Goal: Task Accomplishment & Management: Manage account settings

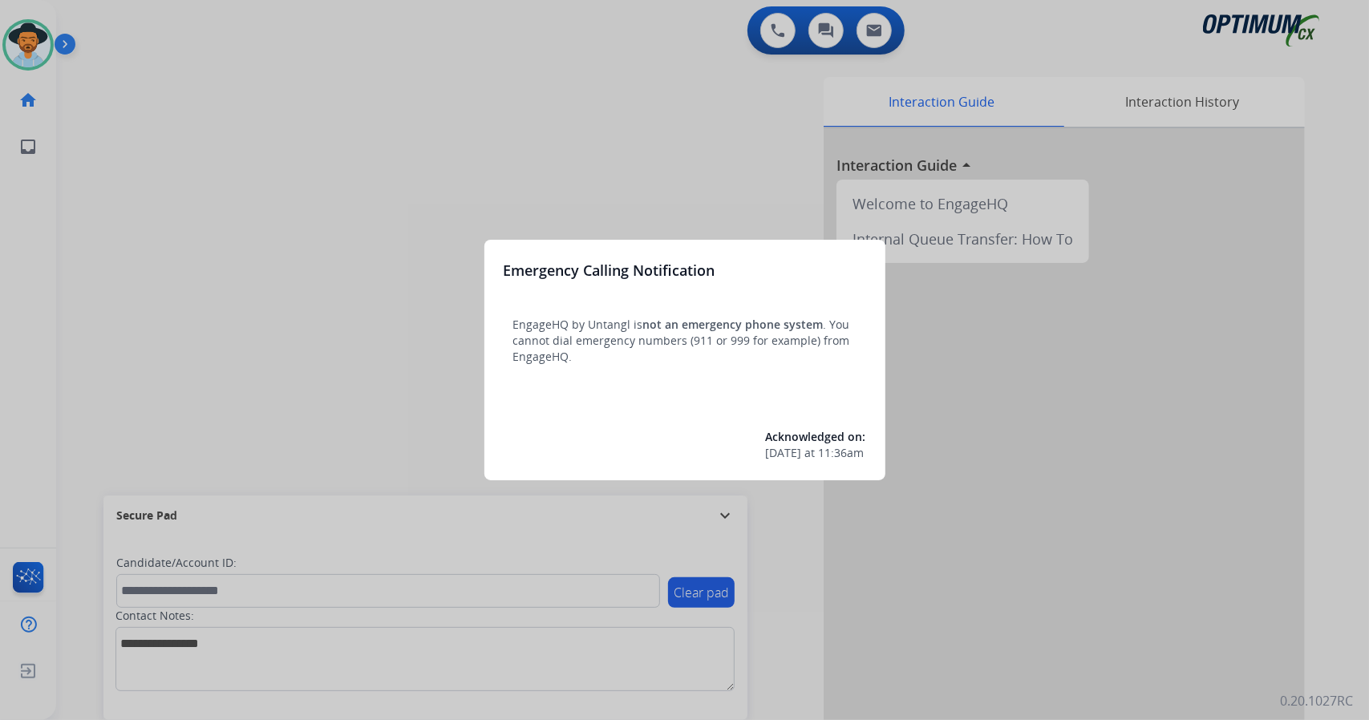
click at [152, 386] on div at bounding box center [684, 360] width 1369 height 720
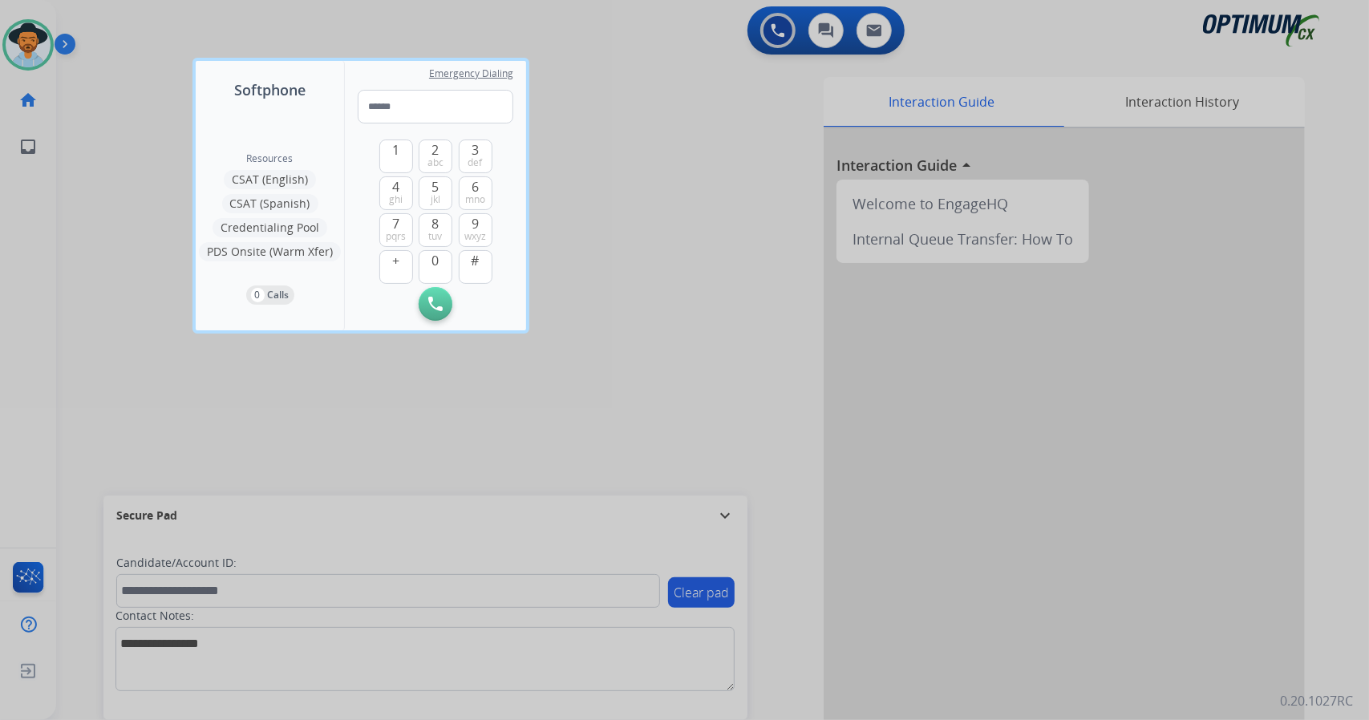
click at [110, 370] on div at bounding box center [684, 360] width 1369 height 720
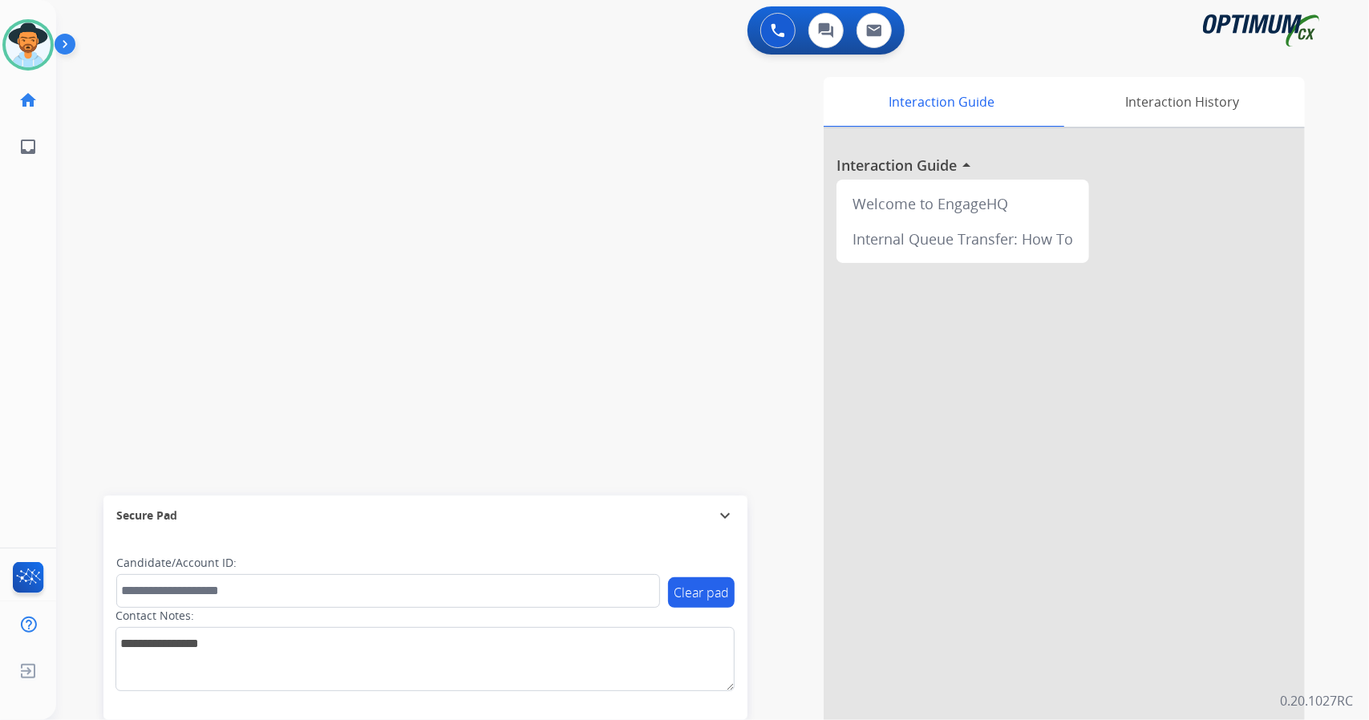
click at [450, 293] on div "swap_horiz Break voice bridge close_fullscreen Connect 3-Way Call merge_type Se…" at bounding box center [693, 392] width 1274 height 669
click at [71, 344] on div "swap_horiz Break voice bridge close_fullscreen Connect 3-Way Call merge_type Se…" at bounding box center [693, 392] width 1274 height 669
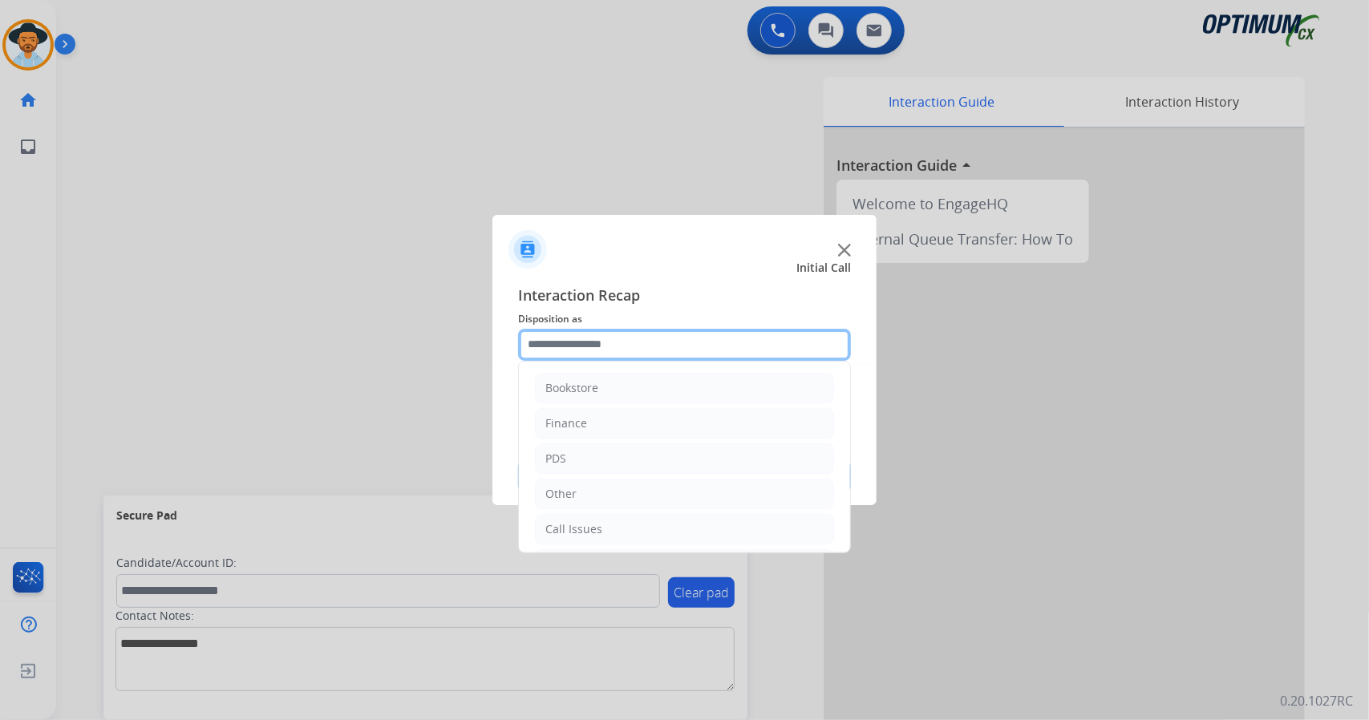
click at [586, 340] on input "text" at bounding box center [684, 345] width 333 height 32
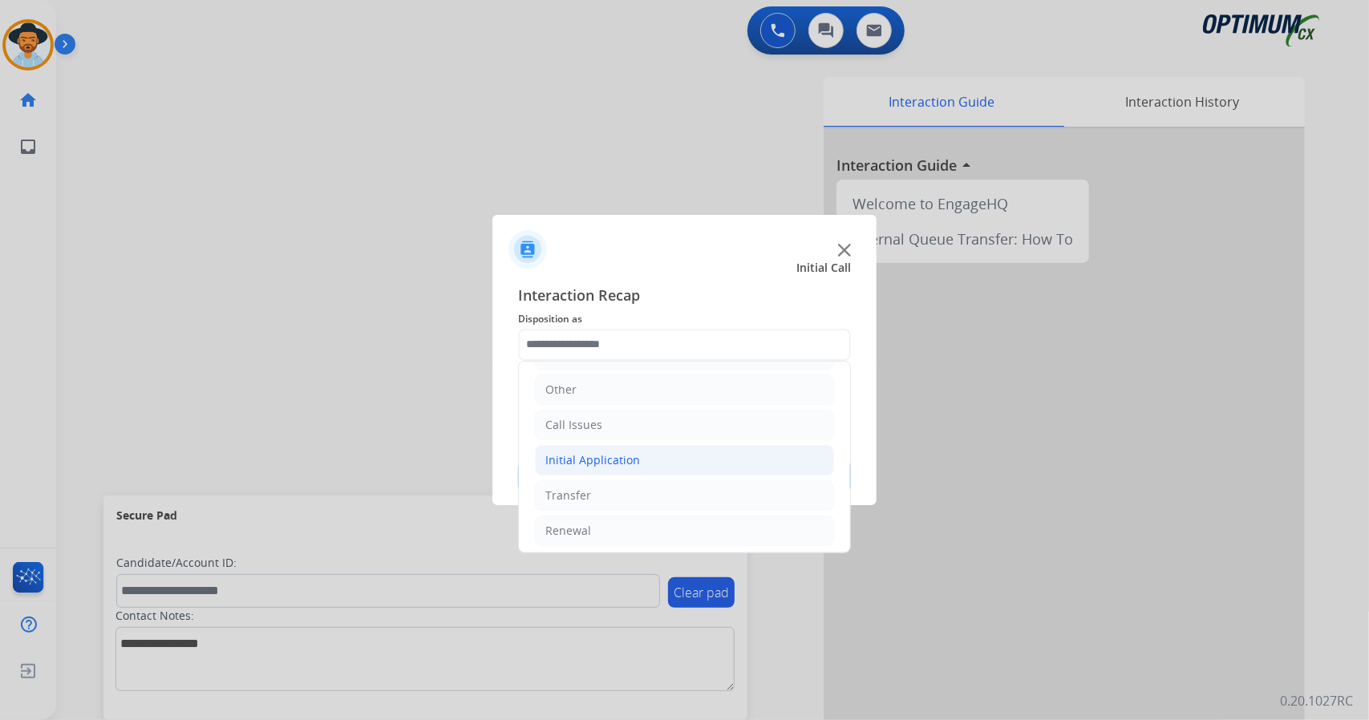
click at [659, 467] on li "Initial Application" at bounding box center [684, 460] width 299 height 30
click at [666, 481] on li "Credential Resend (Initial application)" at bounding box center [700, 495] width 267 height 30
type input "**********"
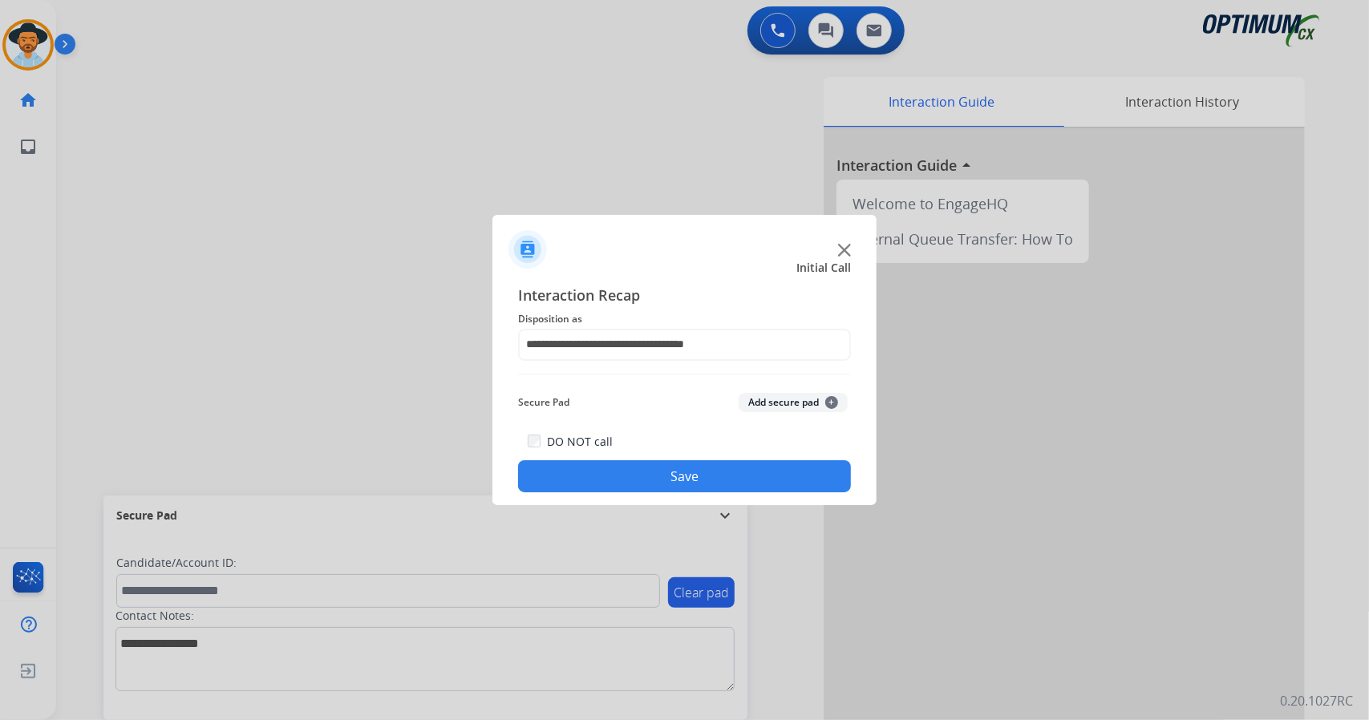
click at [666, 481] on button "Save" at bounding box center [684, 476] width 333 height 32
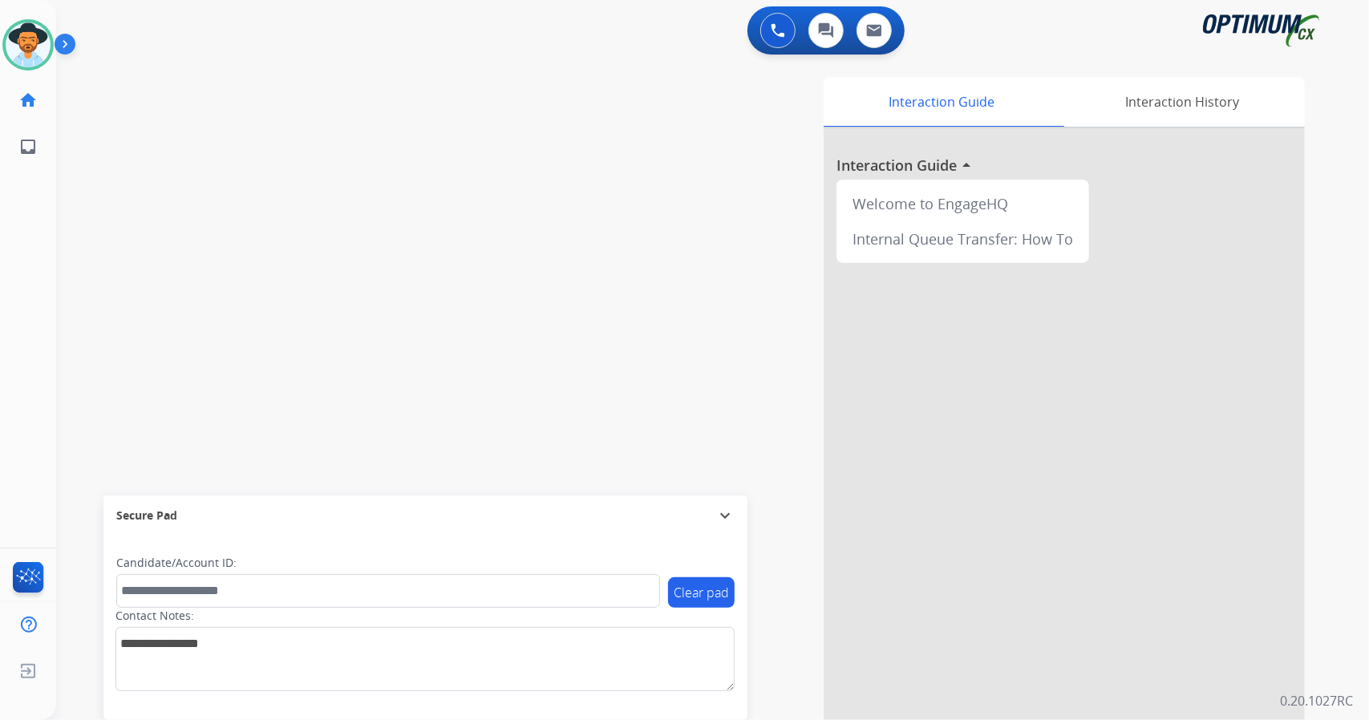
click at [104, 326] on div "swap_horiz Break voice bridge close_fullscreen Connect 3-Way Call merge_type Se…" at bounding box center [693, 392] width 1274 height 669
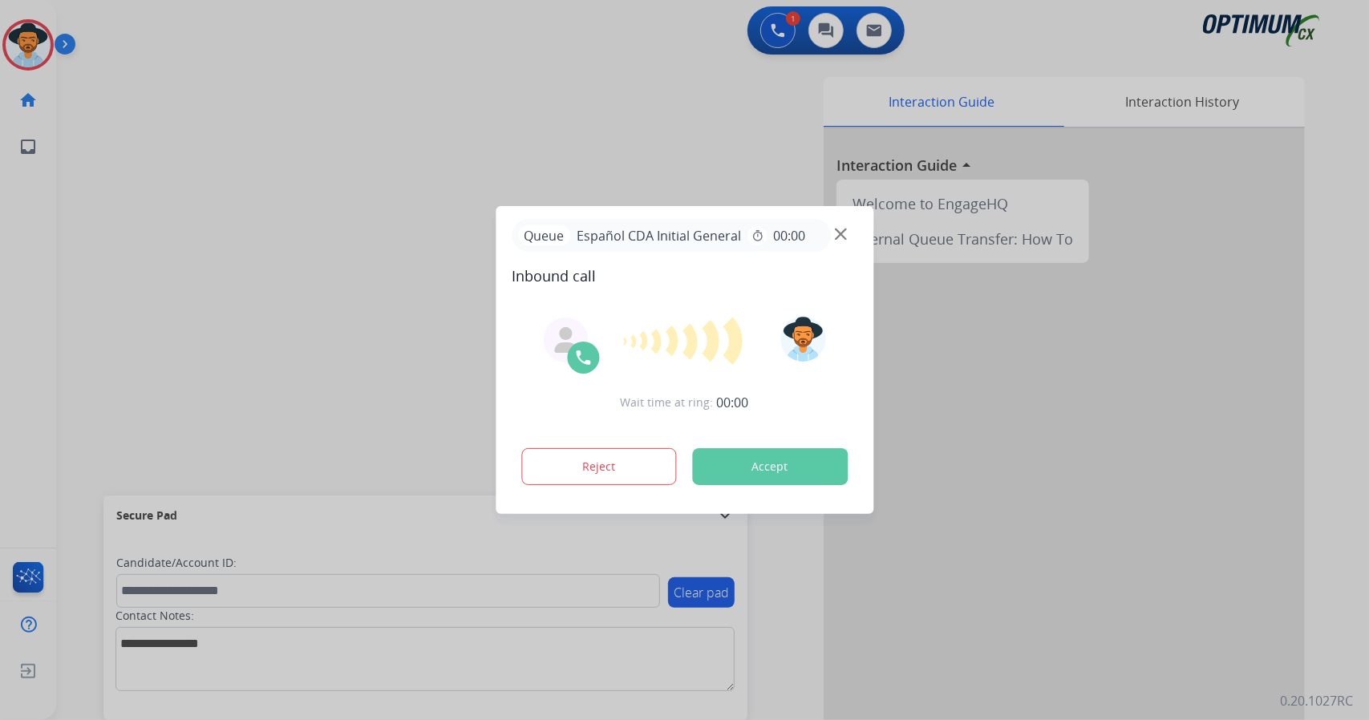
click at [746, 480] on button "Accept" at bounding box center [770, 466] width 156 height 37
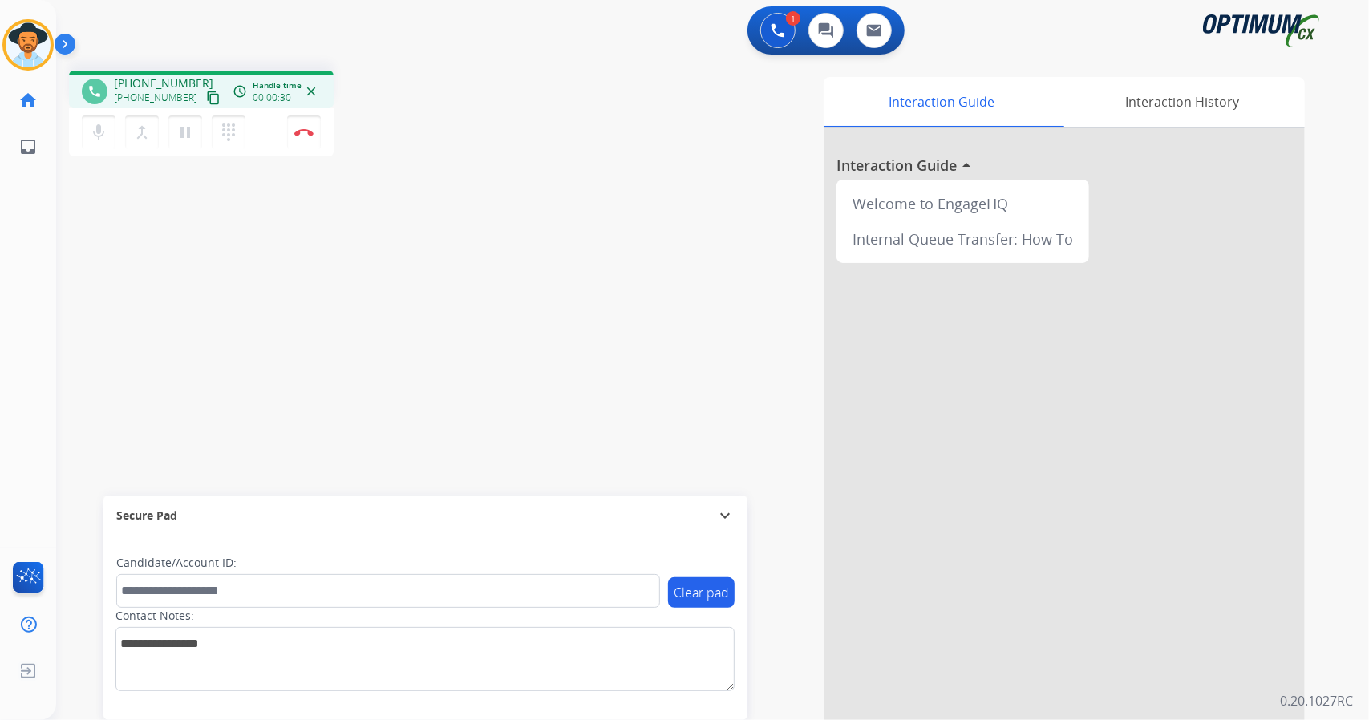
click at [88, 269] on div "phone +12018789953 +12018789953 content_copy access_time Call metrics Queue 00:…" at bounding box center [693, 392] width 1274 height 669
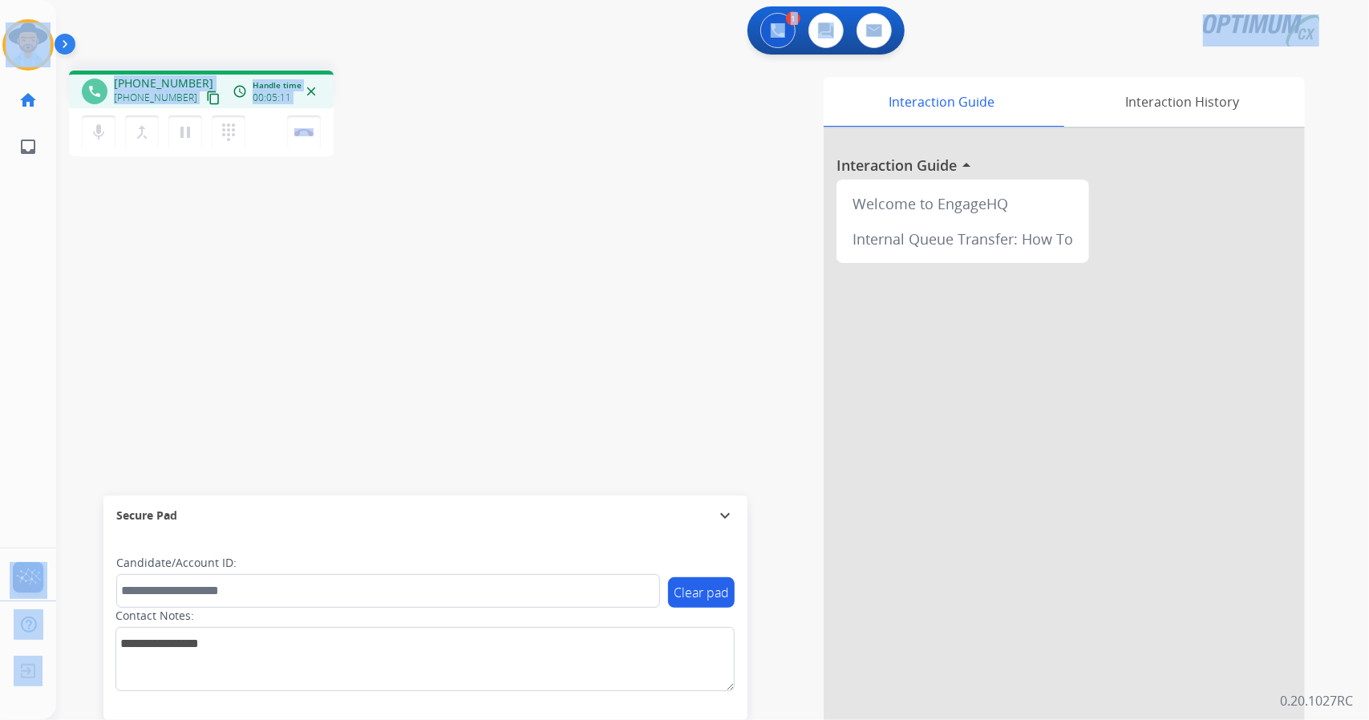
drag, startPoint x: 378, startPoint y: 136, endPoint x: 0, endPoint y: -26, distance: 410.9
click at [0, 0] on html "Outbound call Quit Outbound call Quit Schedule interaction + Add to my list Cus…" at bounding box center [684, 360] width 1369 height 720
click at [136, 22] on div "1 Voice Interactions 0 Chat Interactions 0 Email Interactions" at bounding box center [702, 31] width 1255 height 51
drag, startPoint x: 3, startPoint y: 10, endPoint x: 352, endPoint y: 117, distance: 364.8
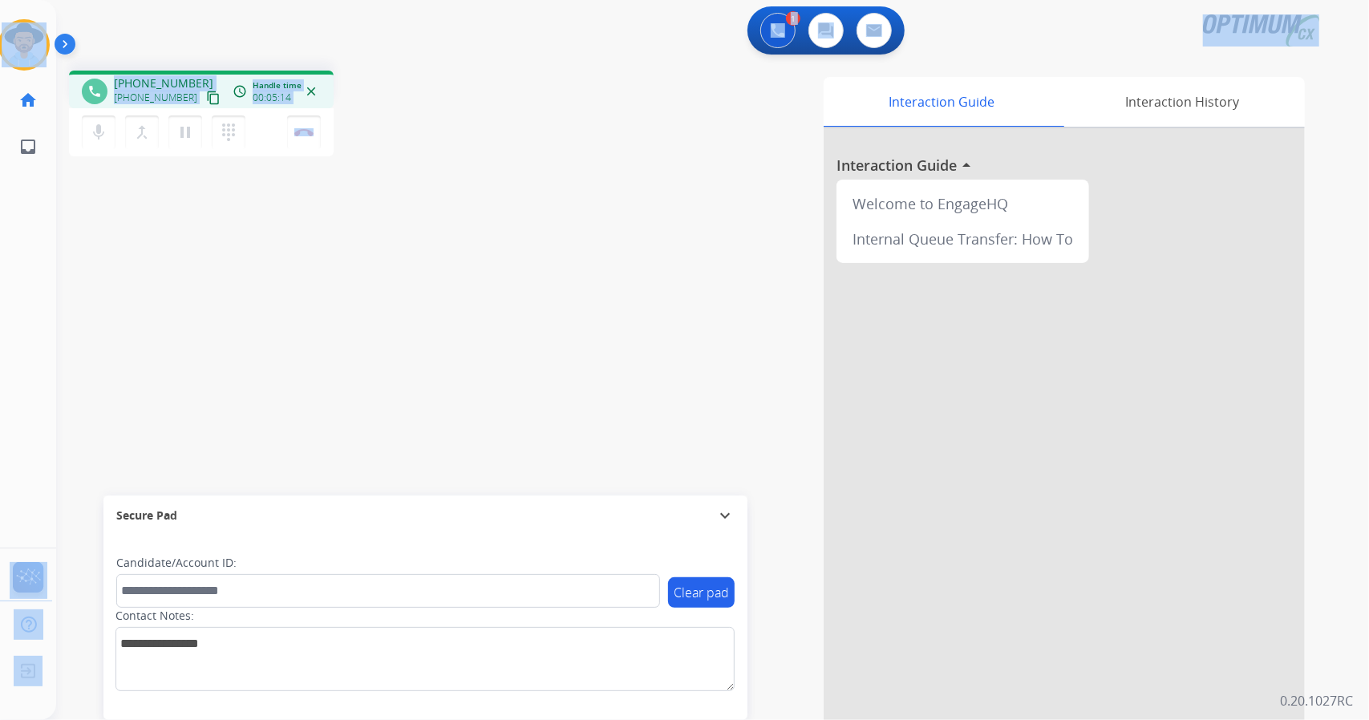
click at [352, 117] on div "Outbound call Quit Outbound call Quit Schedule interaction + Add to my list Cus…" at bounding box center [684, 360] width 1369 height 720
click at [352, 117] on div "phone +12018789953 +12018789953 content_copy access_time Call metrics Queue 00:…" at bounding box center [286, 116] width 435 height 91
drag, startPoint x: 357, startPoint y: 137, endPoint x: 0, endPoint y: 4, distance: 380.8
click at [0, 4] on div "Outbound call Quit Outbound call Quit Schedule interaction + Add to my list Cus…" at bounding box center [684, 360] width 1369 height 720
click at [160, 36] on div "1 Voice Interactions 0 Chat Interactions 0 Email Interactions" at bounding box center [702, 31] width 1255 height 51
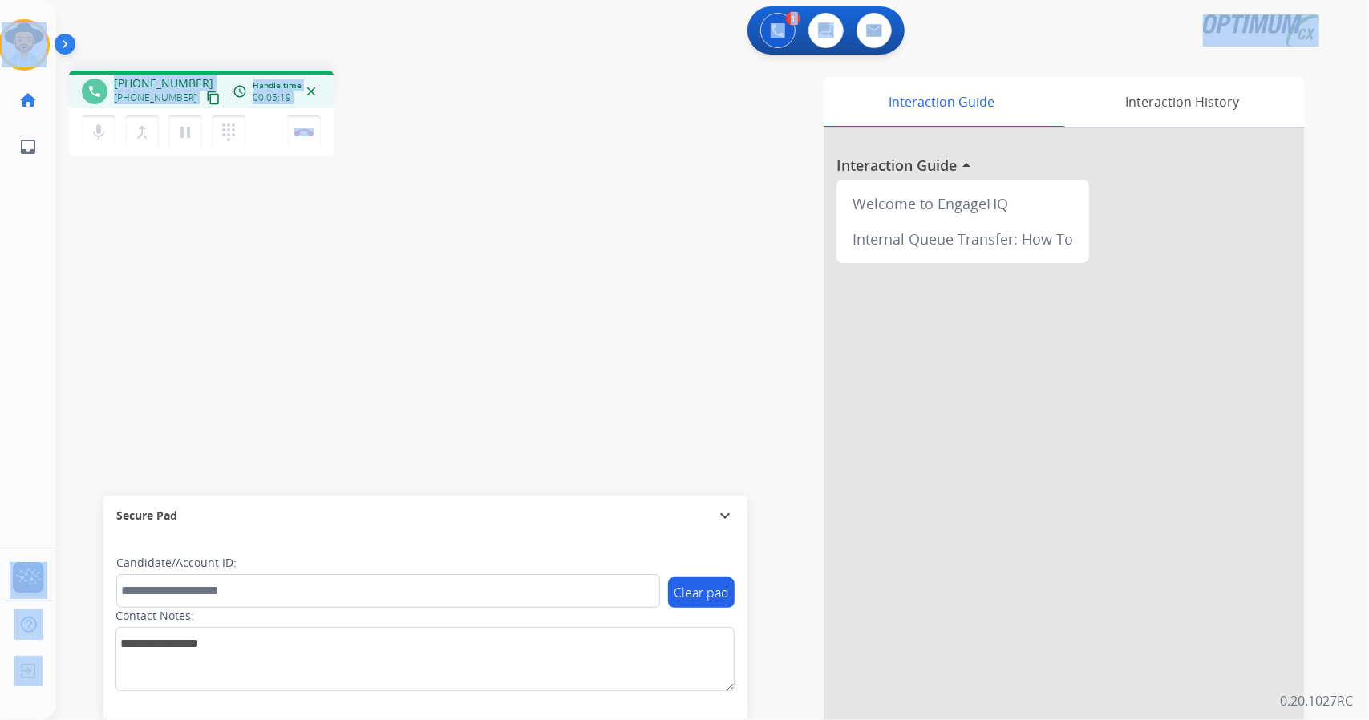
drag, startPoint x: 5, startPoint y: 10, endPoint x: 378, endPoint y: 154, distance: 399.8
click at [378, 154] on div "Outbound call Quit Outbound call Quit Schedule interaction + Add to my list Cus…" at bounding box center [684, 360] width 1369 height 720
click at [378, 154] on div "phone +12018789953 +12018789953 content_copy access_time Call metrics Queue 00:…" at bounding box center [286, 116] width 435 height 91
drag, startPoint x: 2, startPoint y: 6, endPoint x: 248, endPoint y: 111, distance: 267.6
click at [248, 111] on div "Outbound call Quit Outbound call Quit Schedule interaction + Add to my list Cus…" at bounding box center [684, 360] width 1369 height 720
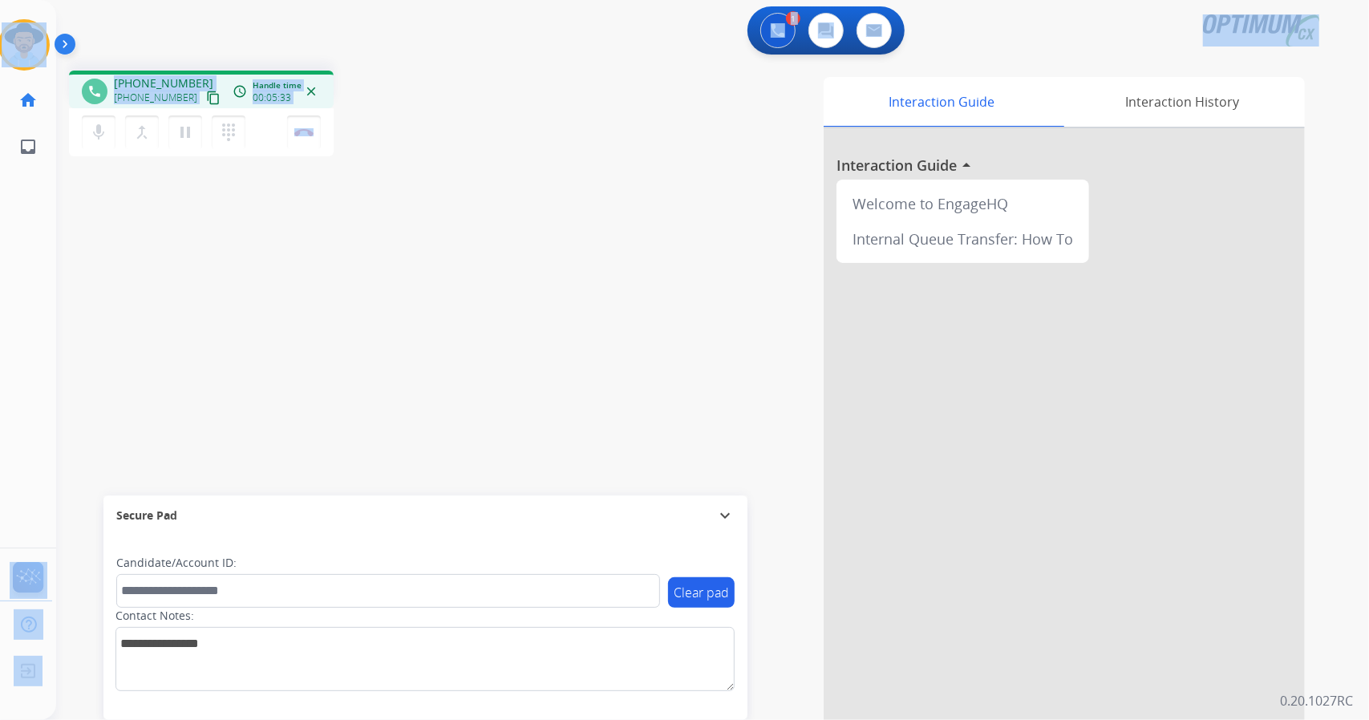
click at [387, 164] on div "phone +12018789953 +12018789953 content_copy access_time Call metrics Queue 00:…" at bounding box center [693, 392] width 1274 height 669
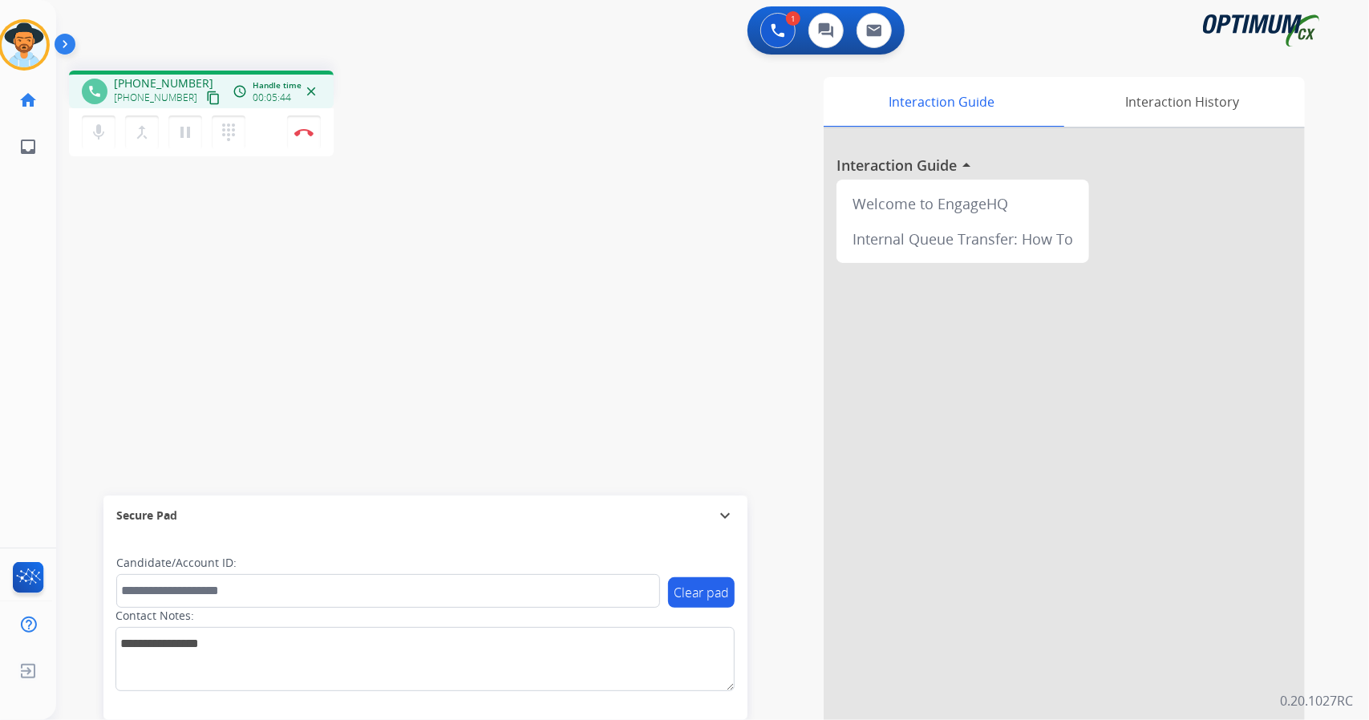
click at [102, 241] on div "phone +12018789953 +12018789953 content_copy access_time Call metrics Queue 00:…" at bounding box center [693, 392] width 1274 height 669
click at [305, 134] on img at bounding box center [303, 132] width 19 height 8
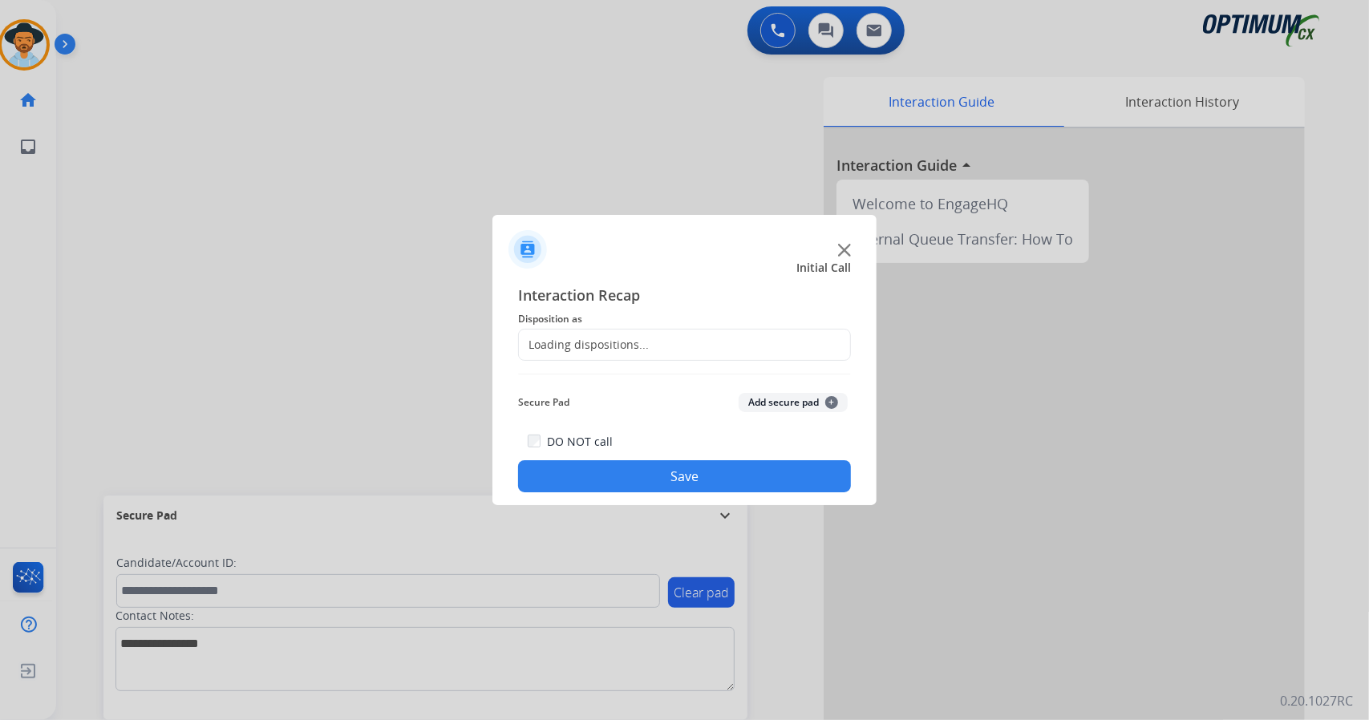
click at [608, 337] on div "Loading dispositions..." at bounding box center [584, 345] width 130 height 16
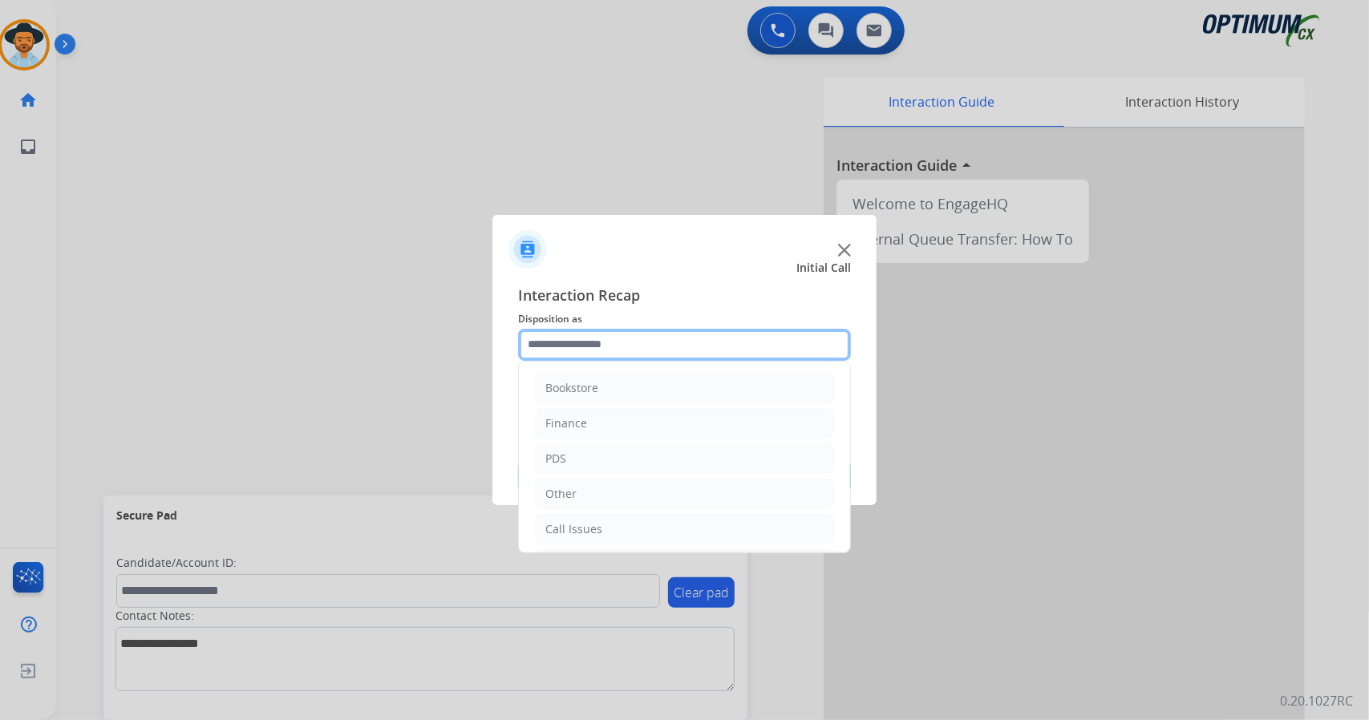
click at [619, 355] on input "text" at bounding box center [684, 345] width 333 height 32
click at [629, 386] on li "Bookstore" at bounding box center [684, 388] width 299 height 30
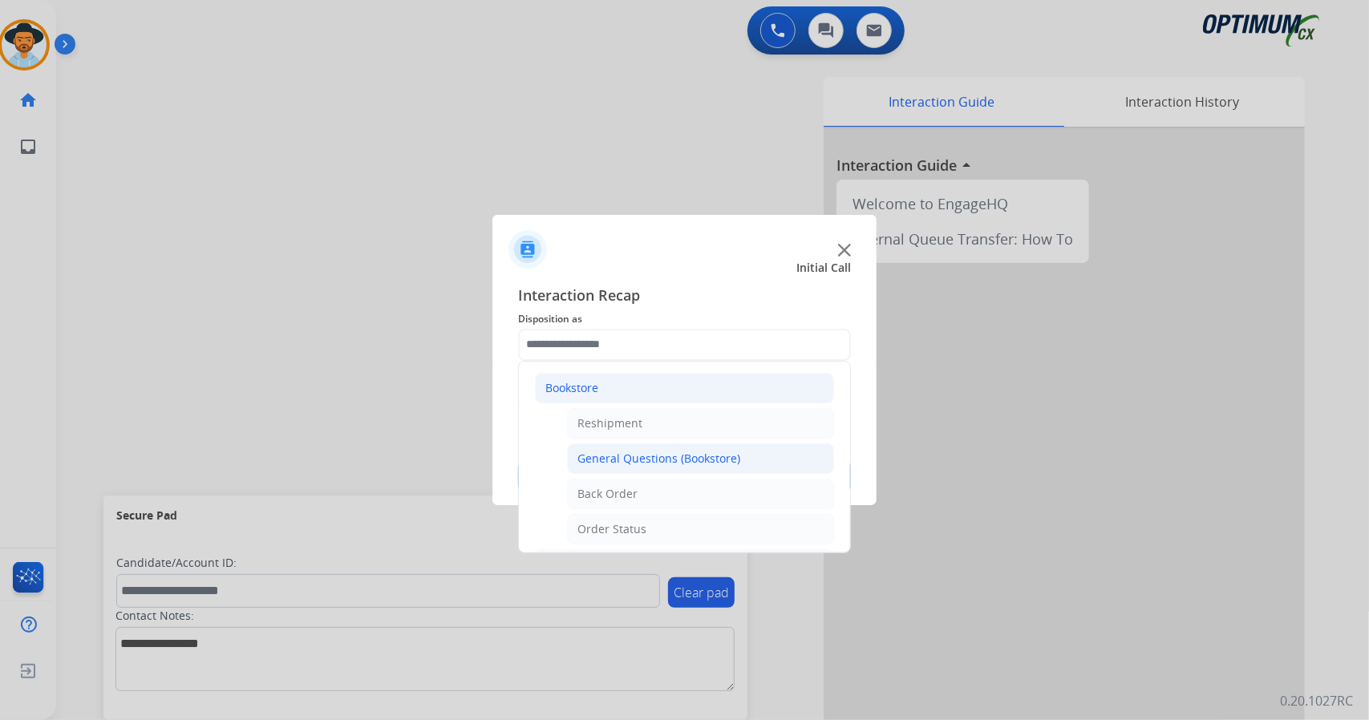
click at [654, 464] on li "General Questions (Bookstore)" at bounding box center [700, 458] width 267 height 30
type input "**********"
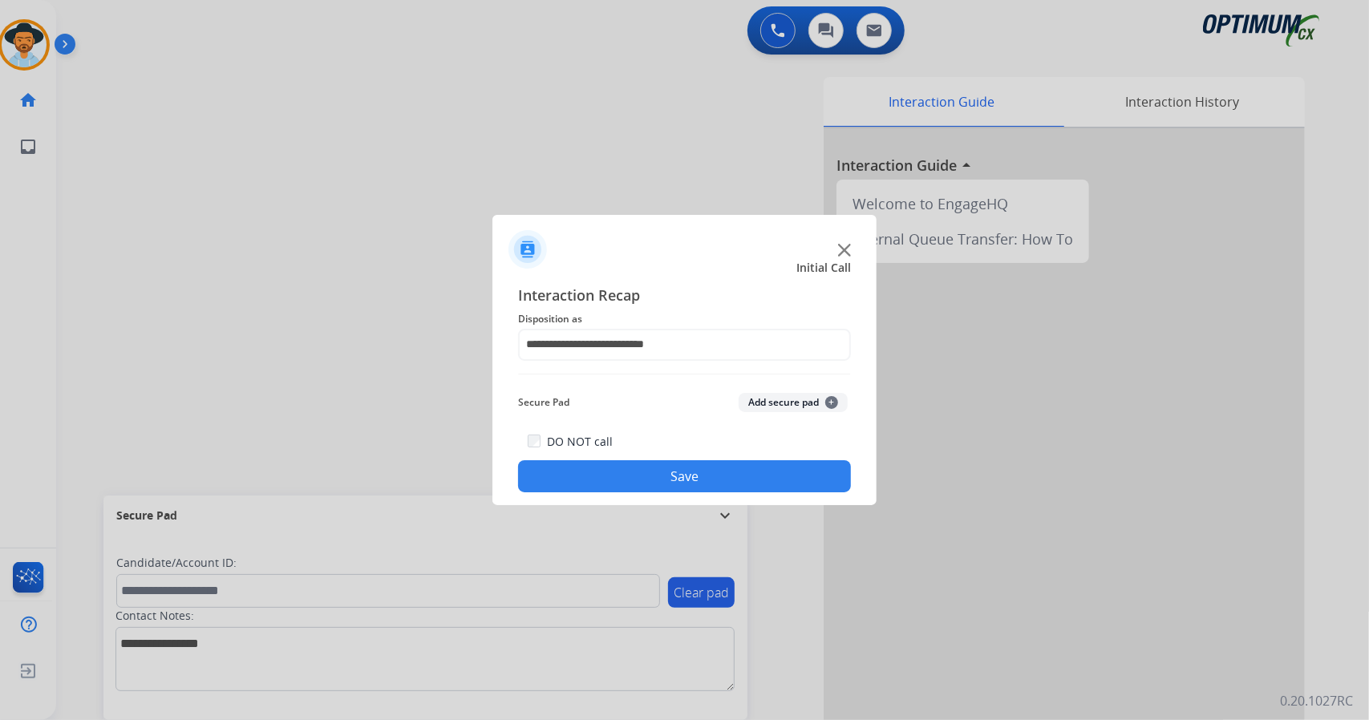
click at [659, 472] on button "Save" at bounding box center [684, 476] width 333 height 32
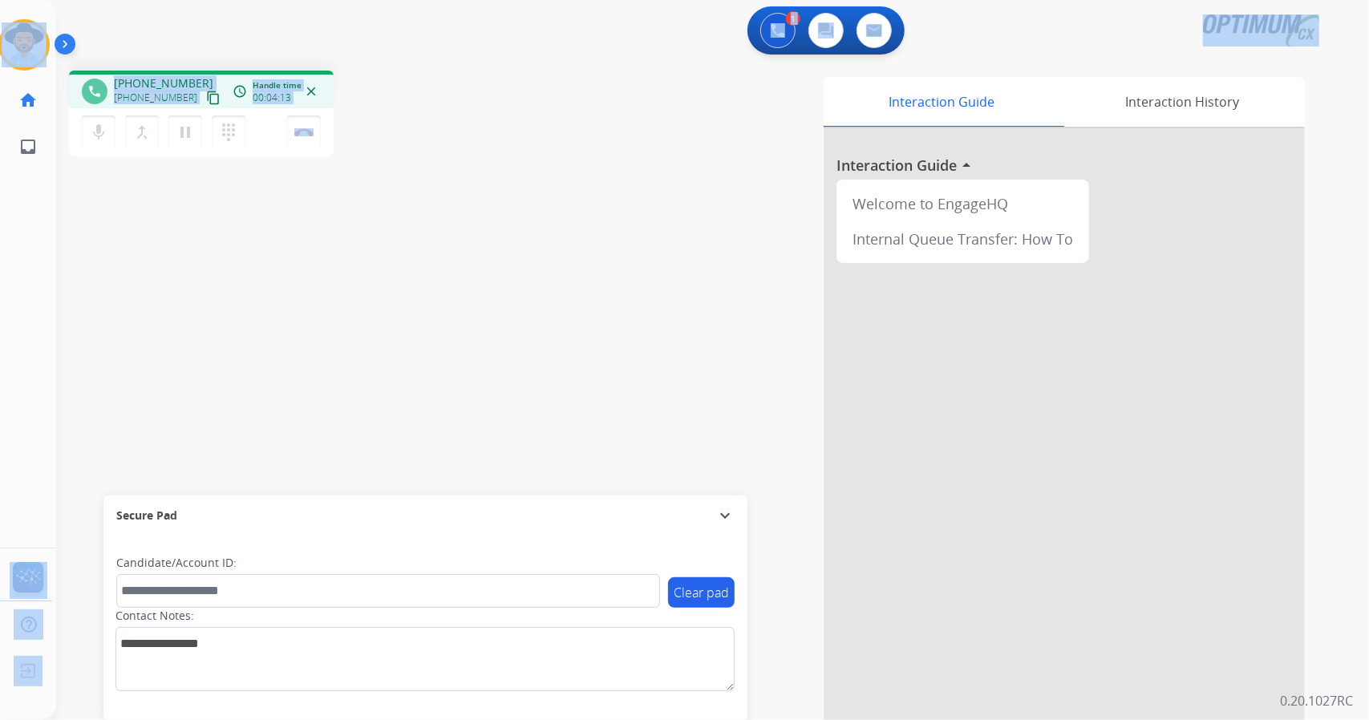
drag, startPoint x: 399, startPoint y: 133, endPoint x: 0, endPoint y: 14, distance: 416.1
click at [0, 14] on div "Outbound call Quit Outbound call Quit Schedule interaction + Add to my list Cus…" at bounding box center [684, 360] width 1369 height 720
click at [270, 42] on div "1 Voice Interactions 0 Chat Interactions 0 Email Interactions" at bounding box center [702, 31] width 1255 height 51
drag, startPoint x: 374, startPoint y: 129, endPoint x: 0, endPoint y: -13, distance: 399.7
click at [0, 0] on html "Outbound call Quit Outbound call Quit Schedule interaction + Add to my list Cus…" at bounding box center [684, 360] width 1369 height 720
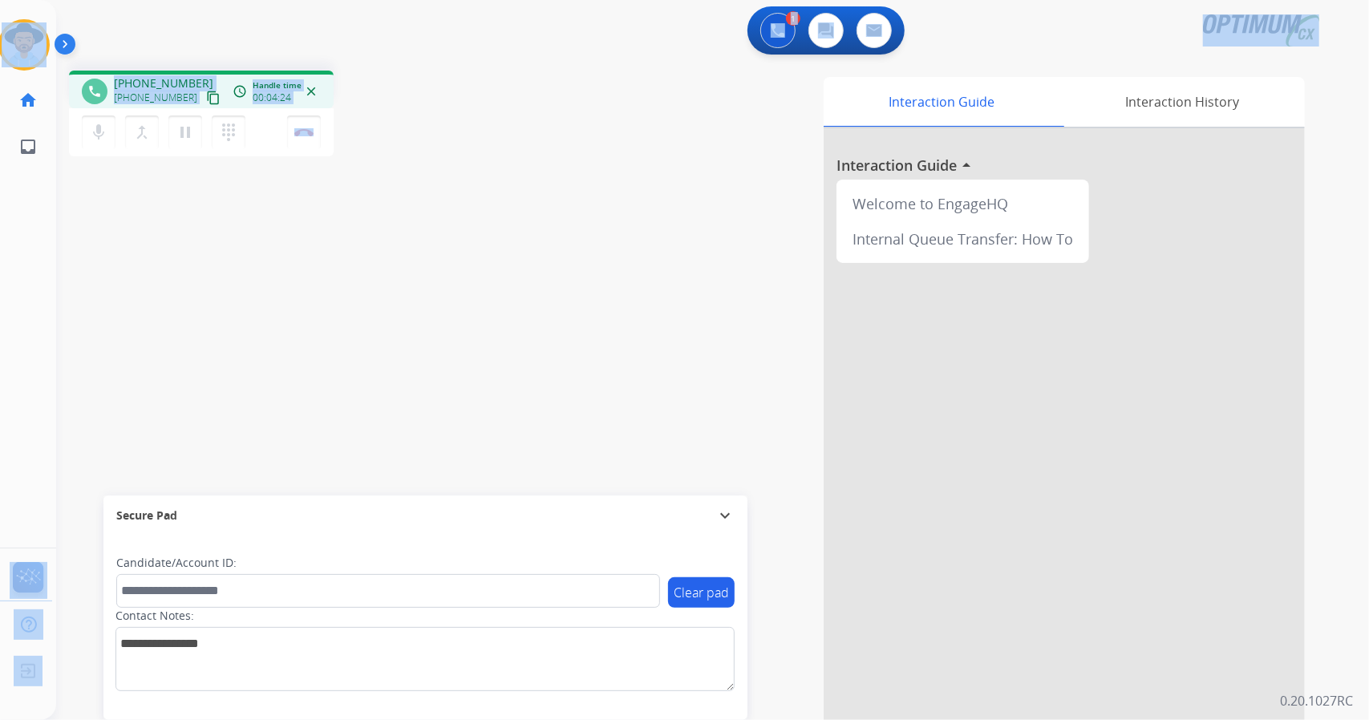
click at [359, 122] on div "phone +15018176714 +15018176714 content_copy access_time Call metrics Queue 00:…" at bounding box center [286, 116] width 435 height 91
drag, startPoint x: 3, startPoint y: 4, endPoint x: 460, endPoint y: 280, distance: 533.9
click at [460, 280] on div "Outbound call Quit Outbound call Quit Schedule interaction + Add to my list Cus…" at bounding box center [684, 360] width 1369 height 720
click at [395, 172] on div "phone +15018176714 +15018176714 content_copy access_time Call metrics Queue 00:…" at bounding box center [693, 392] width 1274 height 669
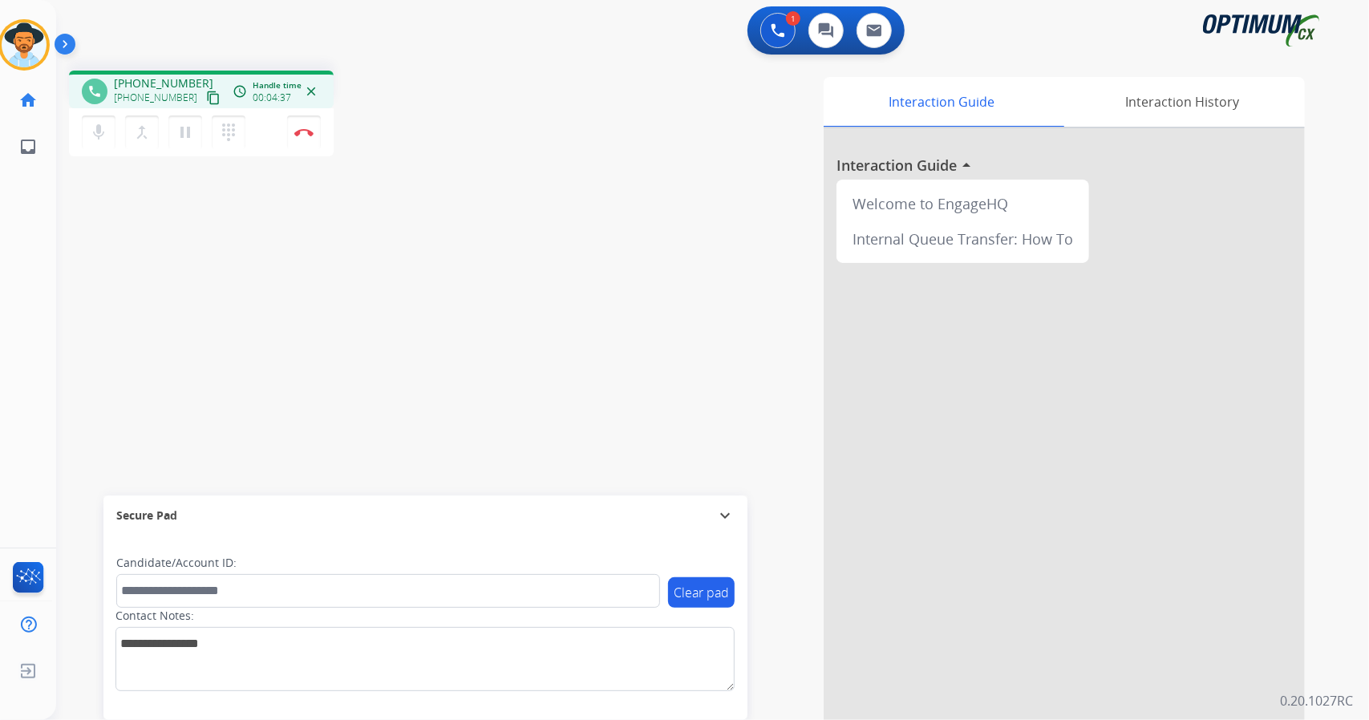
click at [87, 236] on div "phone +15018176714 +15018176714 content_copy access_time Call metrics Queue 00:…" at bounding box center [693, 392] width 1274 height 669
click at [314, 124] on button "Disconnect" at bounding box center [304, 132] width 34 height 34
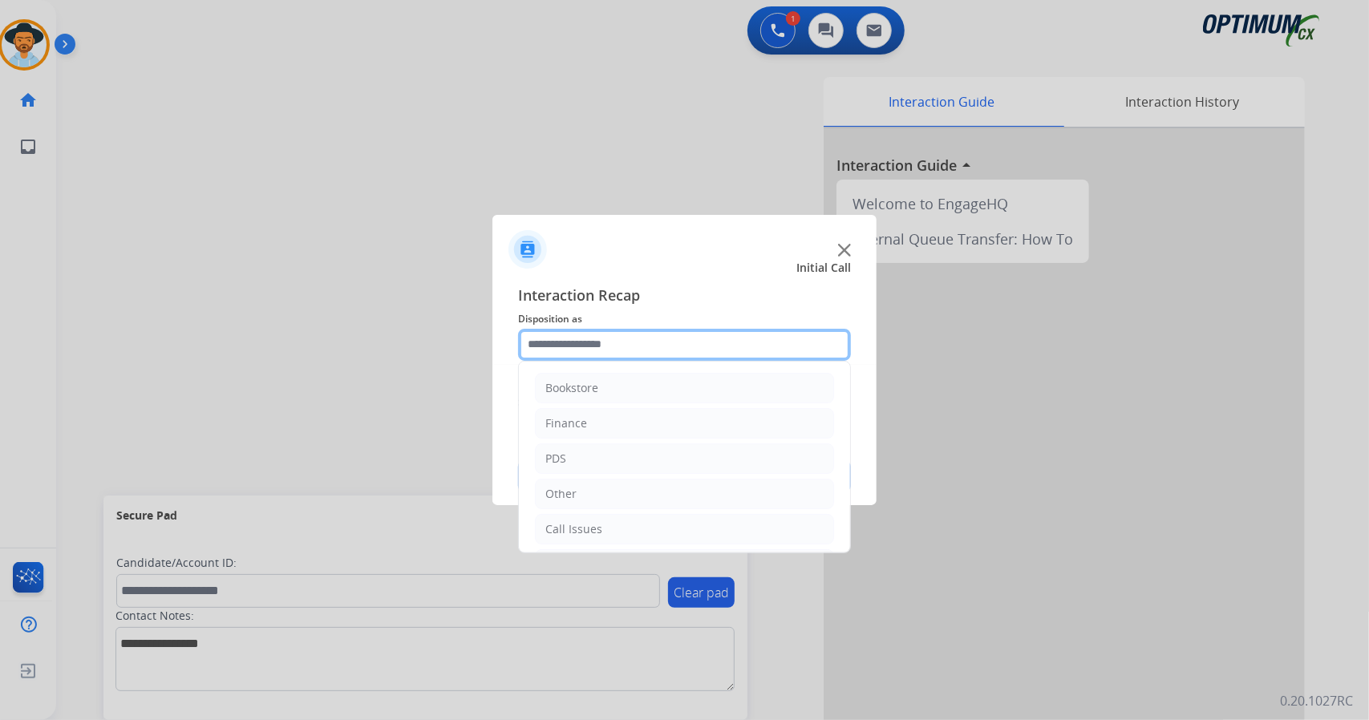
click at [559, 342] on input "text" at bounding box center [684, 345] width 333 height 32
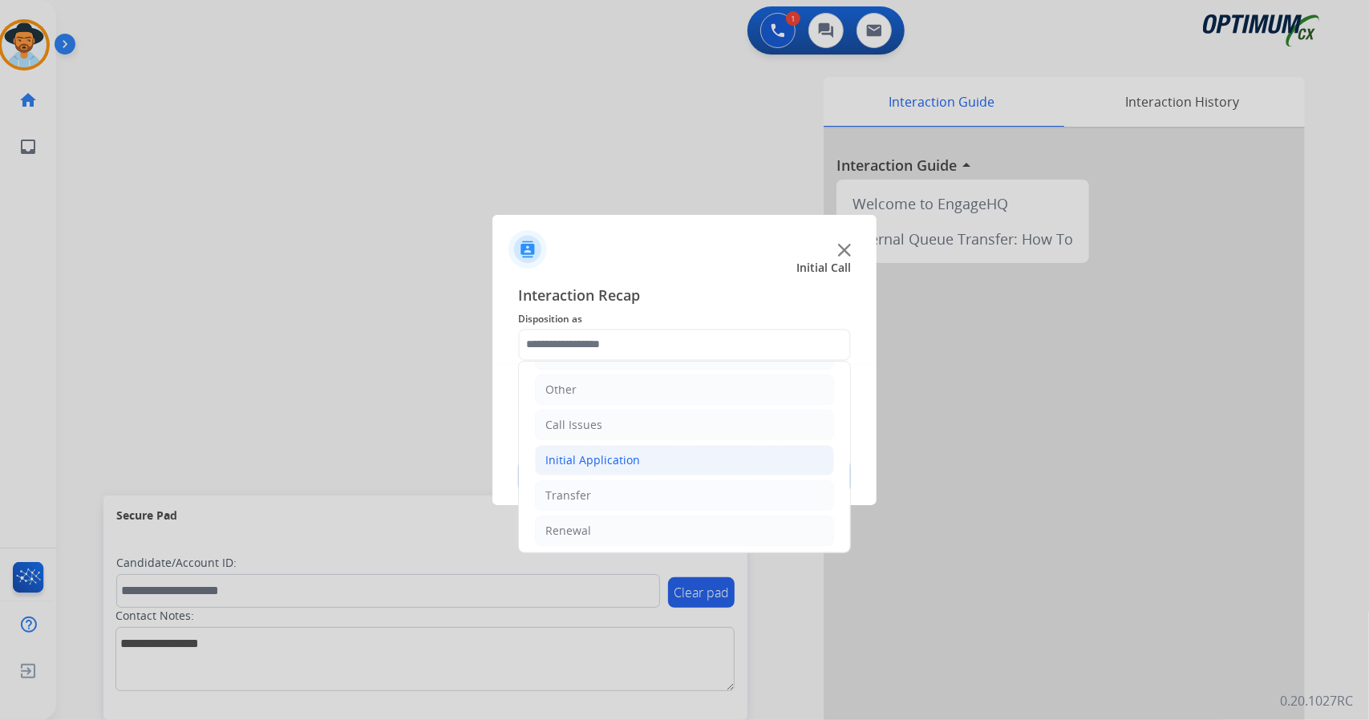
click at [608, 463] on div "Initial Application" at bounding box center [592, 460] width 95 height 16
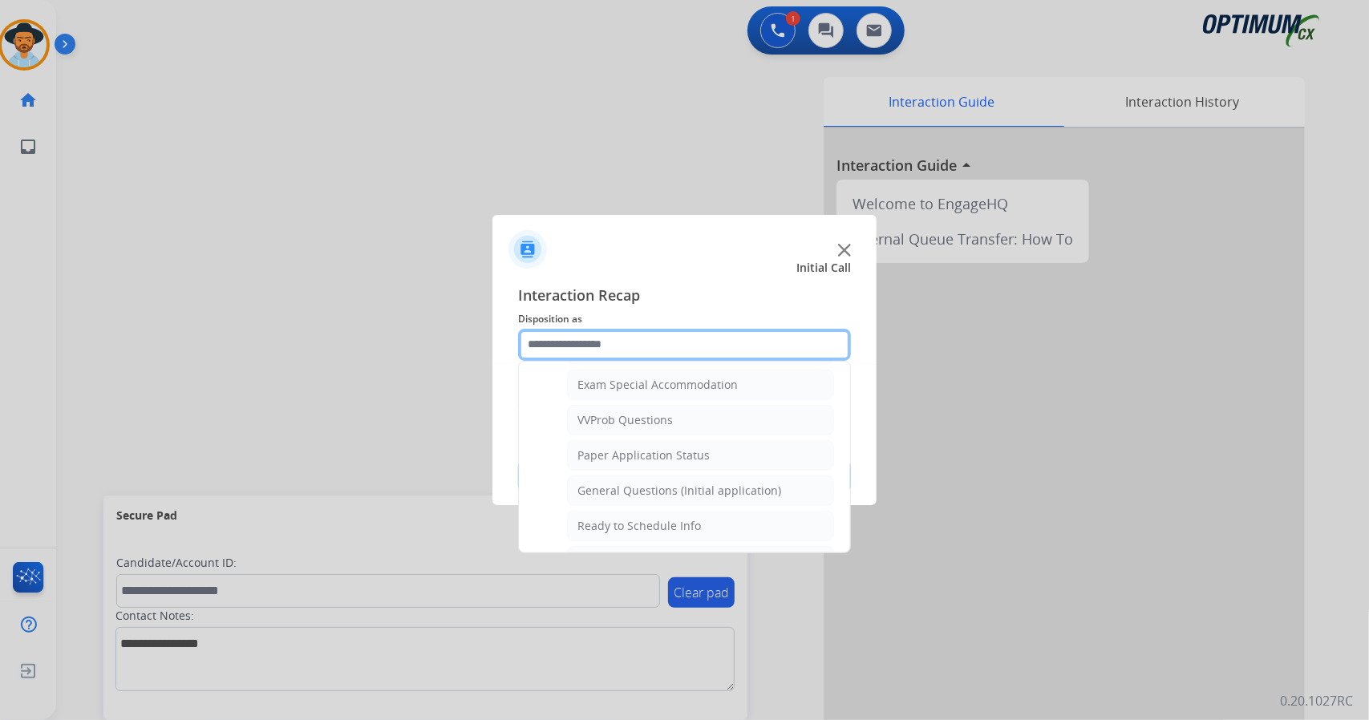
scroll to position [836, 0]
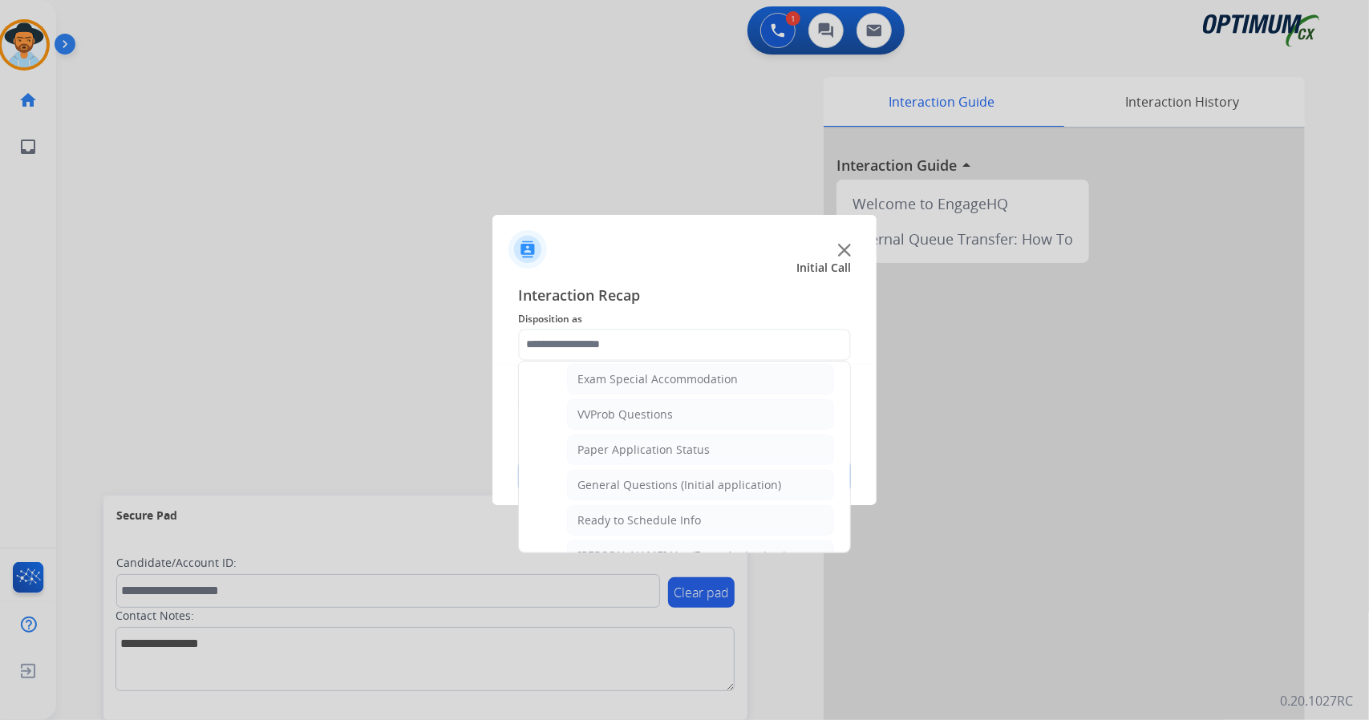
click at [608, 477] on div "General Questions (Initial application)" at bounding box center [679, 485] width 204 height 16
type input "**********"
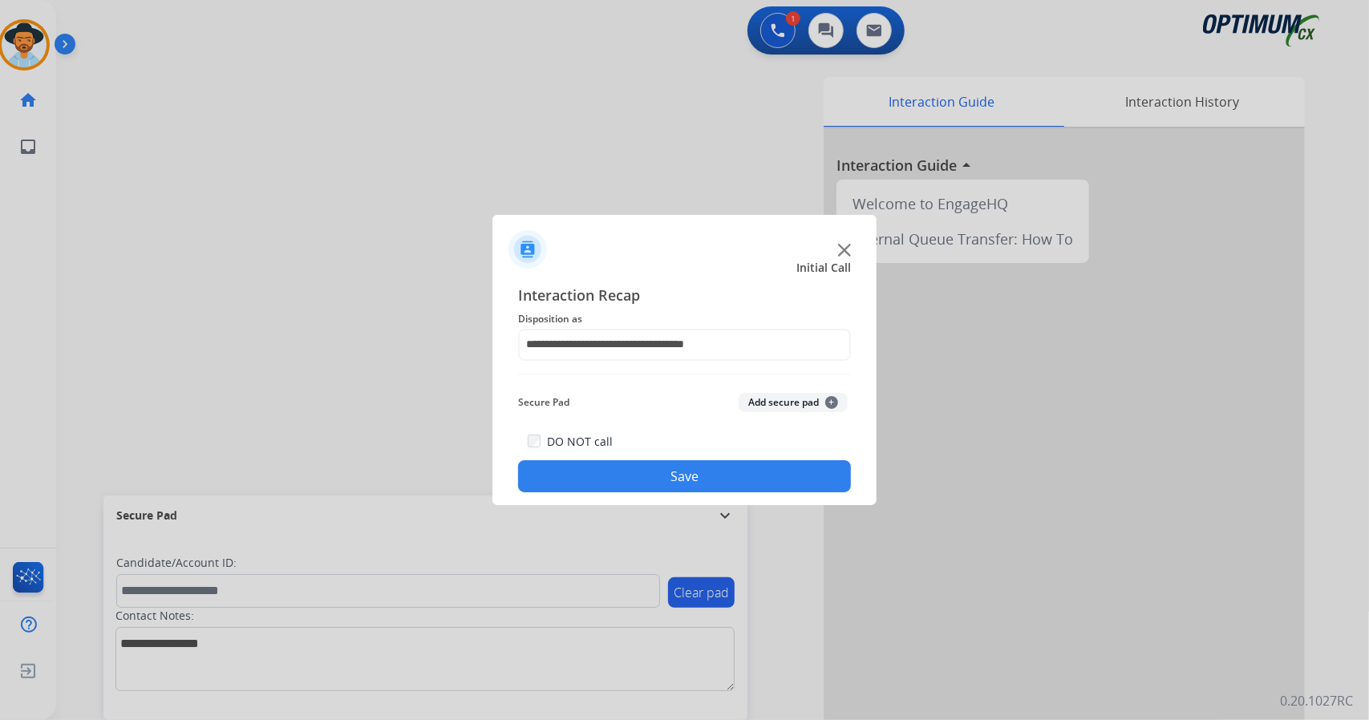
click at [608, 463] on button "Save" at bounding box center [684, 476] width 333 height 32
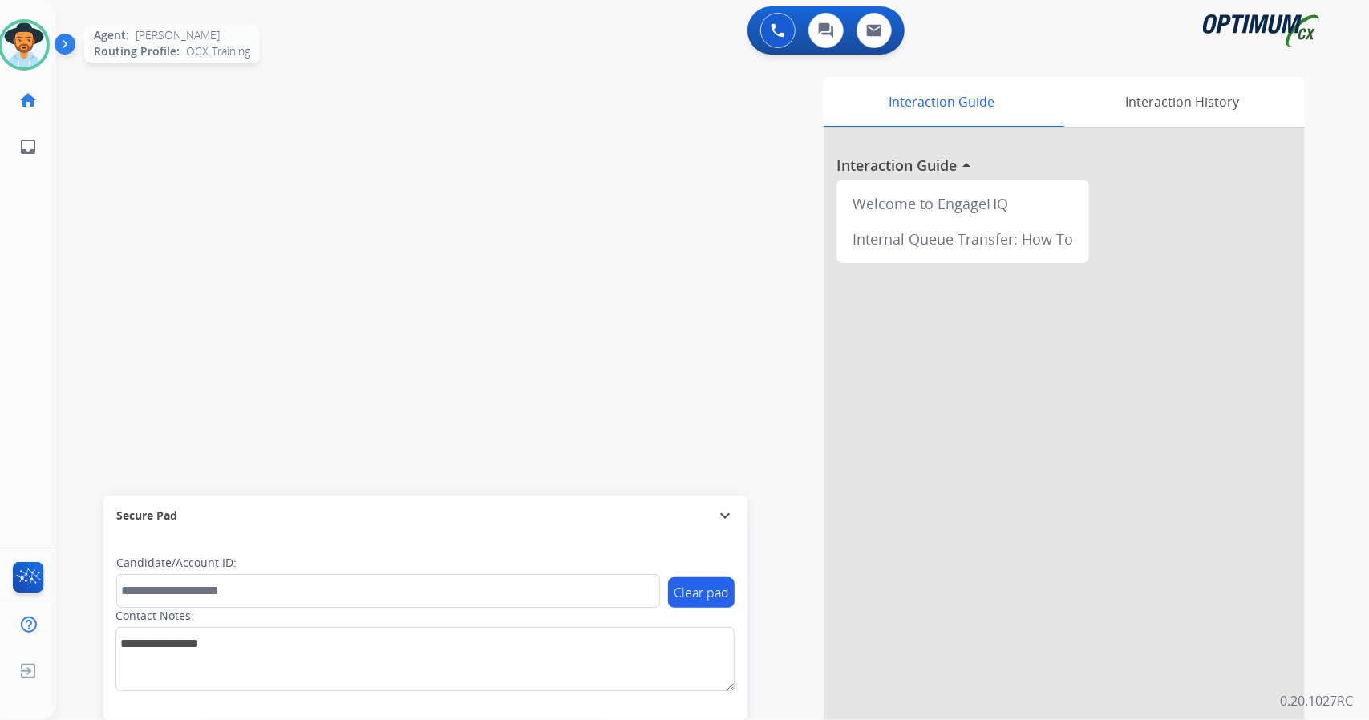
click at [19, 65] on img at bounding box center [24, 44] width 45 height 45
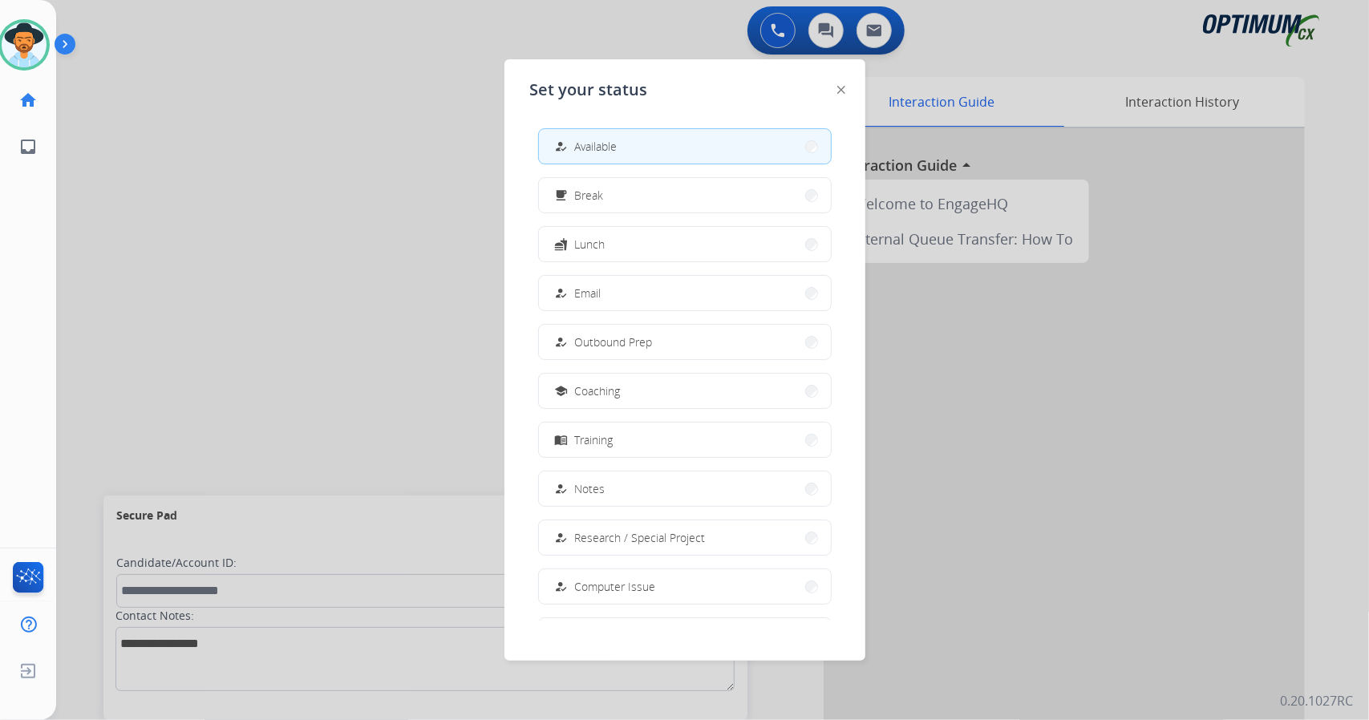
click at [303, 217] on div at bounding box center [684, 360] width 1369 height 720
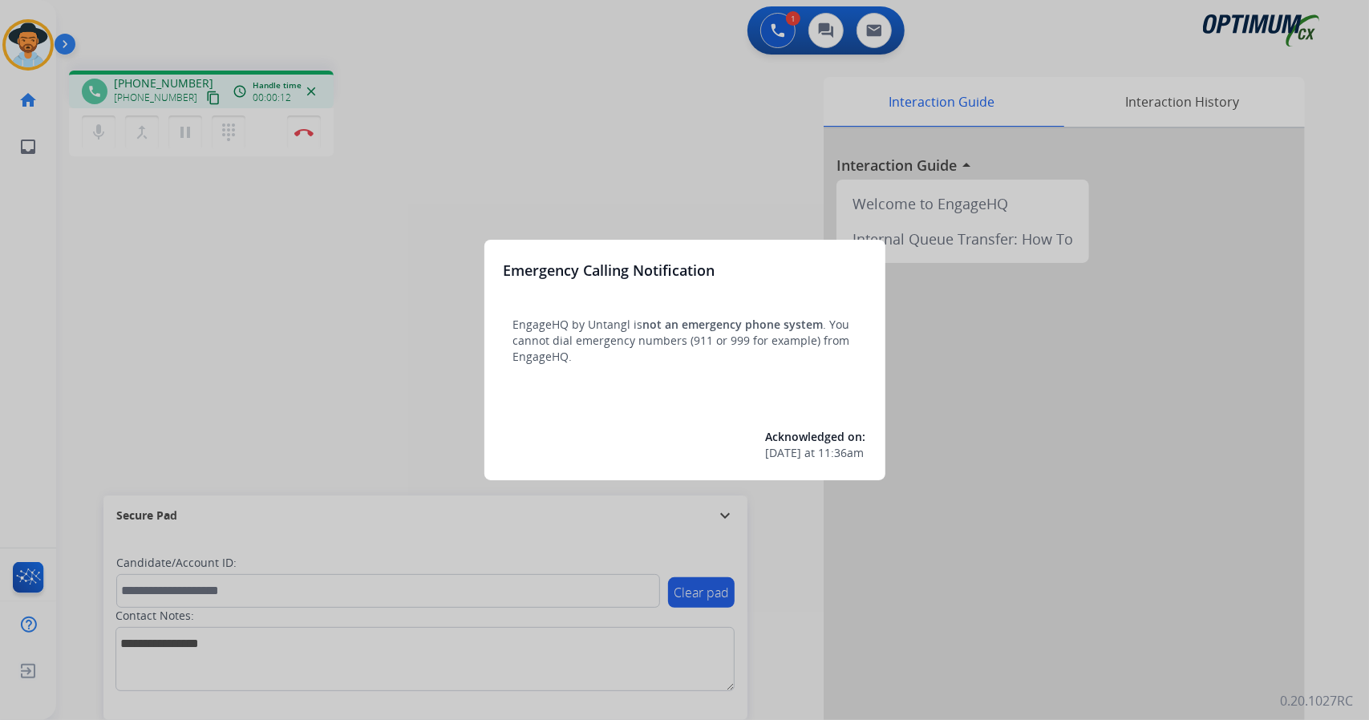
click at [276, 267] on div at bounding box center [684, 360] width 1369 height 720
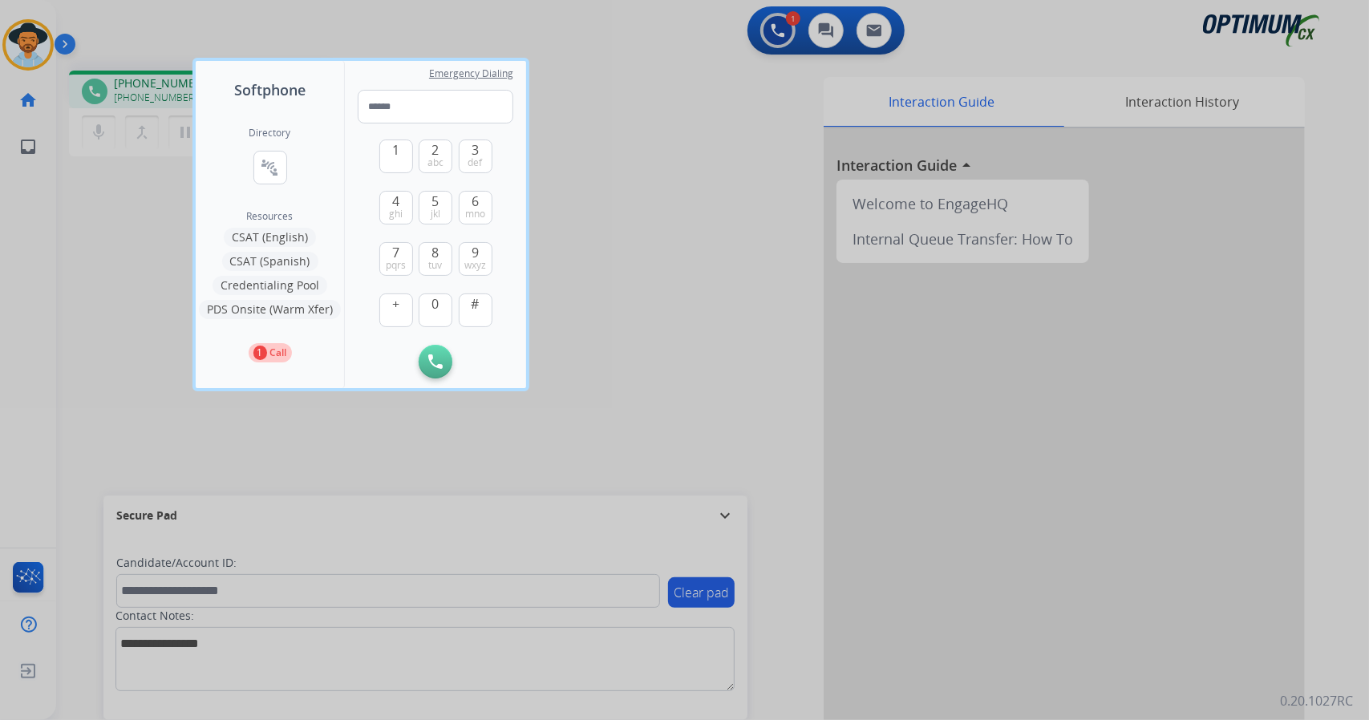
click at [141, 260] on div at bounding box center [684, 360] width 1369 height 720
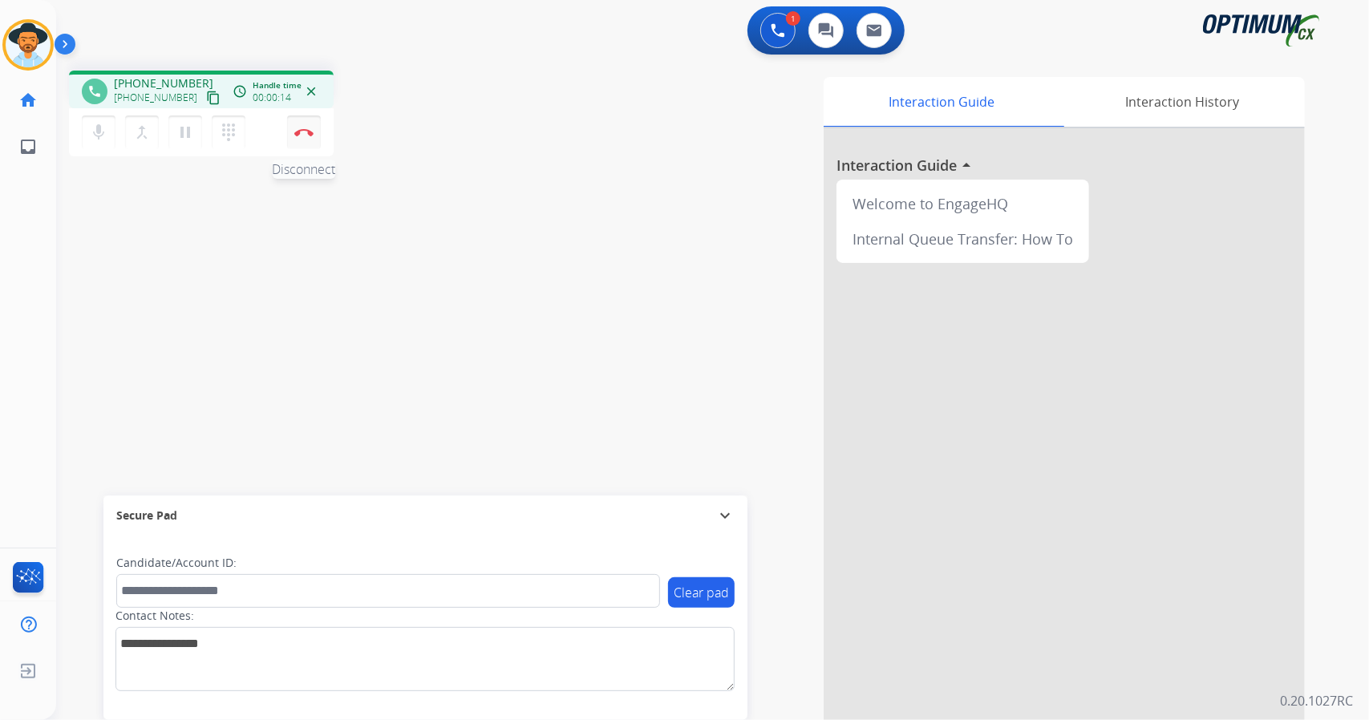
click at [307, 136] on img at bounding box center [303, 132] width 19 height 8
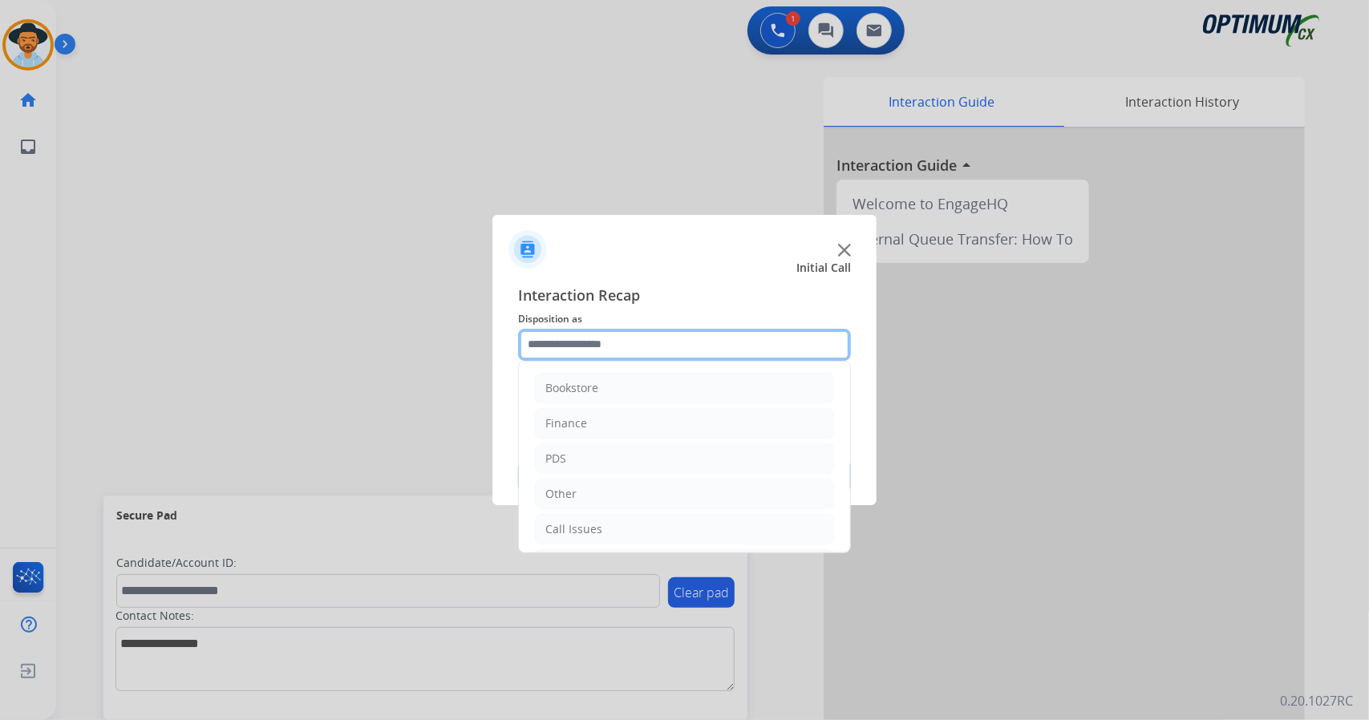
click at [627, 350] on input "text" at bounding box center [684, 345] width 333 height 32
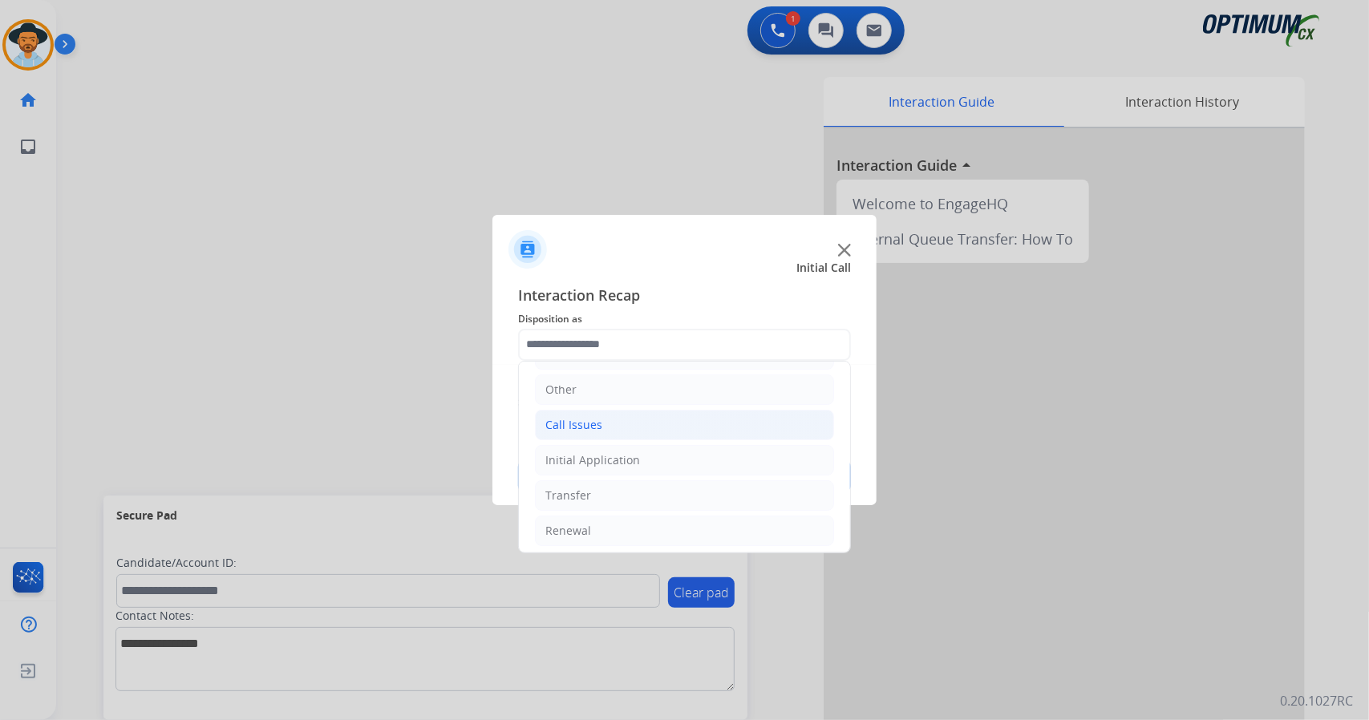
click at [612, 423] on li "Call Issues" at bounding box center [684, 425] width 299 height 30
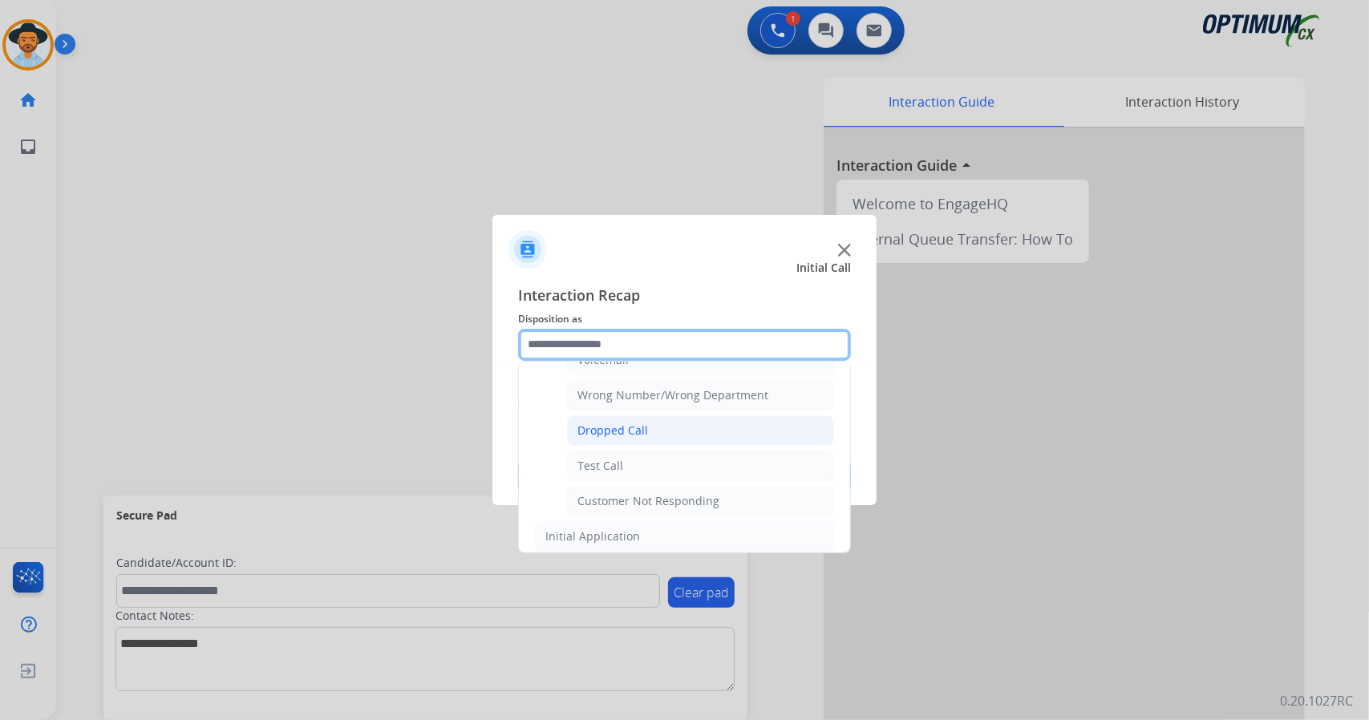
scroll to position [207, 0]
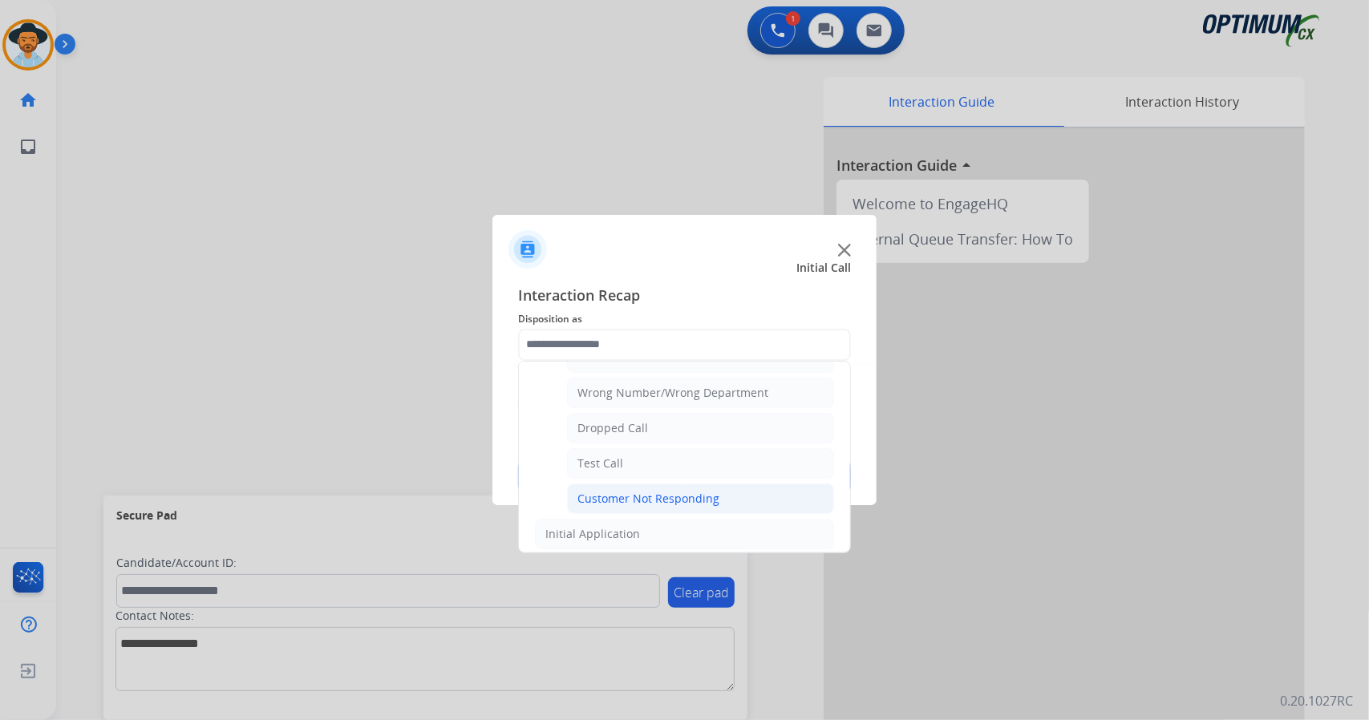
click at [656, 506] on li "Customer Not Responding" at bounding box center [700, 499] width 267 height 30
type input "**********"
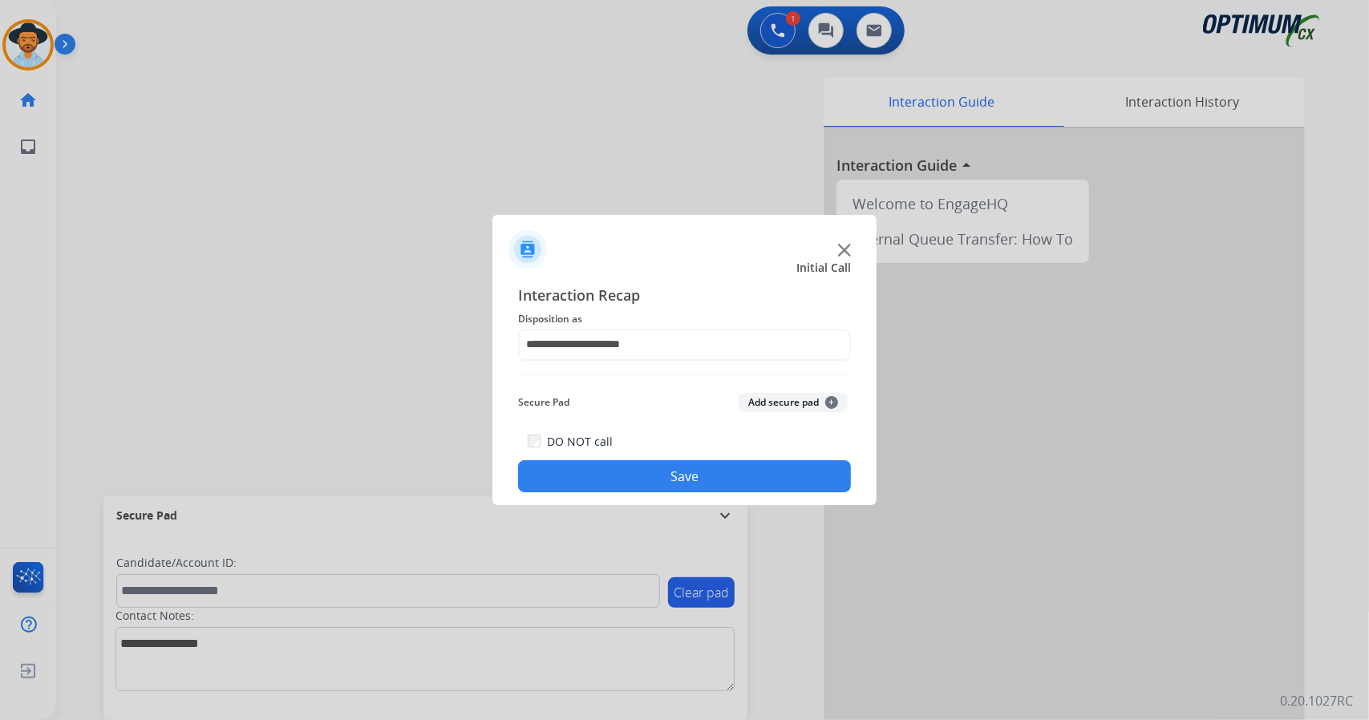
click at [651, 470] on button "Save" at bounding box center [684, 476] width 333 height 32
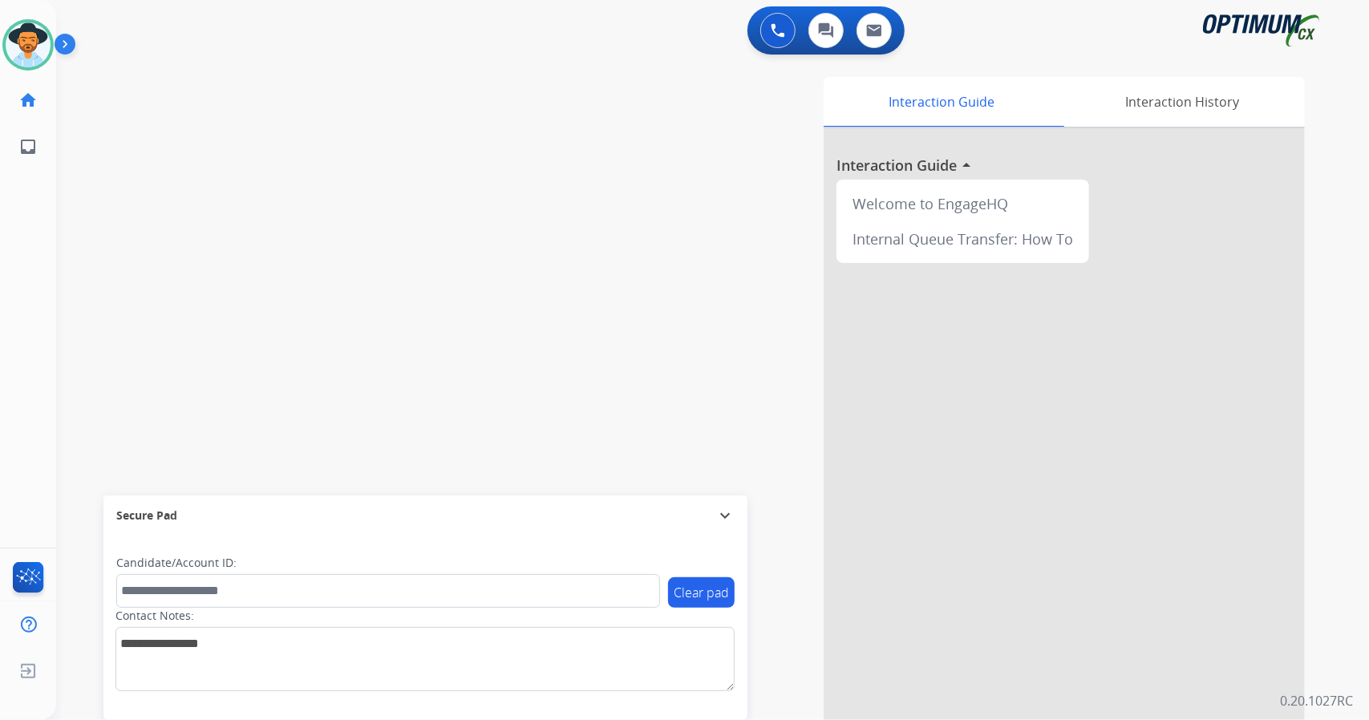
click at [651, 470] on div "Interaction Guide Interaction History Interaction Guide arrow_drop_up Welcome t…" at bounding box center [908, 402] width 794 height 650
click at [13, 46] on img at bounding box center [28, 44] width 45 height 45
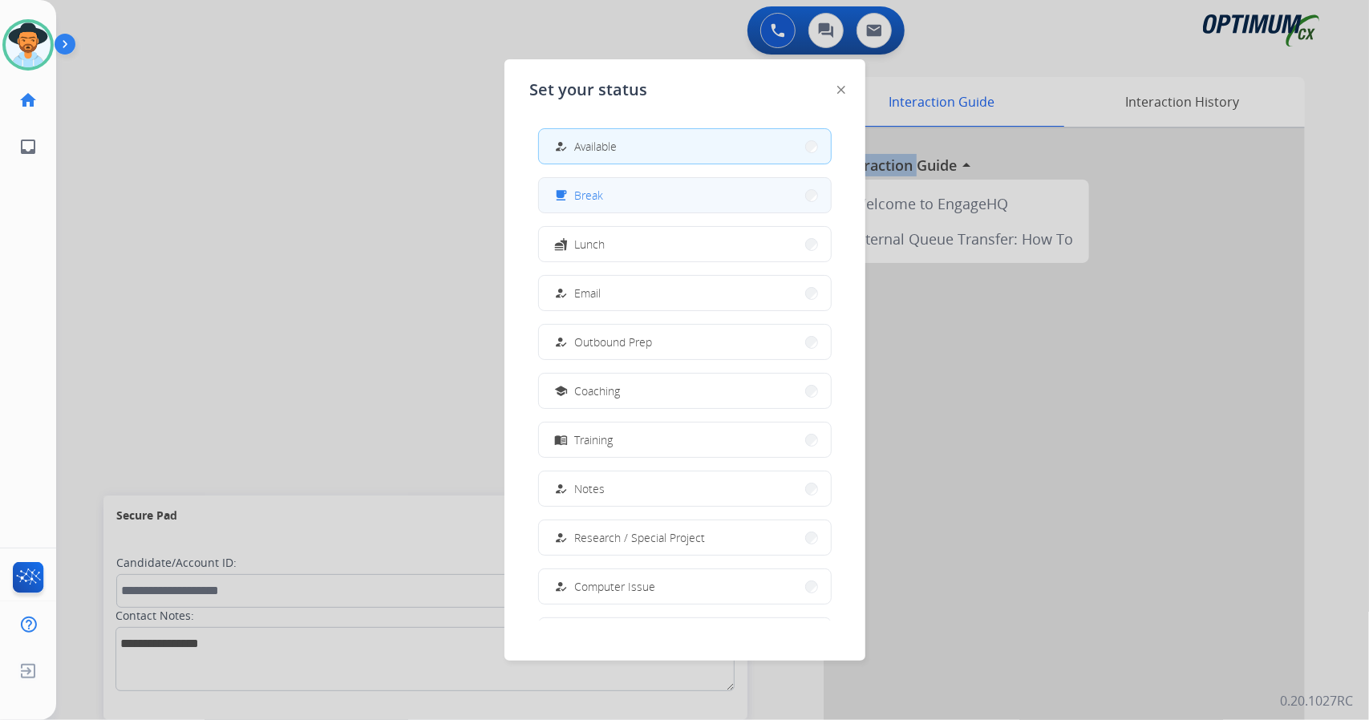
click at [652, 204] on button "free_breakfast Break" at bounding box center [685, 195] width 292 height 34
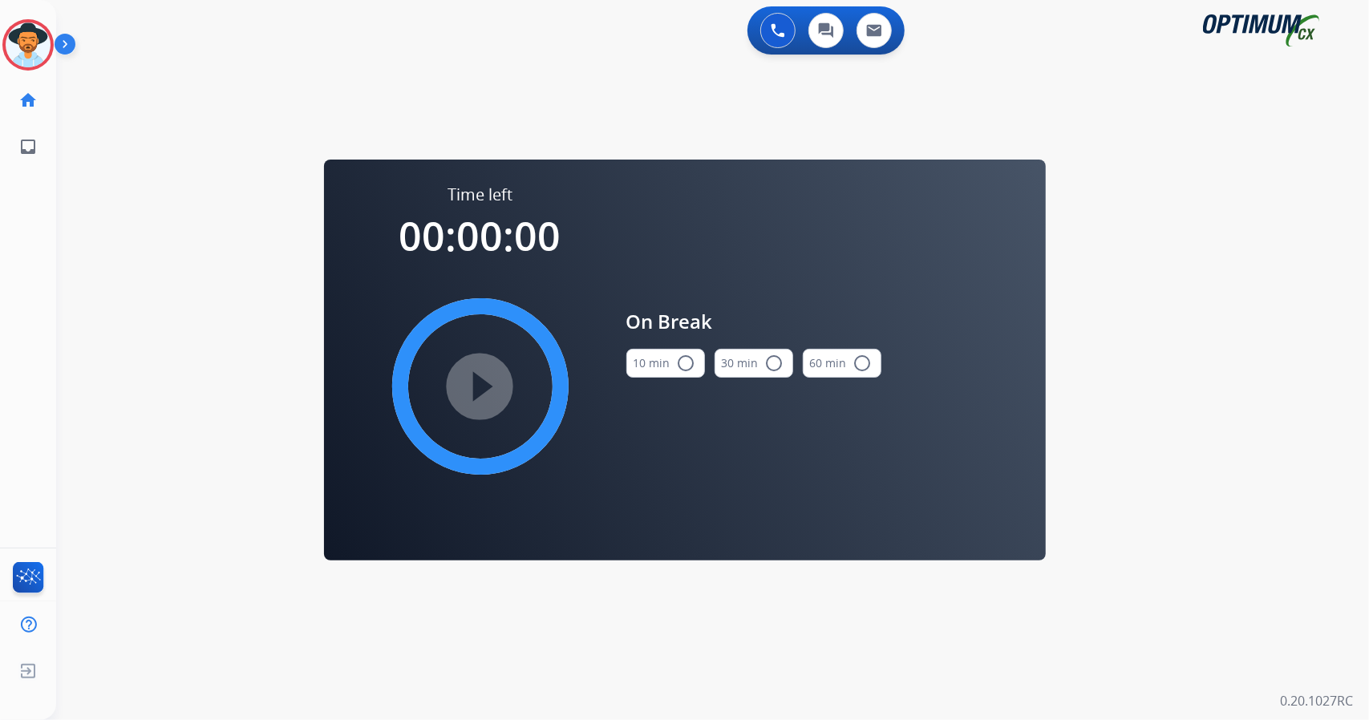
click at [1368, 361] on div "0 Voice Interactions 0 Chat Interactions 0 Email Interactions swap_horiz Break …" at bounding box center [712, 360] width 1313 height 720
click at [634, 370] on button "10 min radio_button_unchecked" at bounding box center [665, 363] width 79 height 29
click at [471, 387] on mat-icon "play_circle_filled" at bounding box center [480, 386] width 19 height 19
click at [44, 59] on circle at bounding box center [27, 44] width 47 height 47
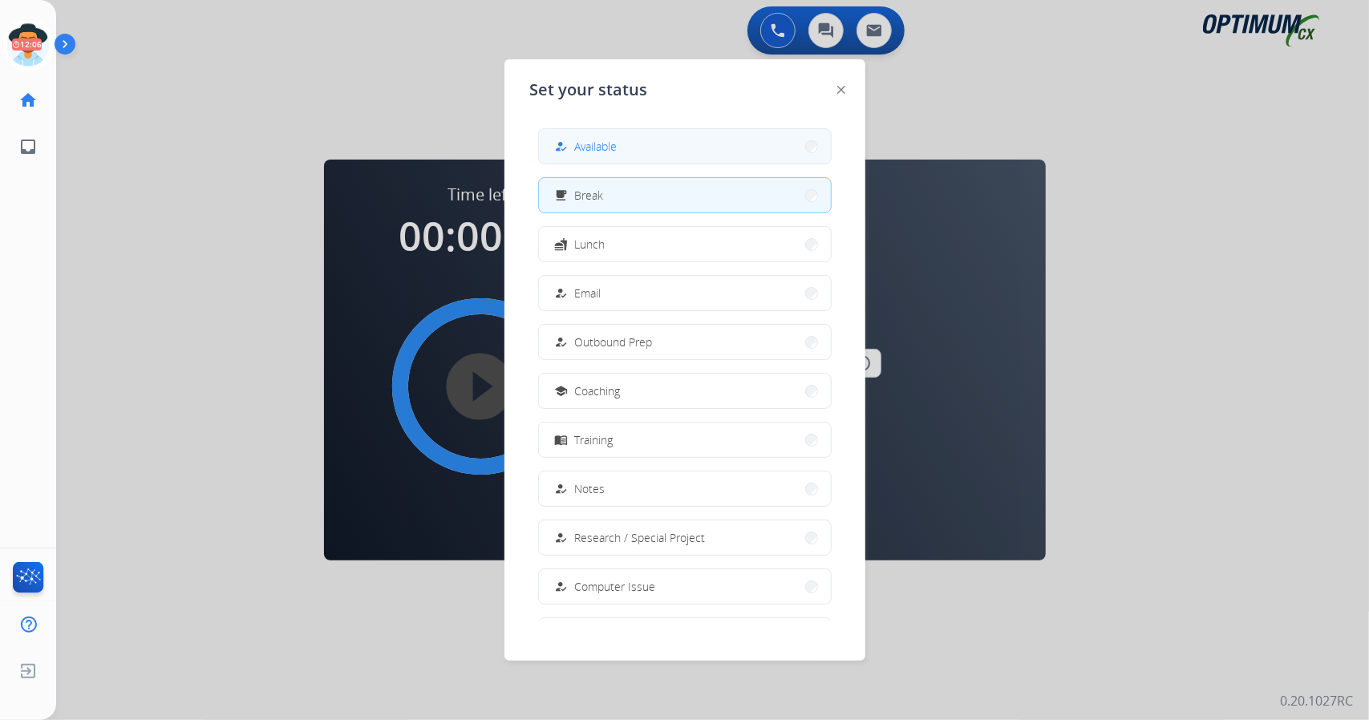
click at [647, 147] on button "how_to_reg Available" at bounding box center [685, 146] width 292 height 34
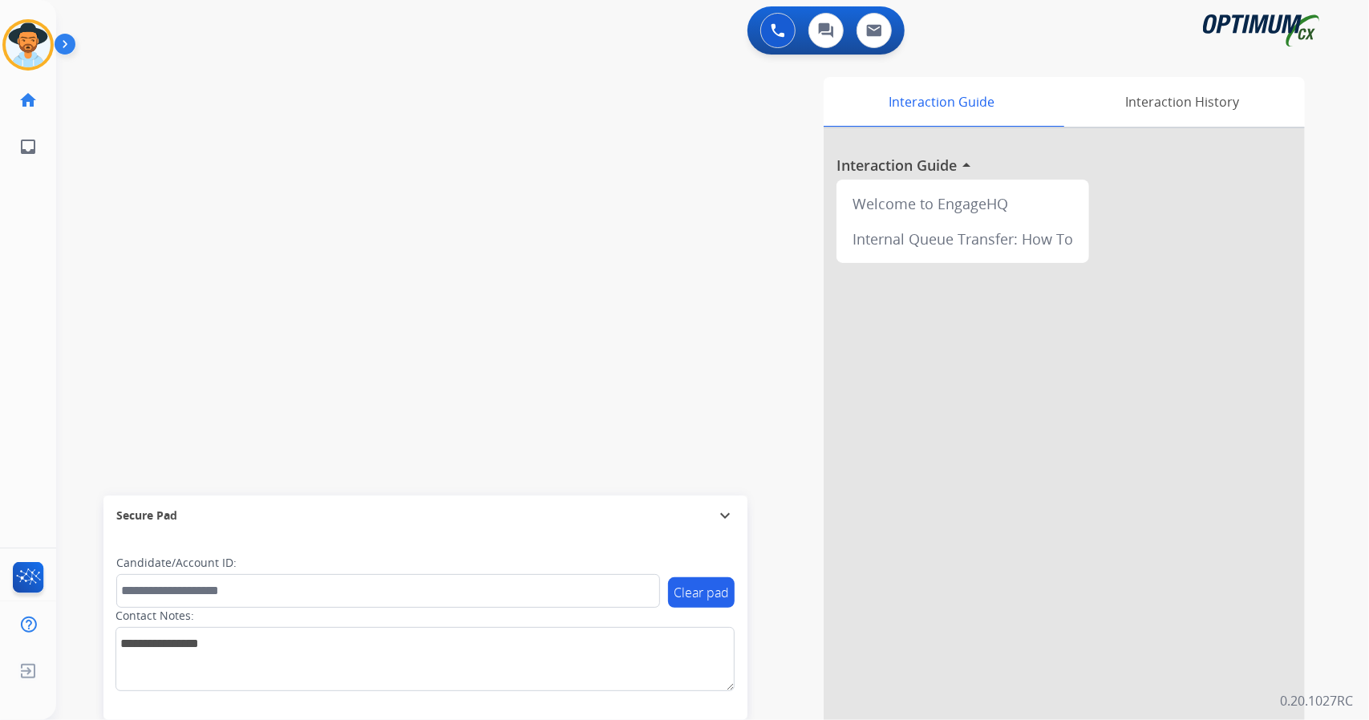
click at [647, 147] on div "Interaction Guide Interaction History Interaction Guide arrow_drop_up Welcome t…" at bounding box center [908, 402] width 794 height 650
click at [92, 272] on div "swap_horiz Break voice bridge close_fullscreen Connect 3-Way Call merge_type Se…" at bounding box center [693, 392] width 1274 height 669
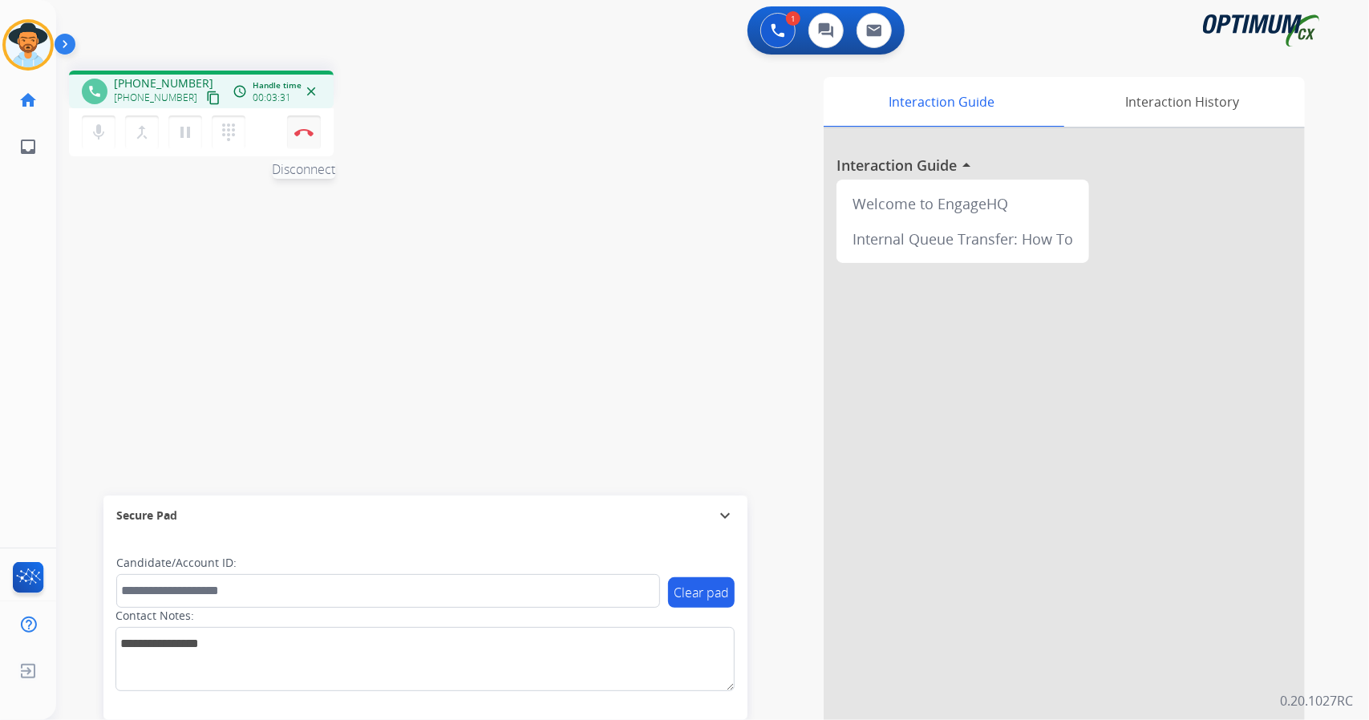
click at [310, 140] on button "Disconnect" at bounding box center [304, 132] width 34 height 34
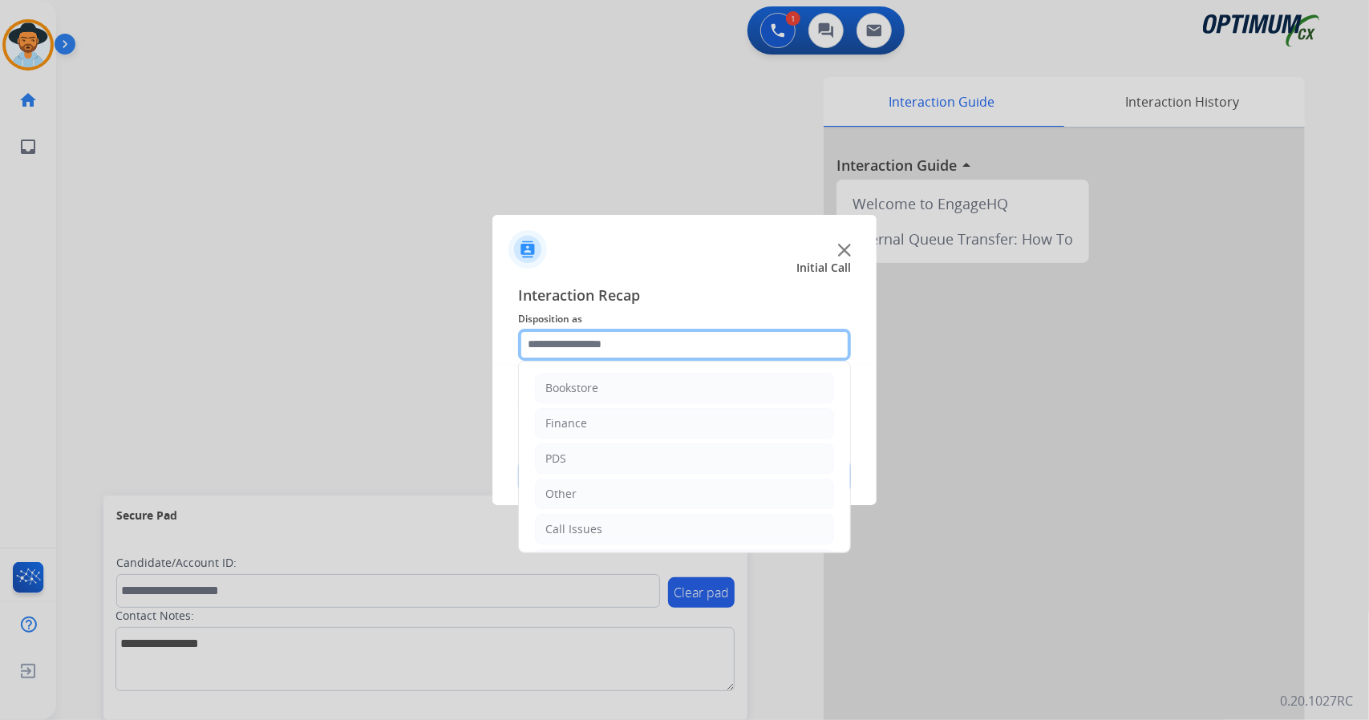
click at [569, 360] on div "Bookstore Finance PDS Other Call Issues Initial Application Transfer Renewal" at bounding box center [684, 345] width 333 height 32
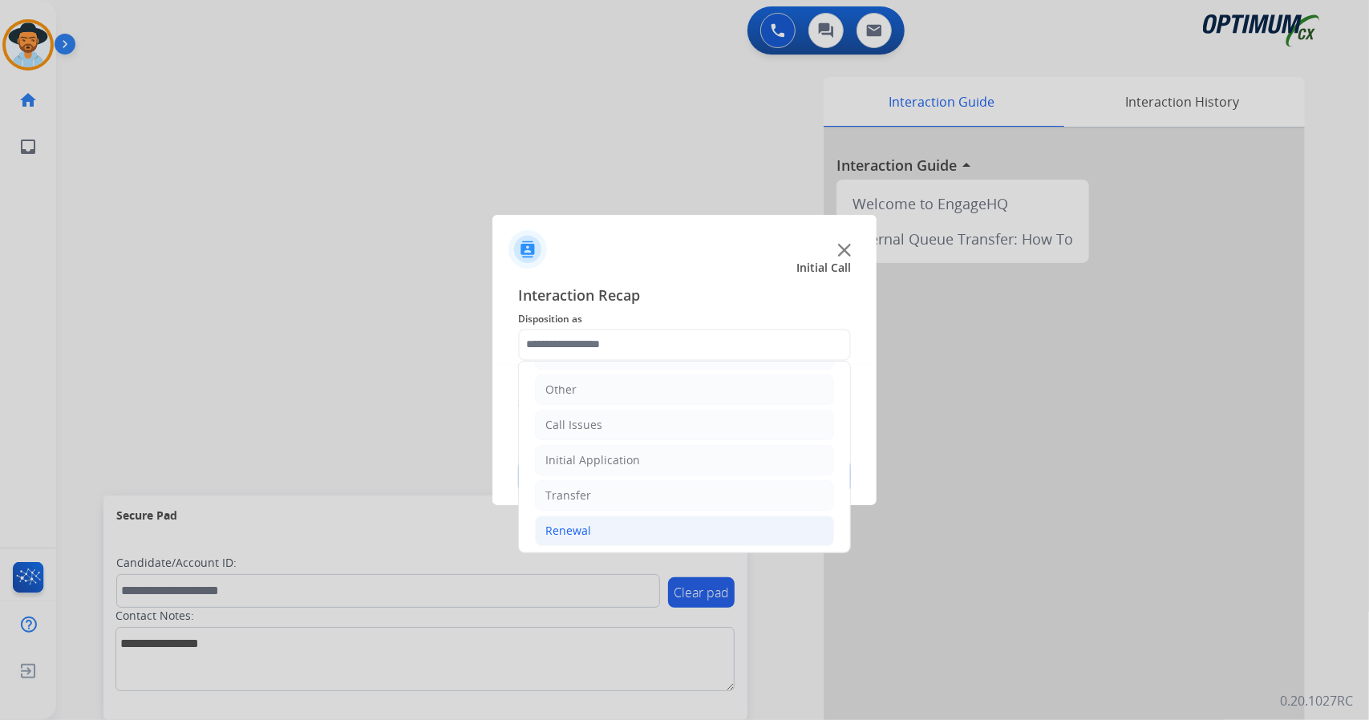
click at [635, 525] on li "Renewal" at bounding box center [684, 531] width 299 height 30
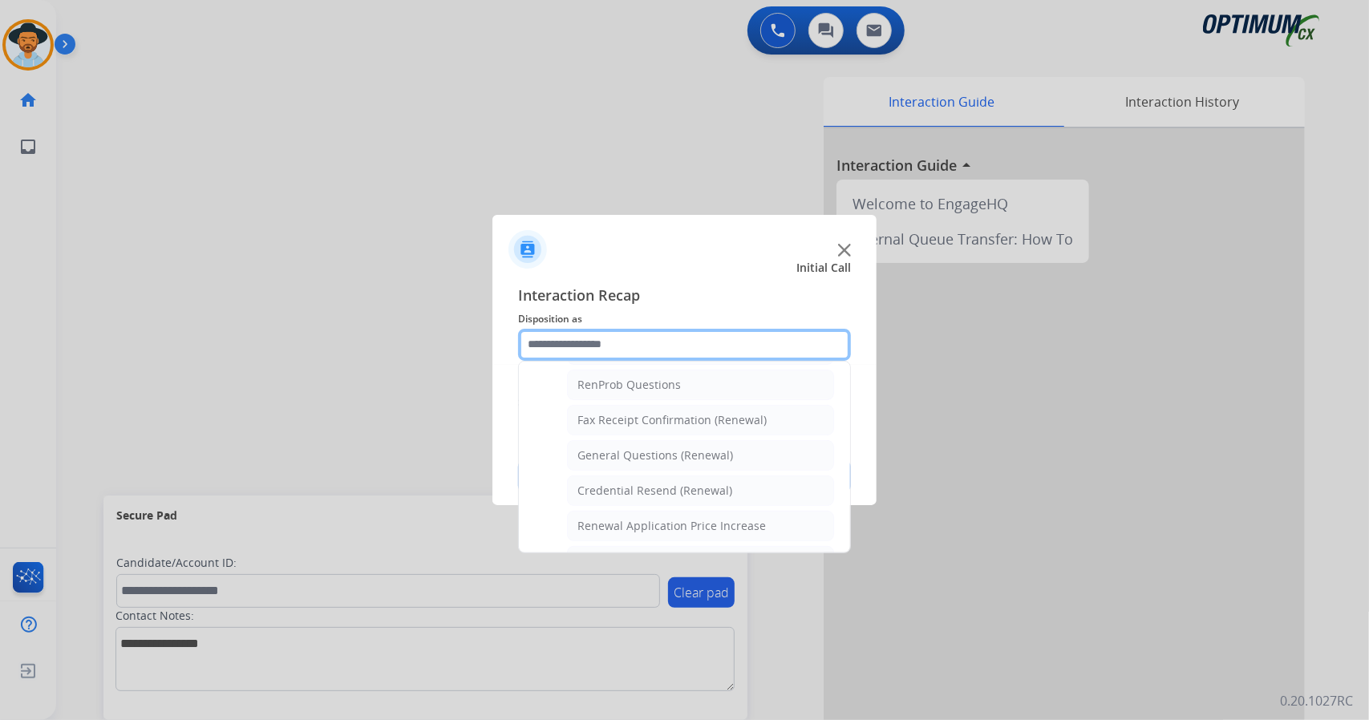
scroll to position [407, 0]
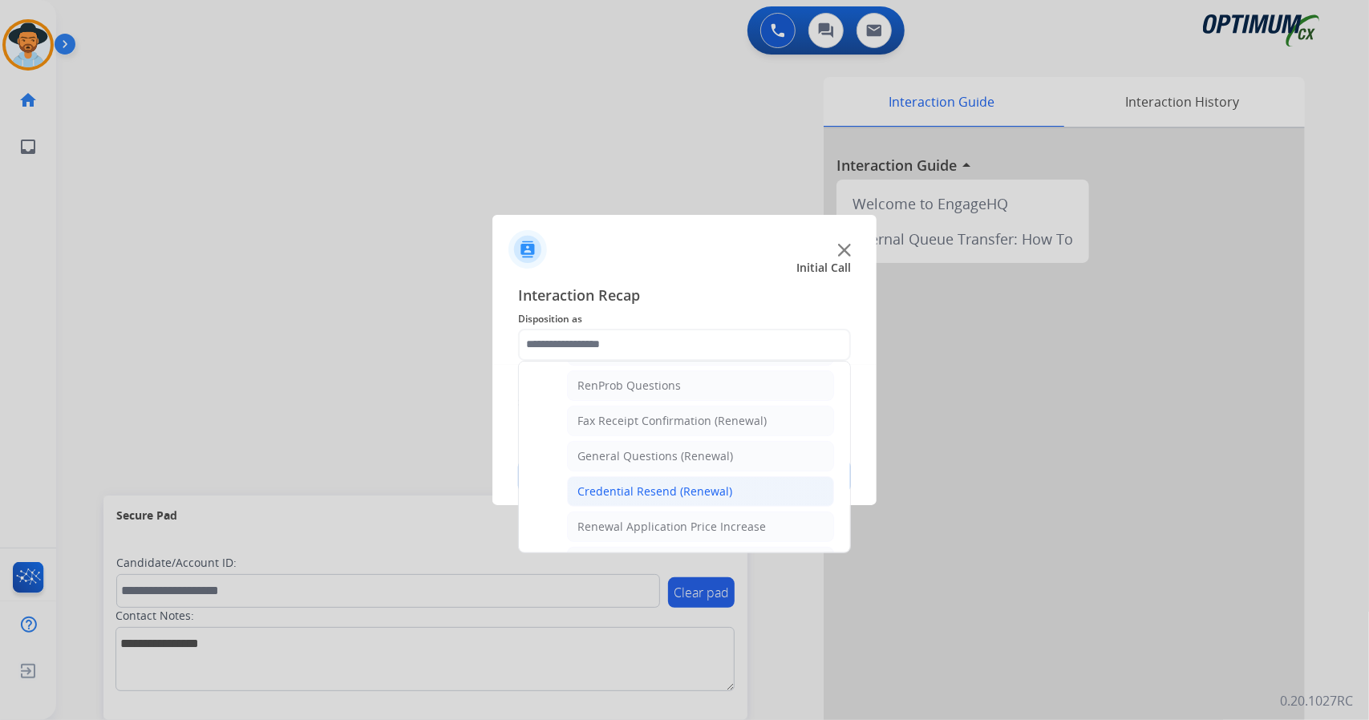
click at [640, 476] on li "Credential Resend (Renewal)" at bounding box center [700, 491] width 267 height 30
type input "**********"
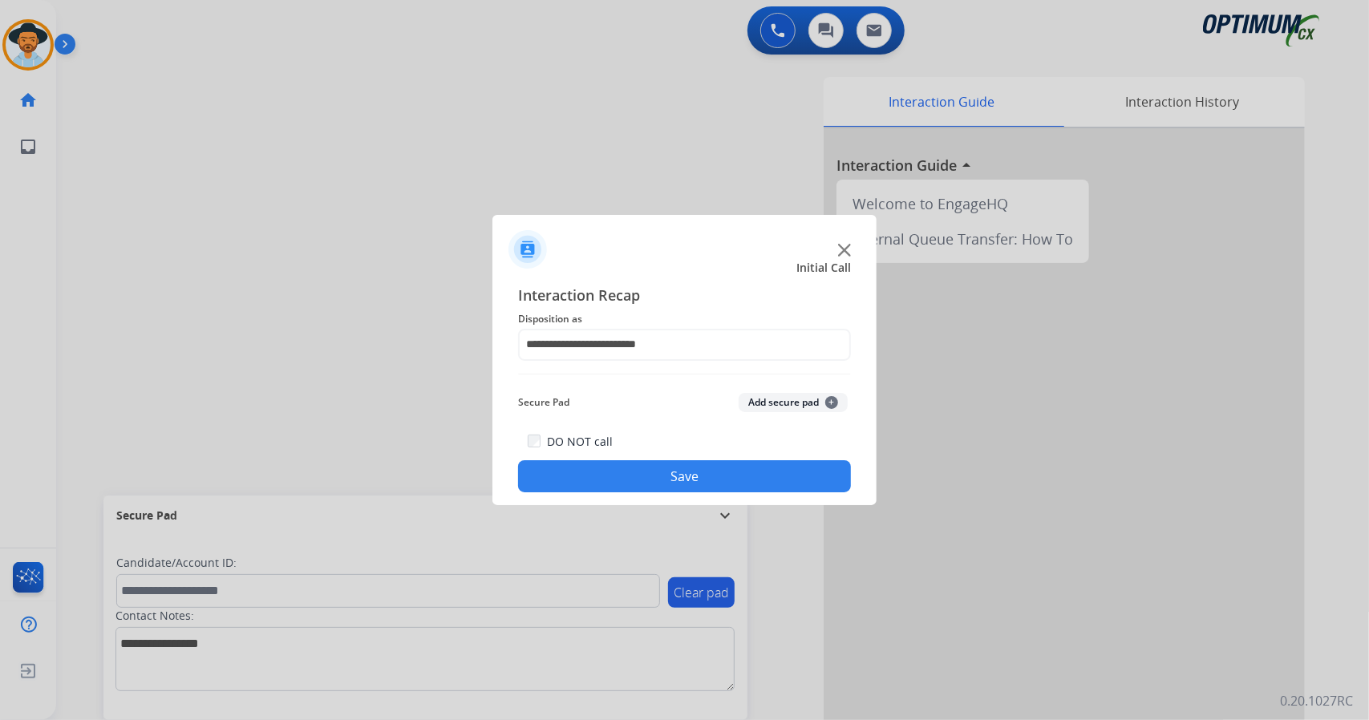
click at [640, 472] on button "Save" at bounding box center [684, 476] width 333 height 32
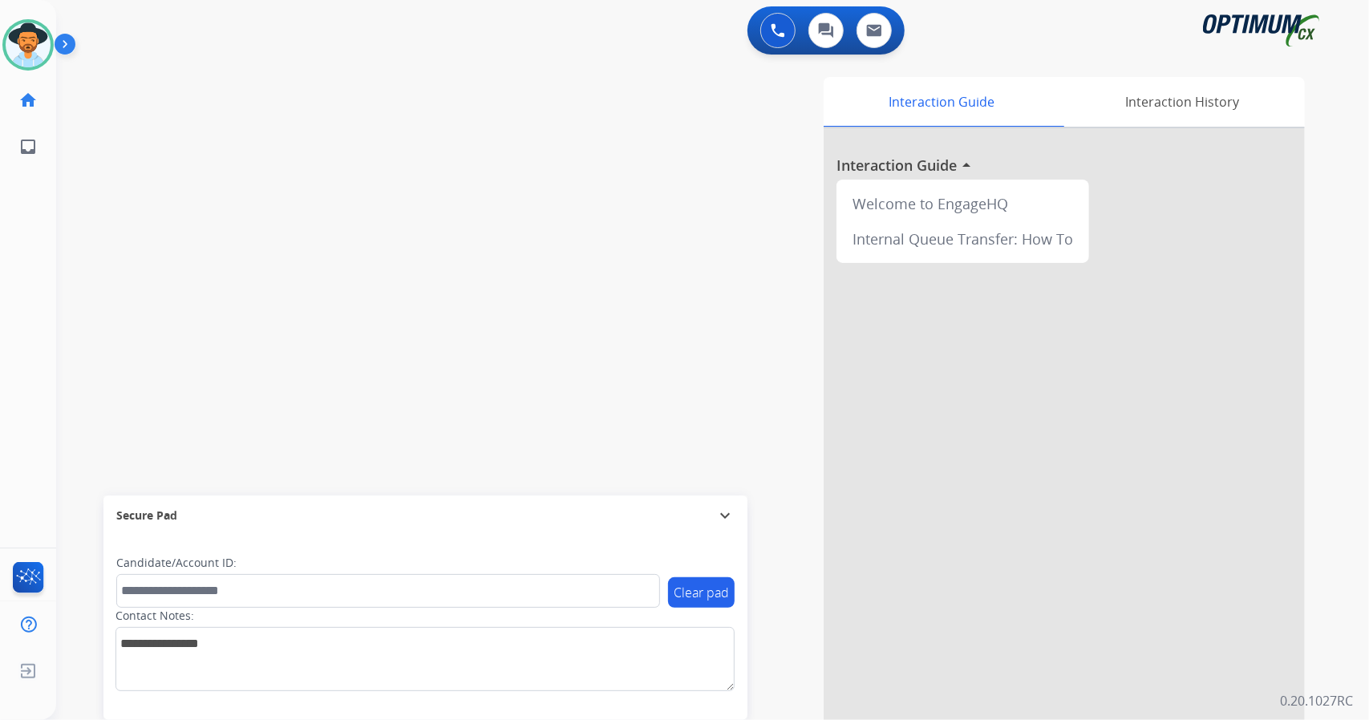
click at [104, 237] on div "swap_horiz Break voice bridge close_fullscreen Connect 3-Way Call merge_type Se…" at bounding box center [693, 392] width 1274 height 669
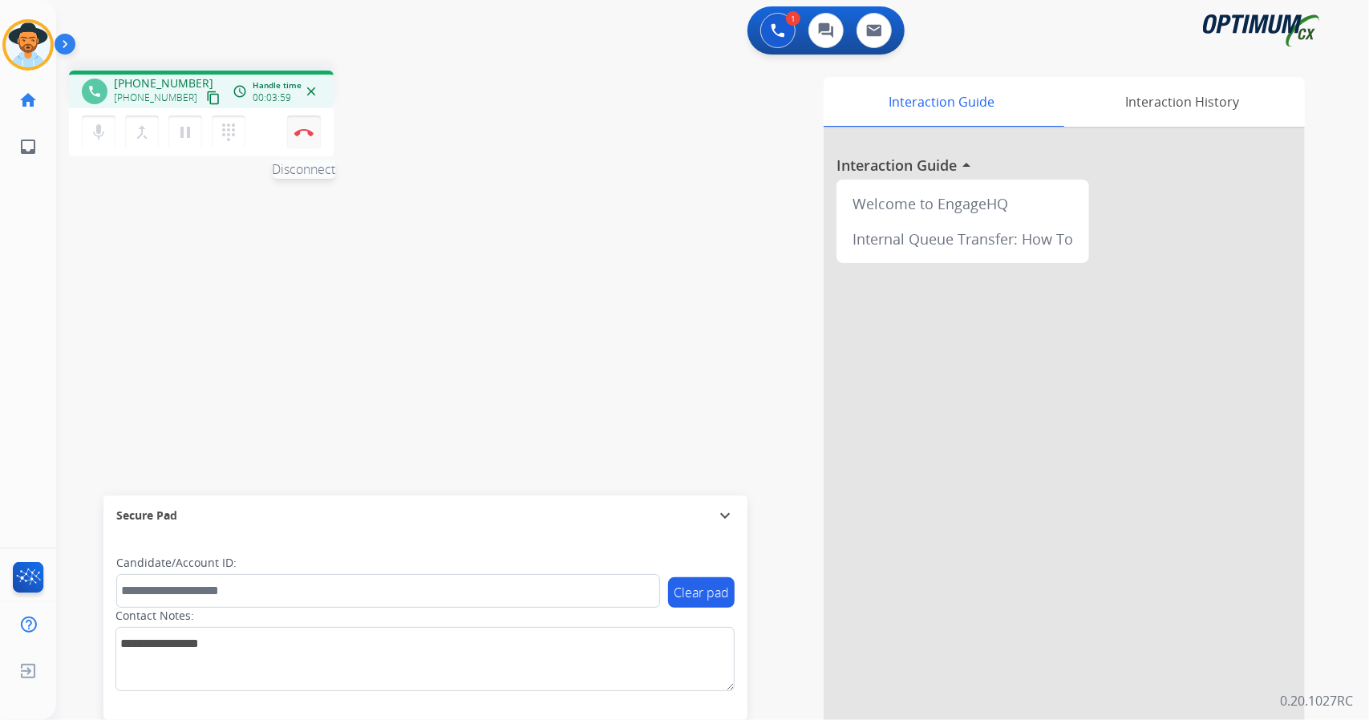
click at [297, 125] on button "Disconnect" at bounding box center [304, 132] width 34 height 34
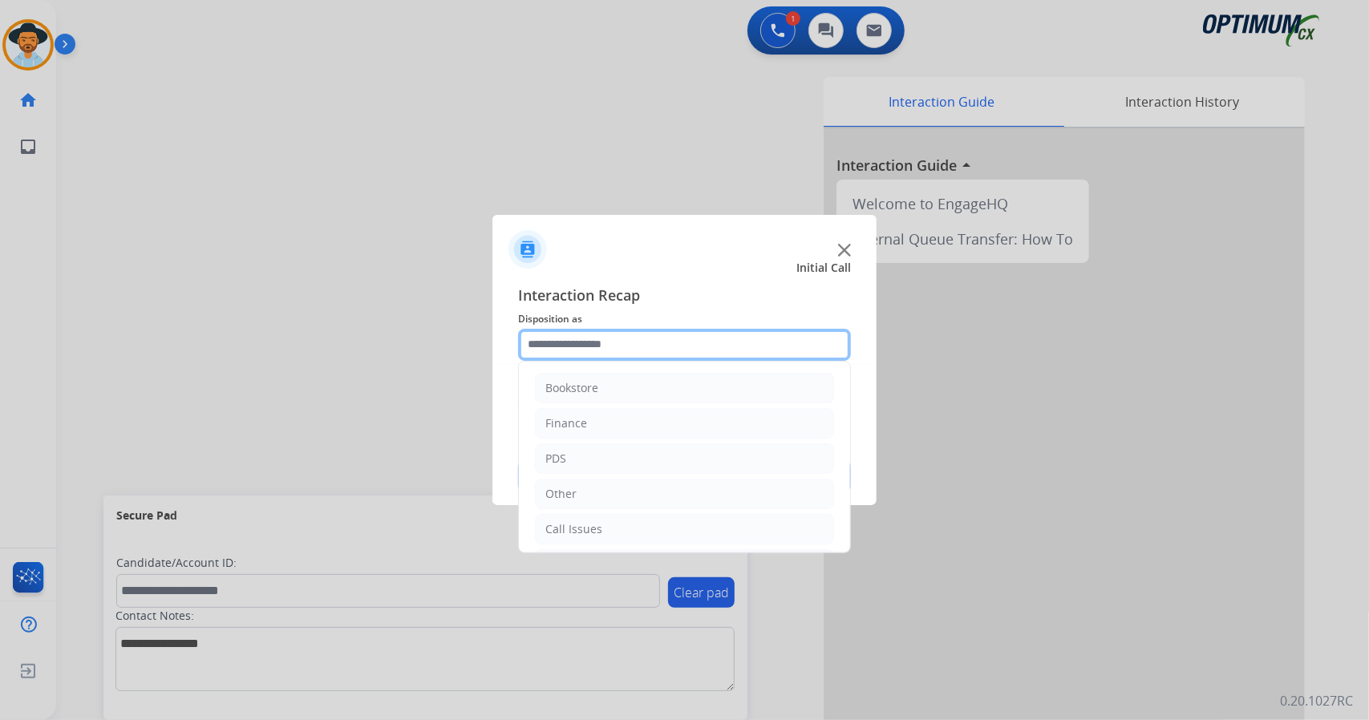
click at [550, 347] on input "text" at bounding box center [684, 345] width 333 height 32
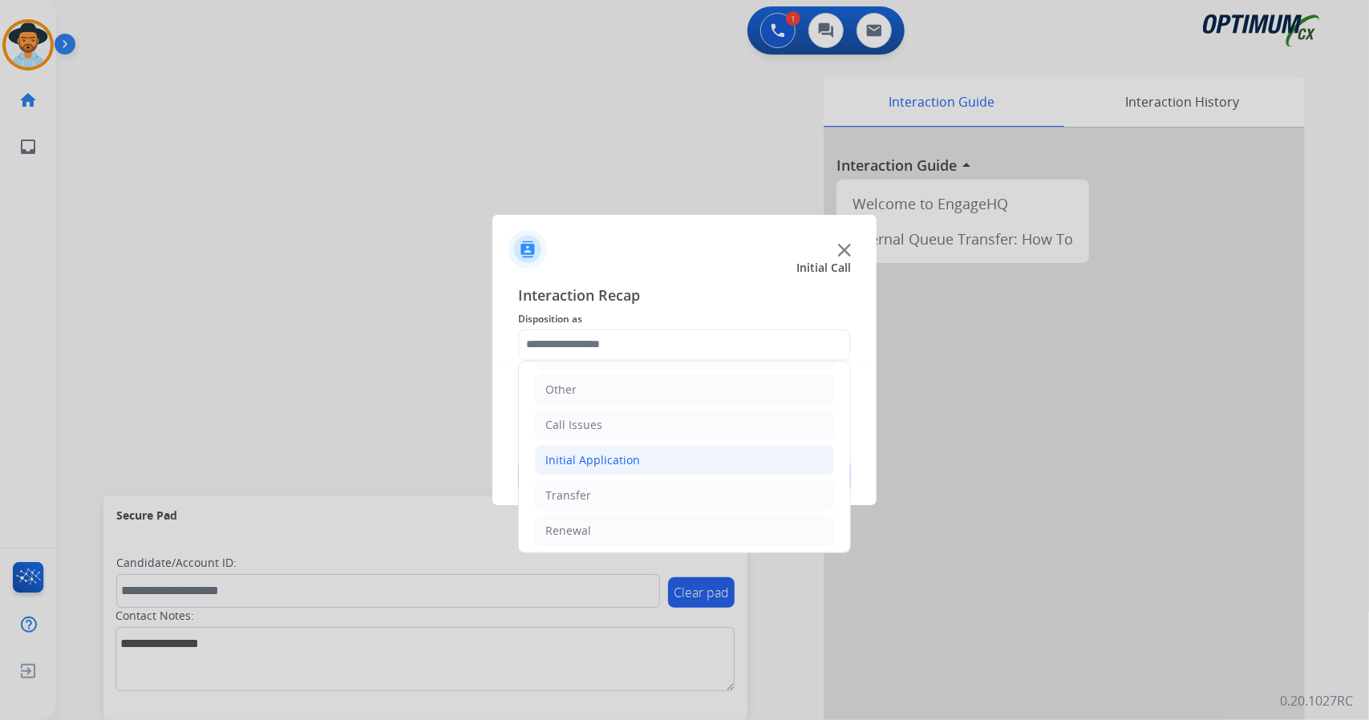
click at [612, 445] on li "Initial Application" at bounding box center [684, 460] width 299 height 30
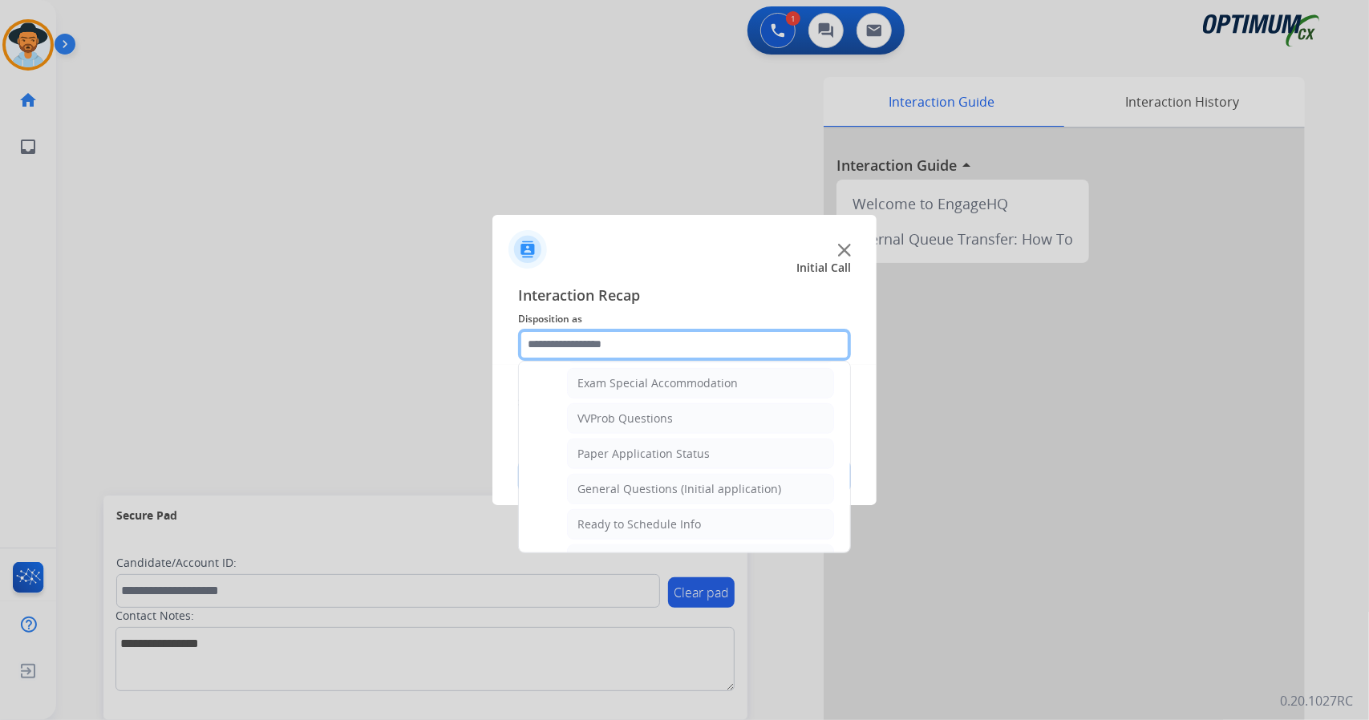
scroll to position [833, 0]
click at [617, 480] on div "General Questions (Initial application)" at bounding box center [679, 488] width 204 height 16
type input "**********"
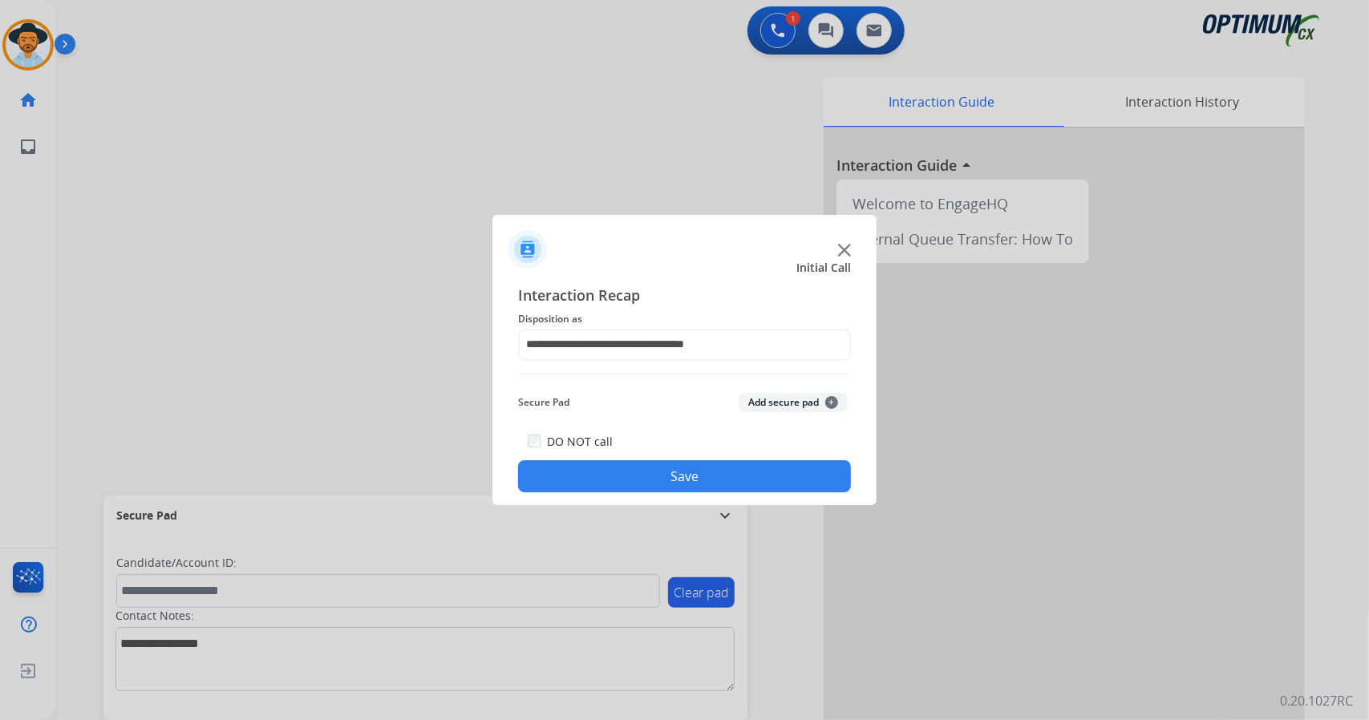
click at [617, 471] on button "Save" at bounding box center [684, 476] width 333 height 32
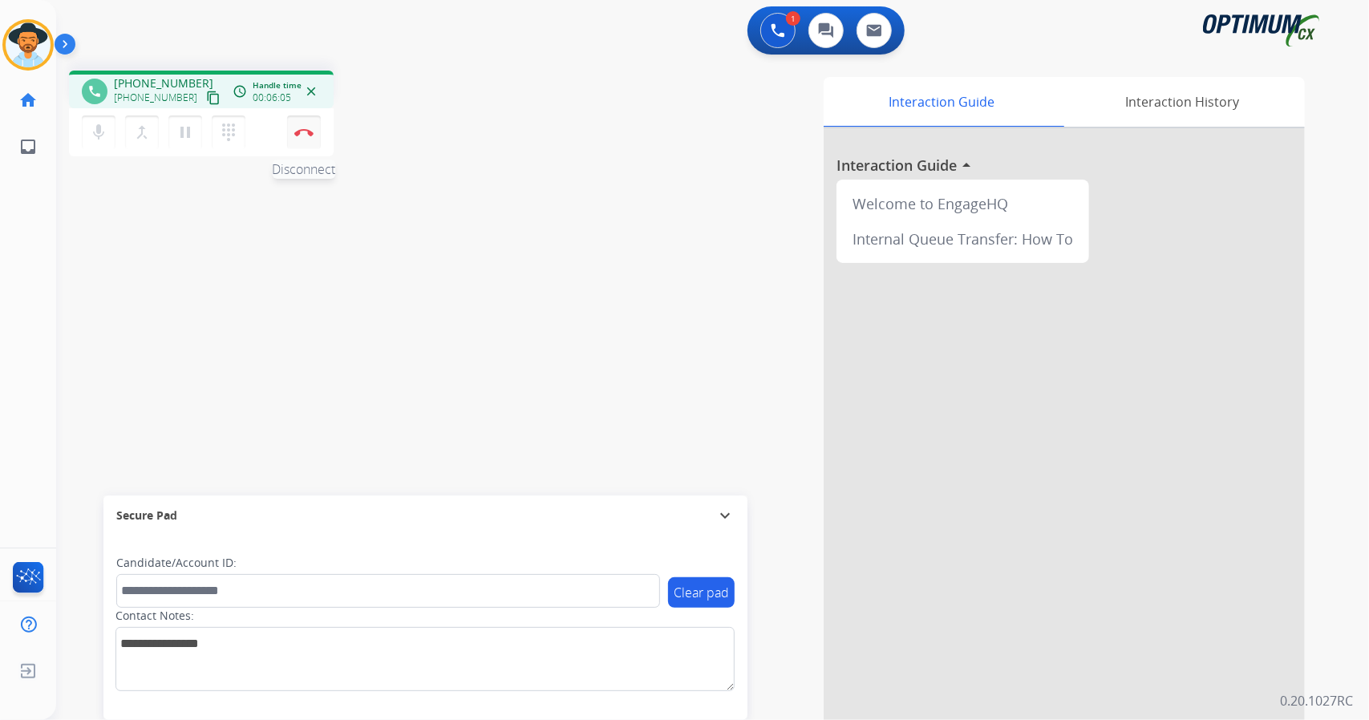
click at [305, 147] on button "Disconnect" at bounding box center [304, 132] width 34 height 34
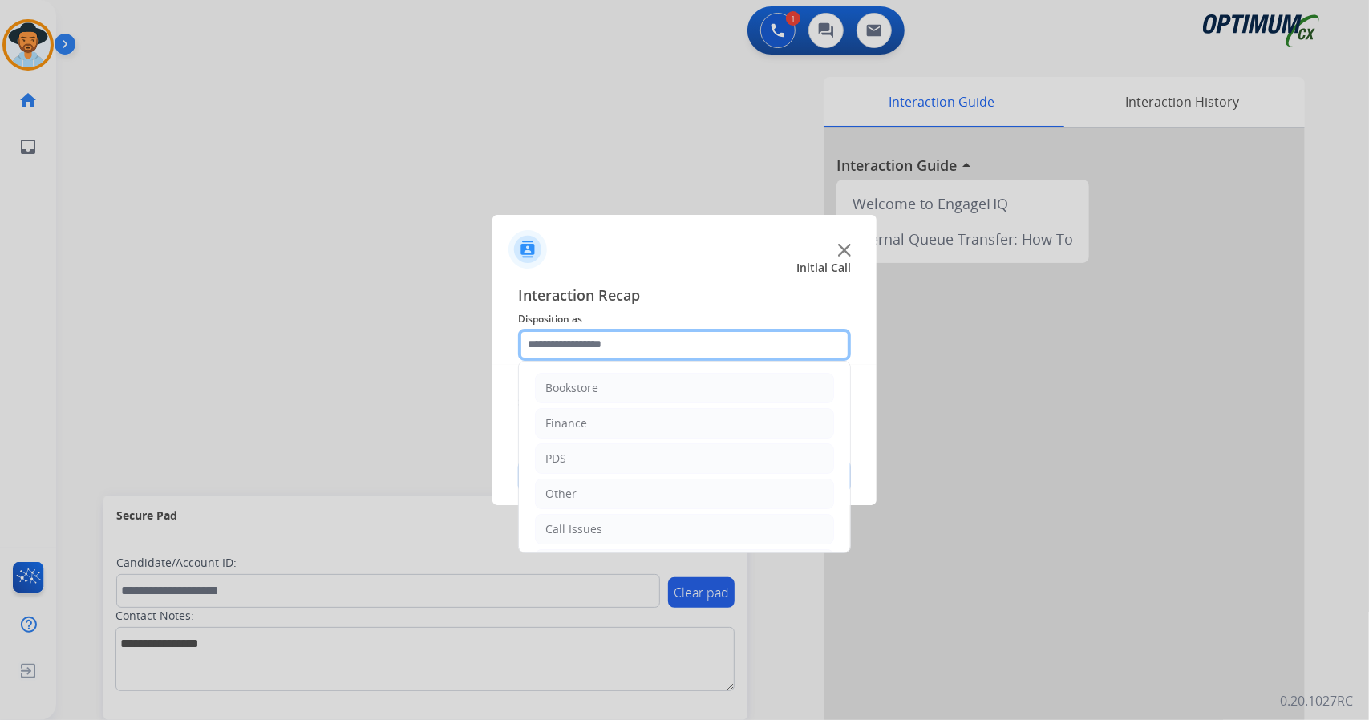
click at [673, 338] on input "text" at bounding box center [684, 345] width 333 height 32
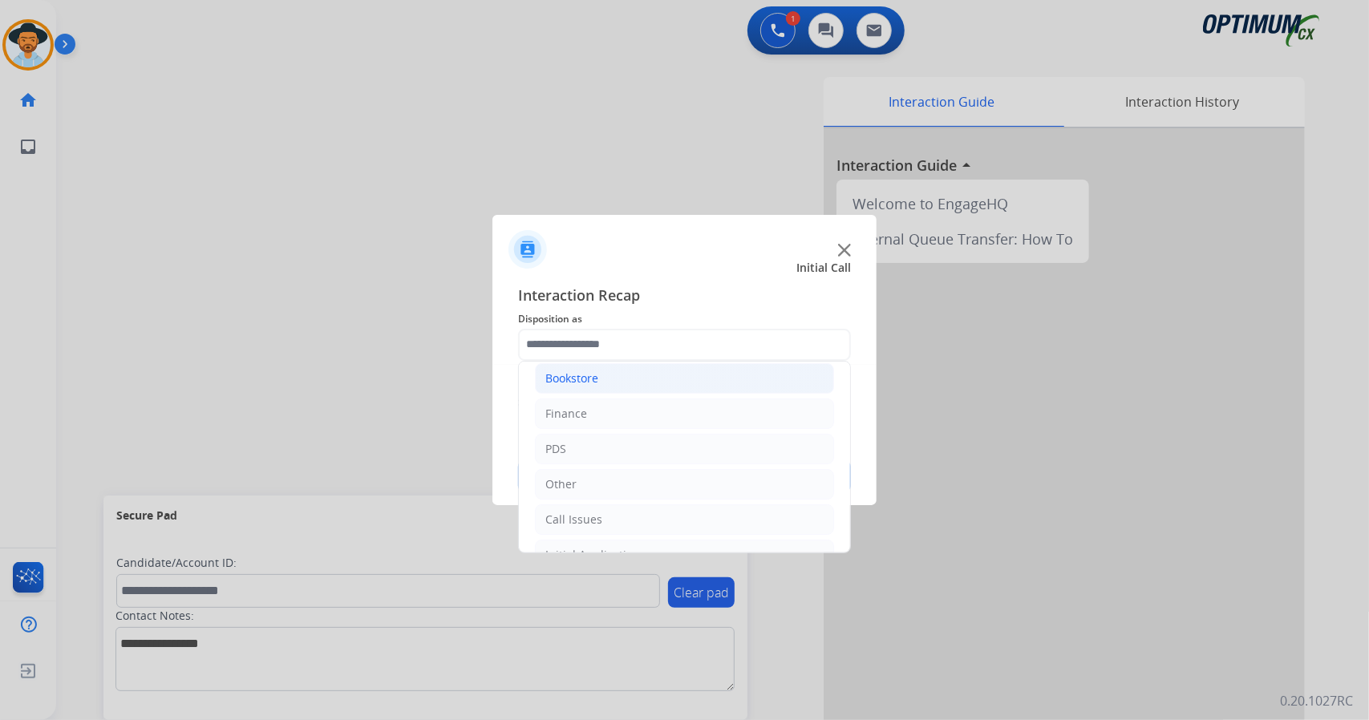
click at [664, 382] on li "Bookstore" at bounding box center [684, 378] width 299 height 30
click at [649, 453] on div "General Questions (Bookstore)" at bounding box center [658, 449] width 163 height 16
type input "**********"
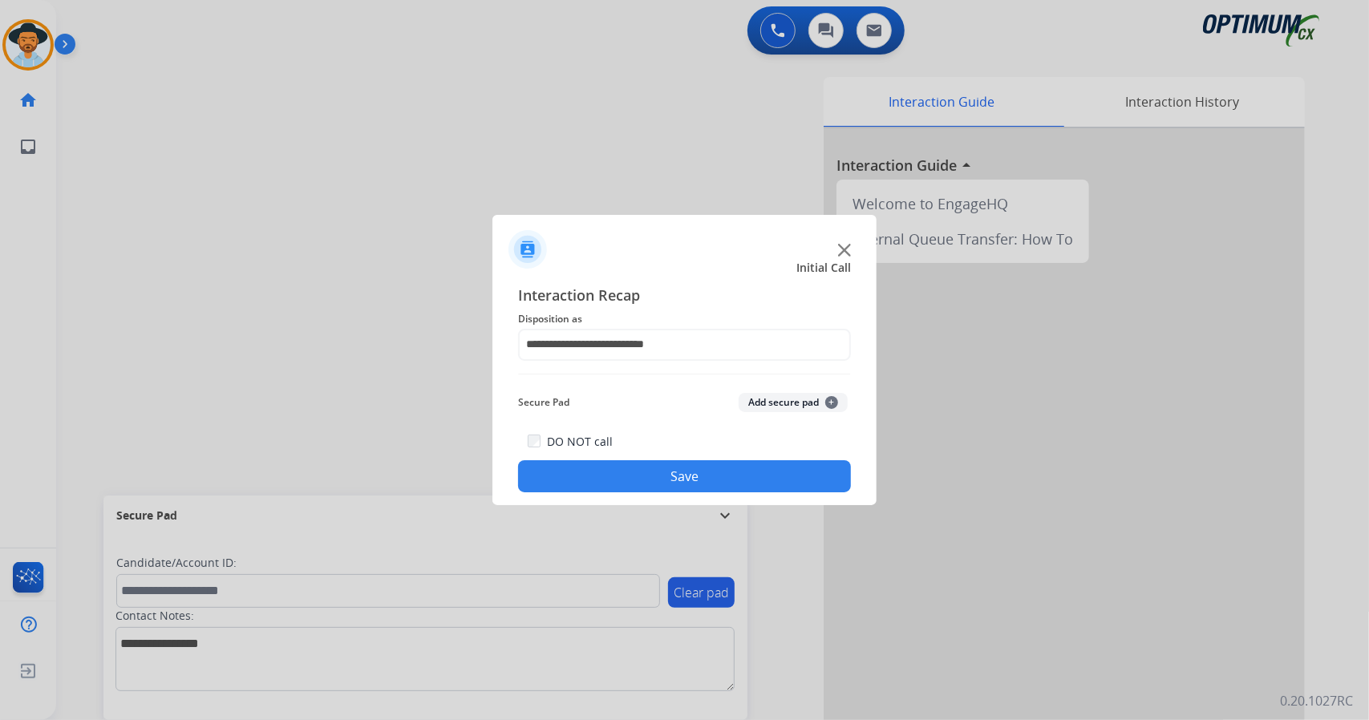
click at [698, 461] on button "Save" at bounding box center [684, 476] width 333 height 32
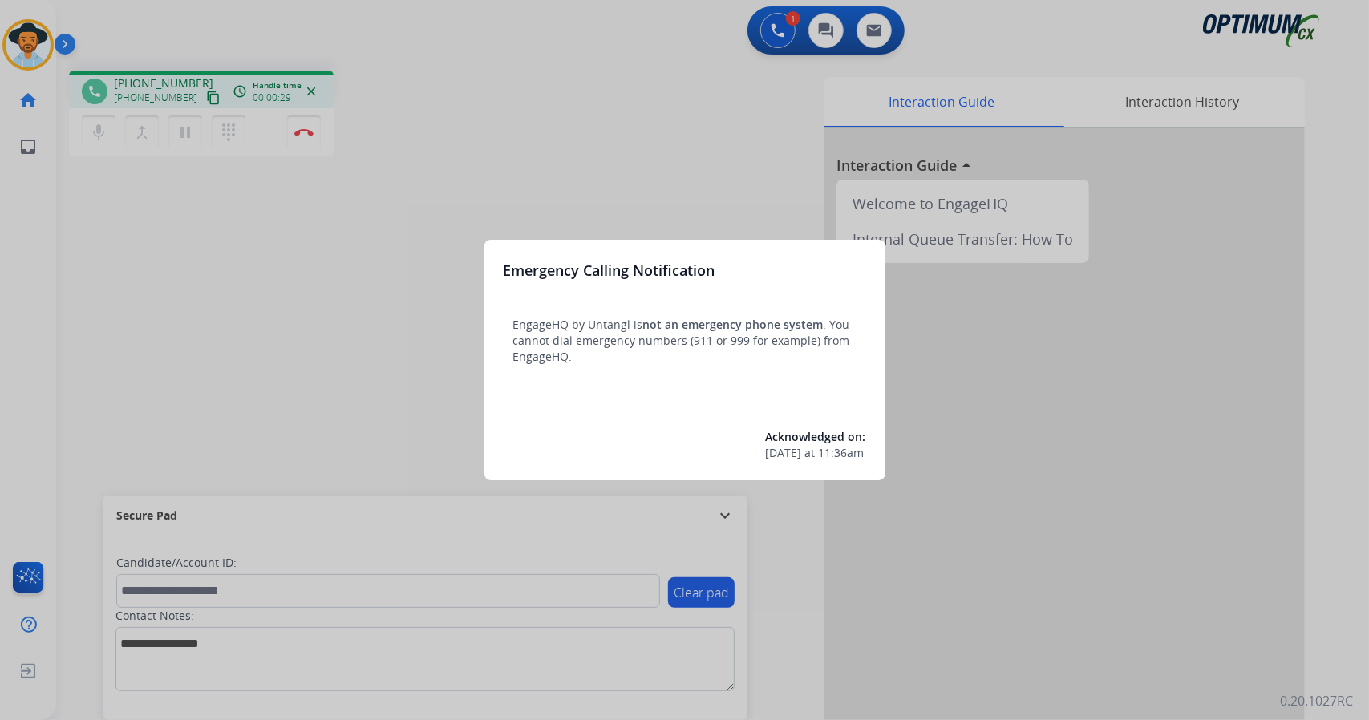
click at [191, 205] on div at bounding box center [684, 360] width 1369 height 720
click at [334, 249] on div at bounding box center [684, 360] width 1369 height 720
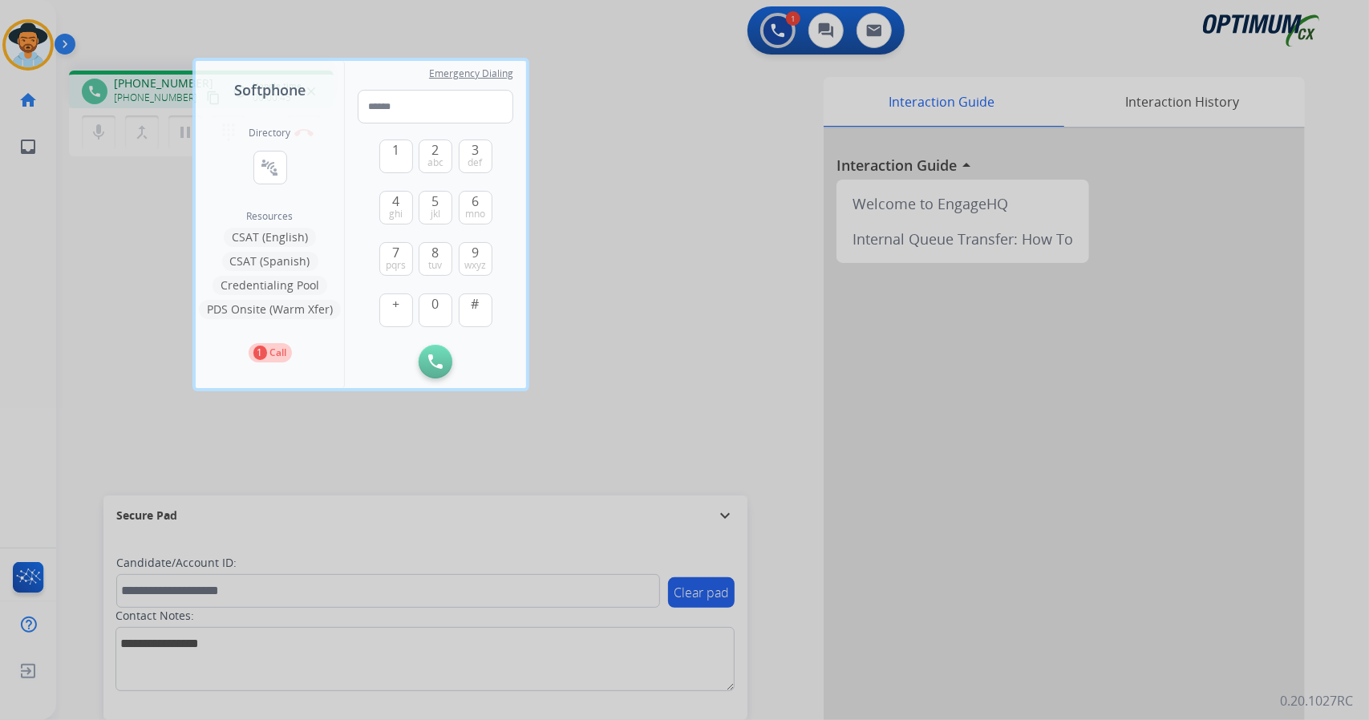
click at [165, 219] on div at bounding box center [684, 360] width 1369 height 720
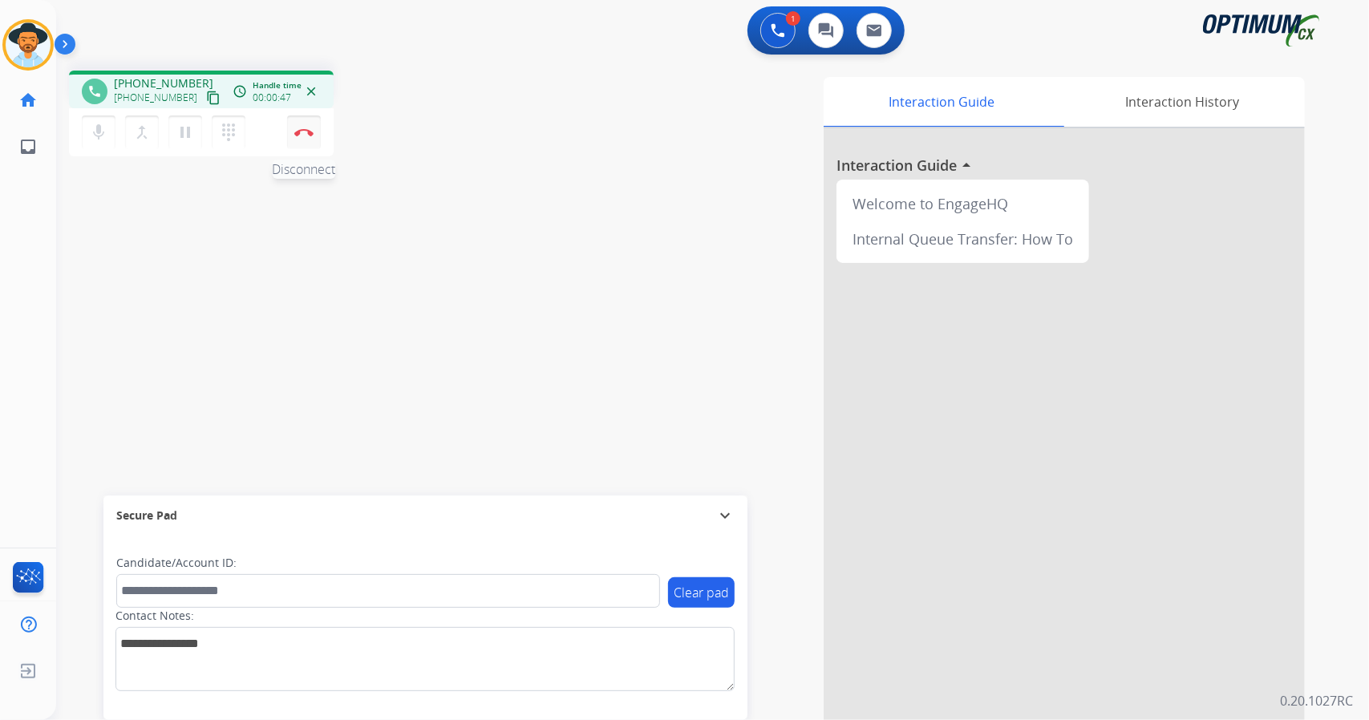
click at [313, 127] on button "Disconnect" at bounding box center [304, 132] width 34 height 34
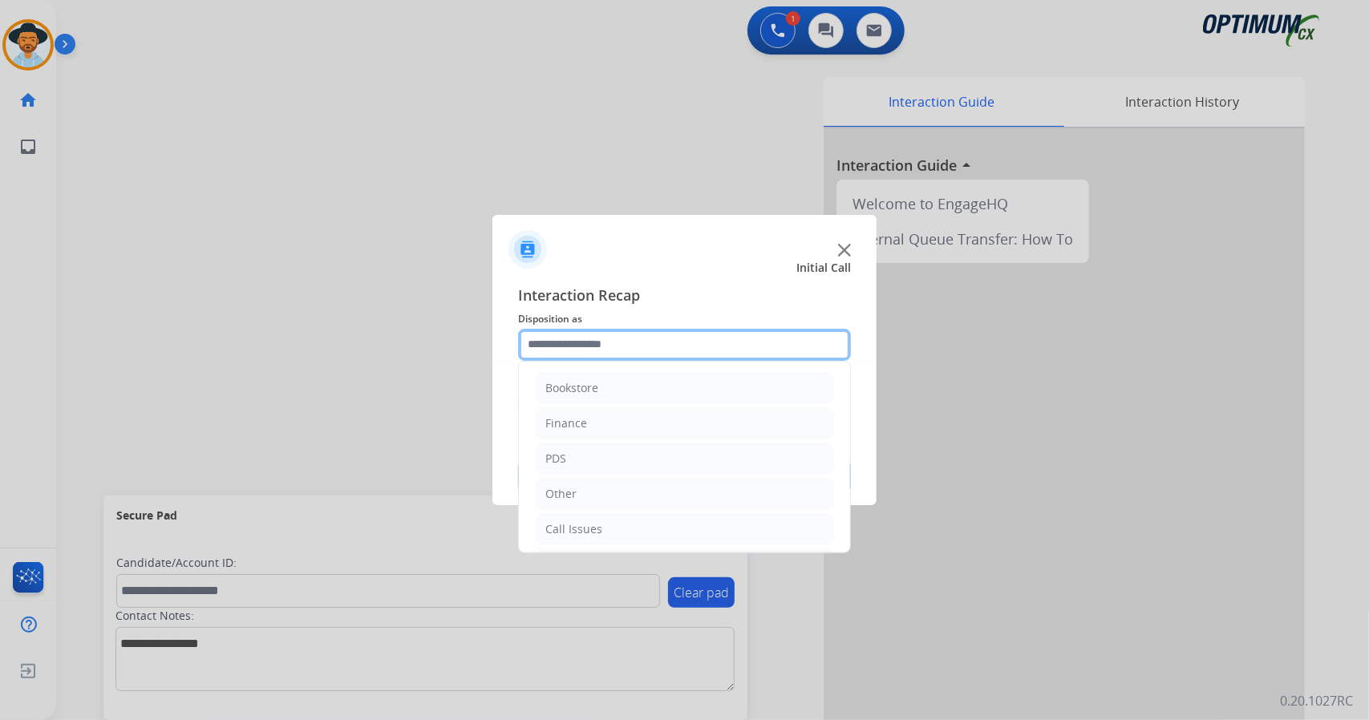
click at [556, 340] on input "text" at bounding box center [684, 345] width 333 height 32
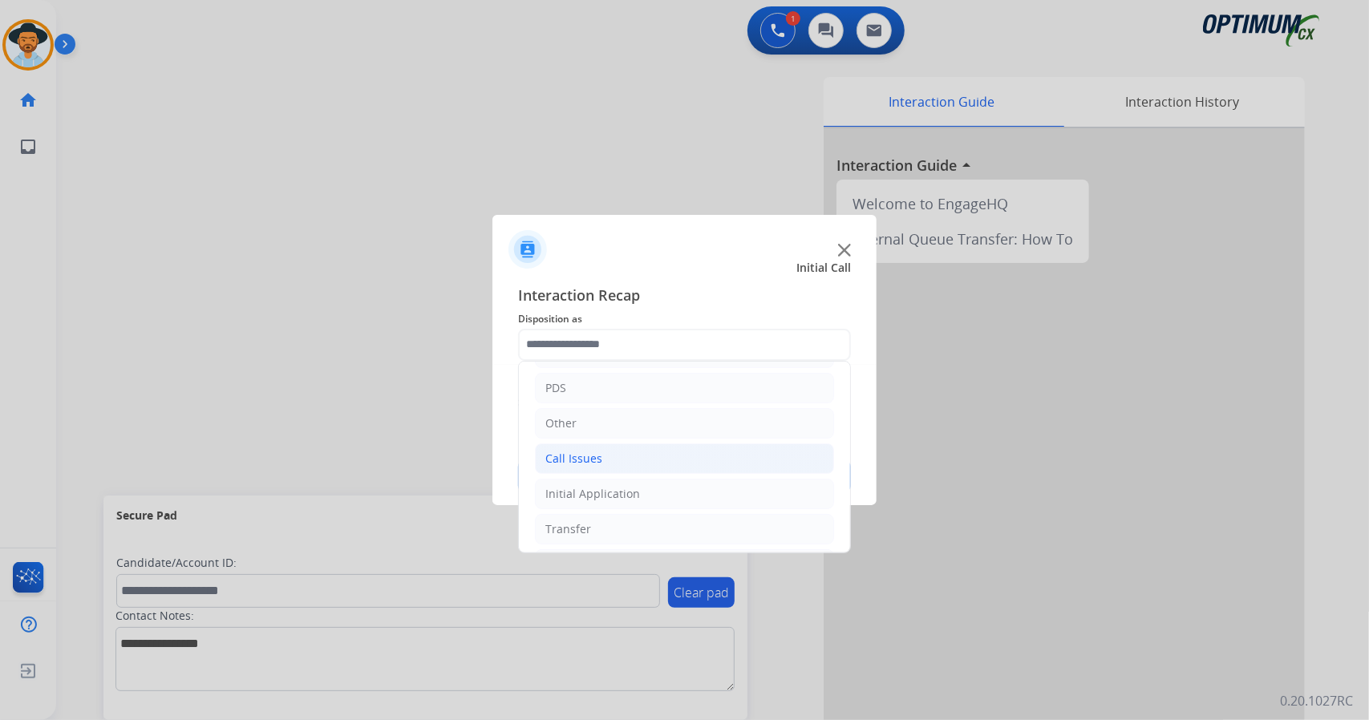
click at [584, 455] on div "Call Issues" at bounding box center [573, 459] width 57 height 16
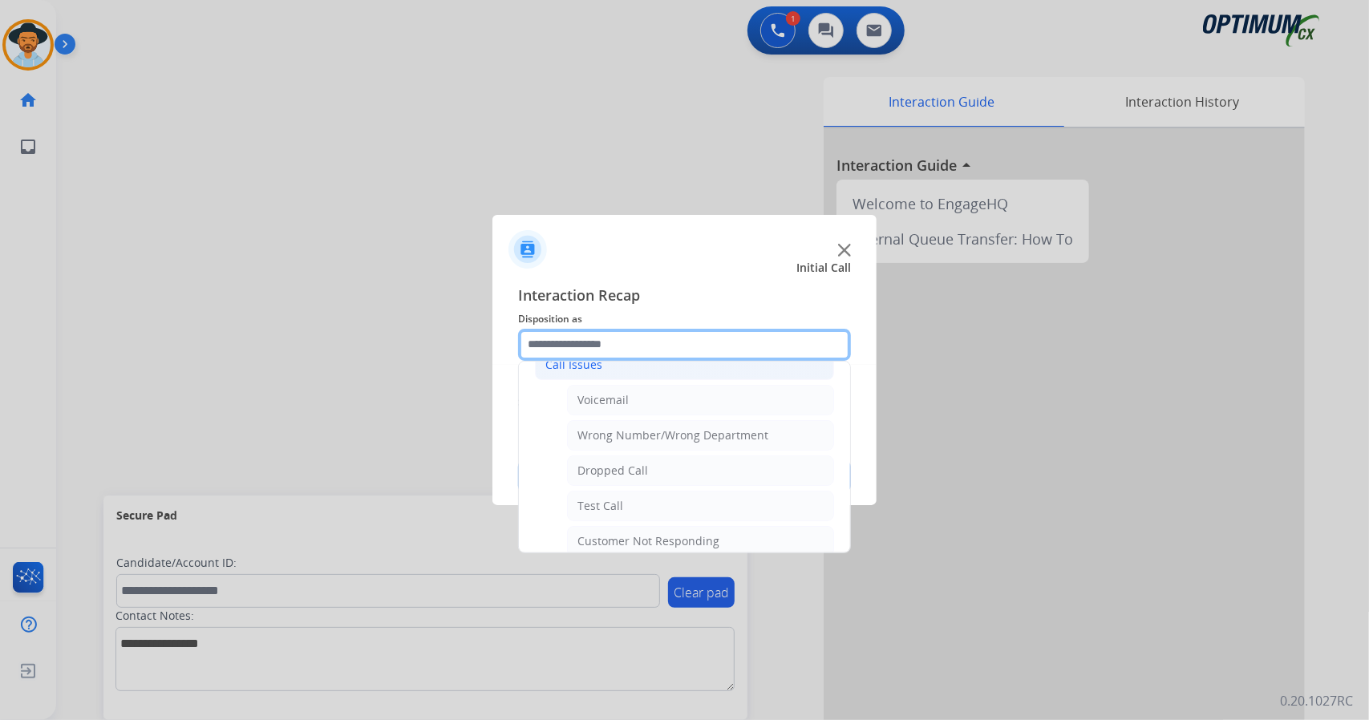
scroll to position [165, 0]
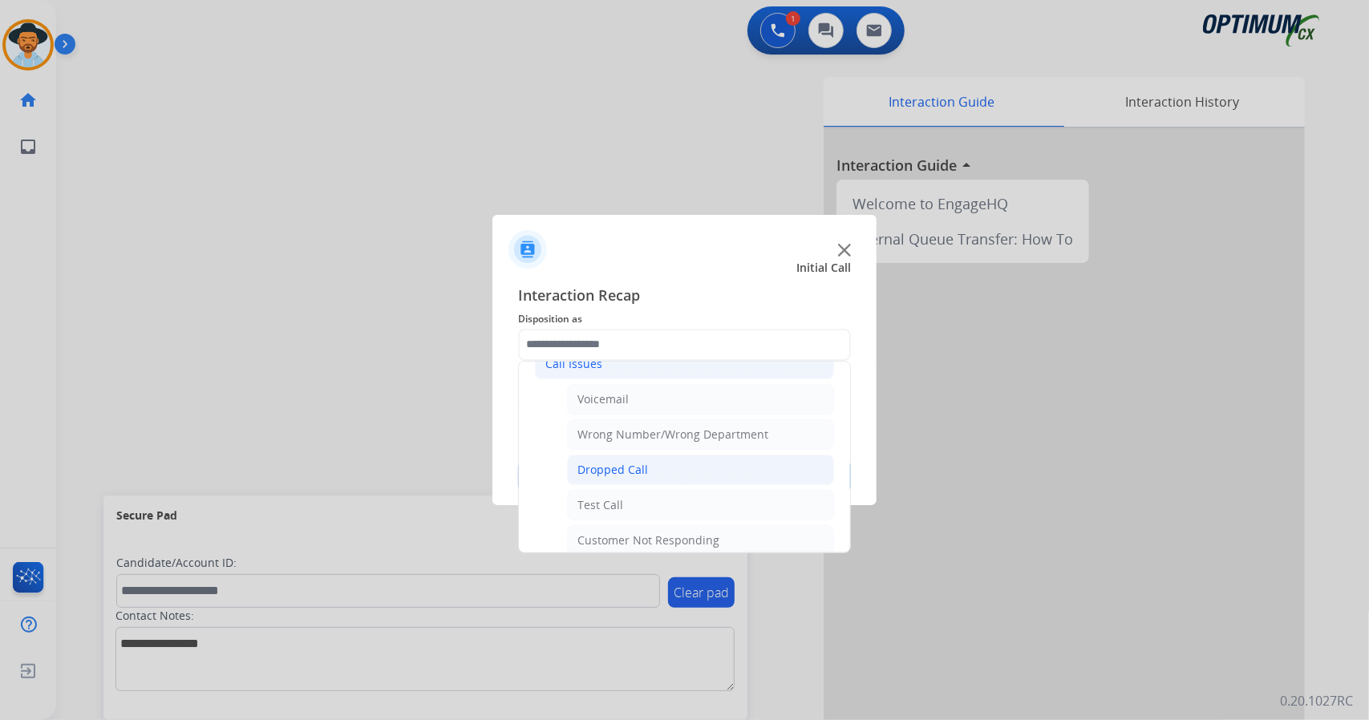
click at [586, 465] on div "Dropped Call" at bounding box center [612, 470] width 71 height 16
type input "**********"
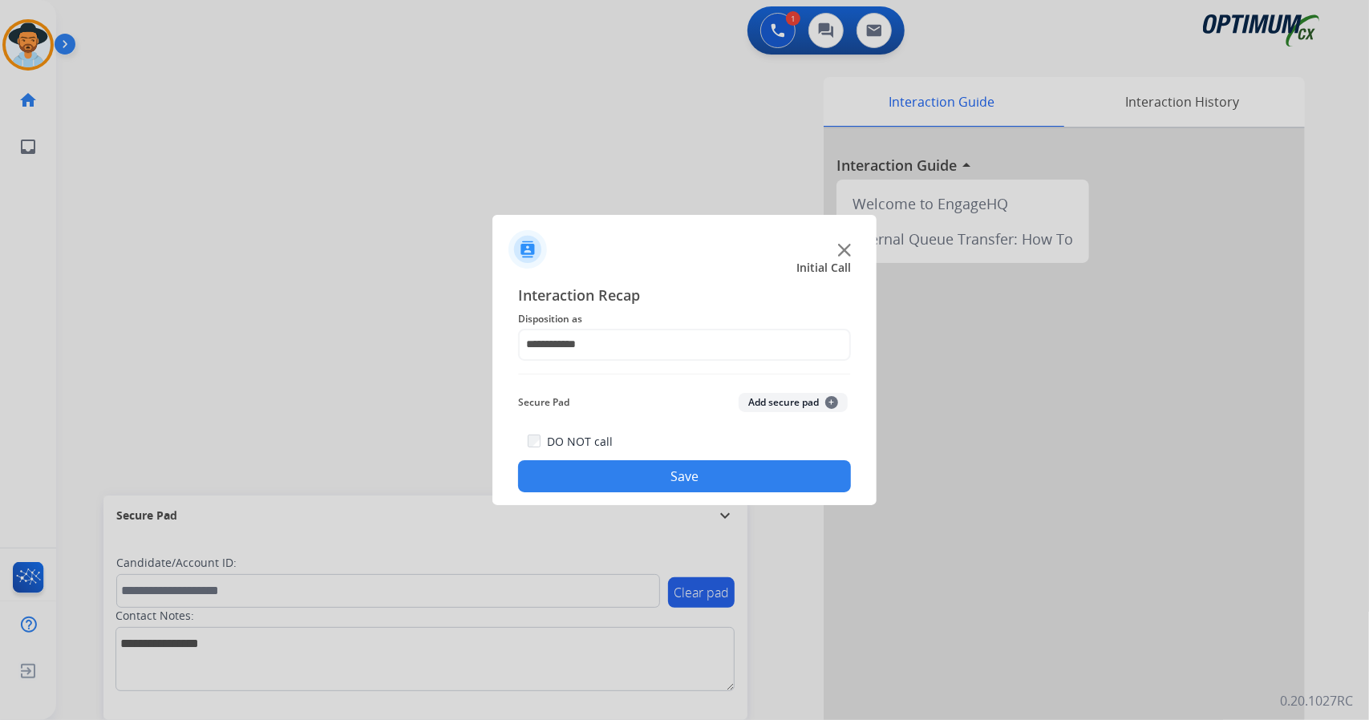
click at [617, 464] on button "Save" at bounding box center [684, 476] width 333 height 32
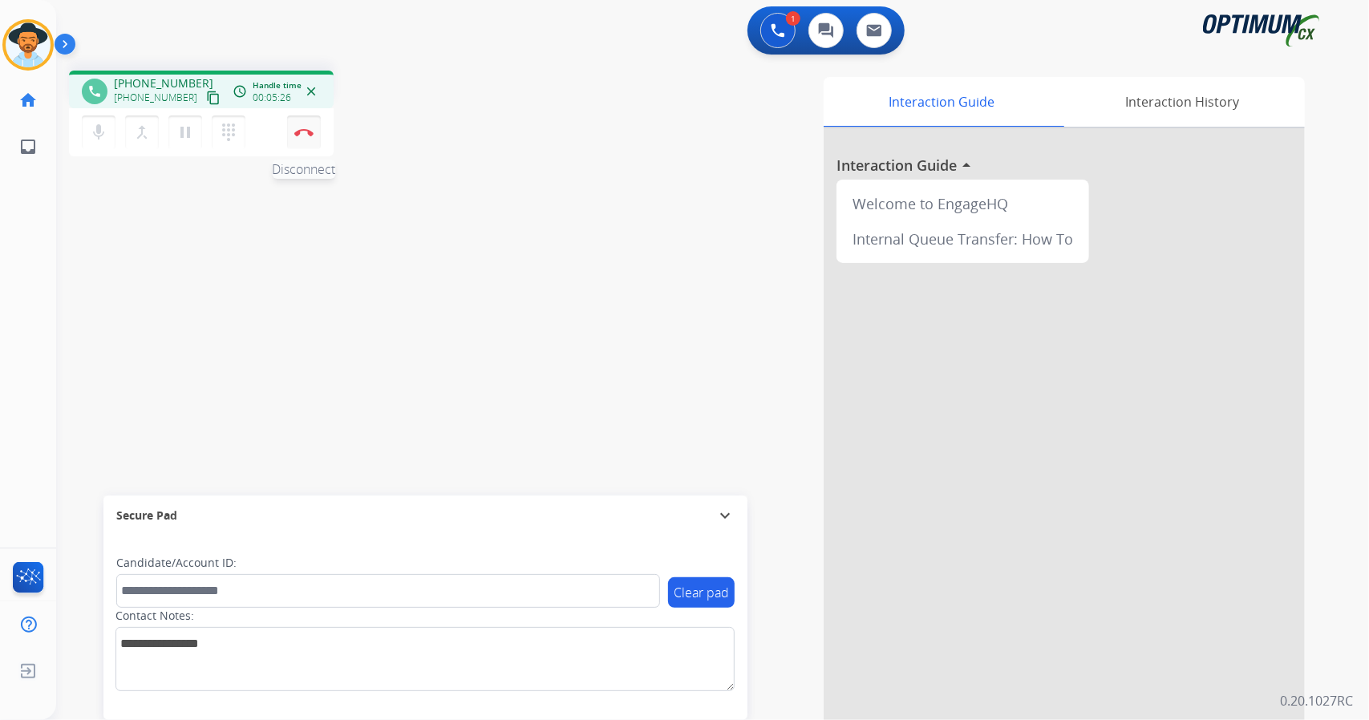
click at [307, 124] on button "Disconnect" at bounding box center [304, 132] width 34 height 34
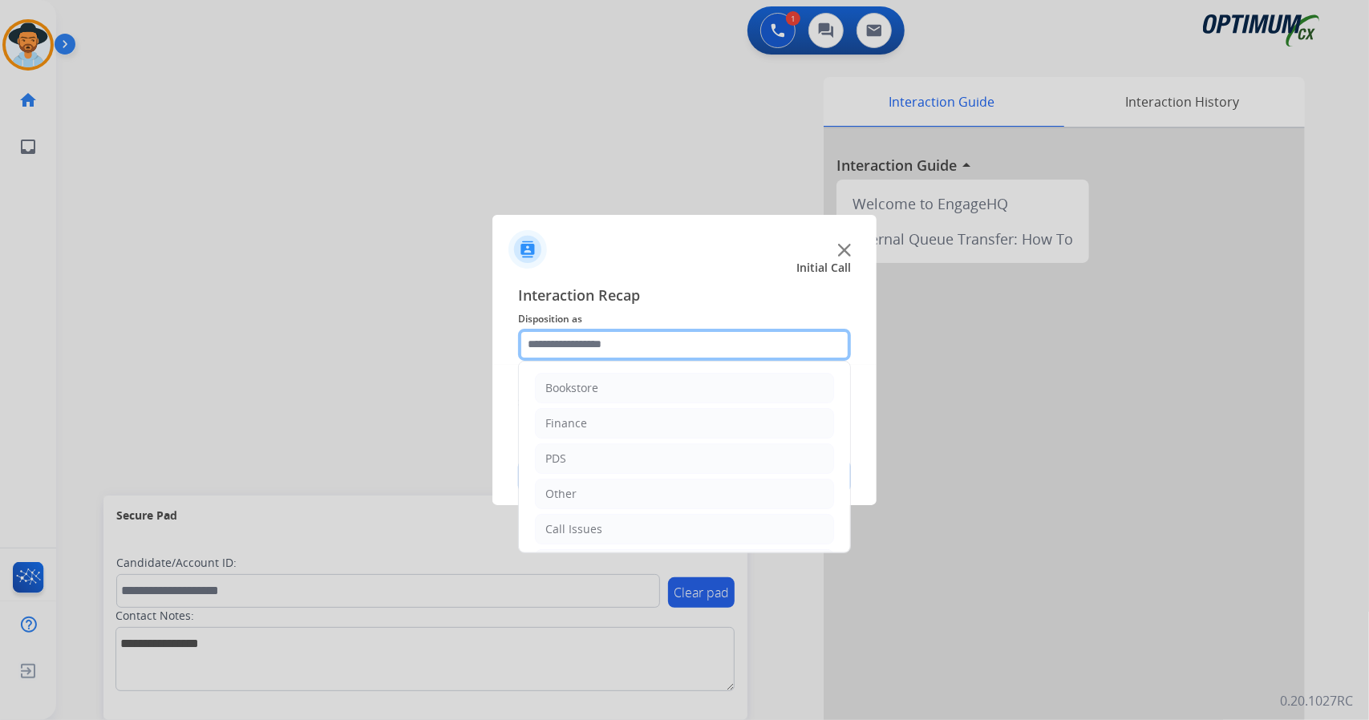
click at [640, 340] on input "text" at bounding box center [684, 345] width 333 height 32
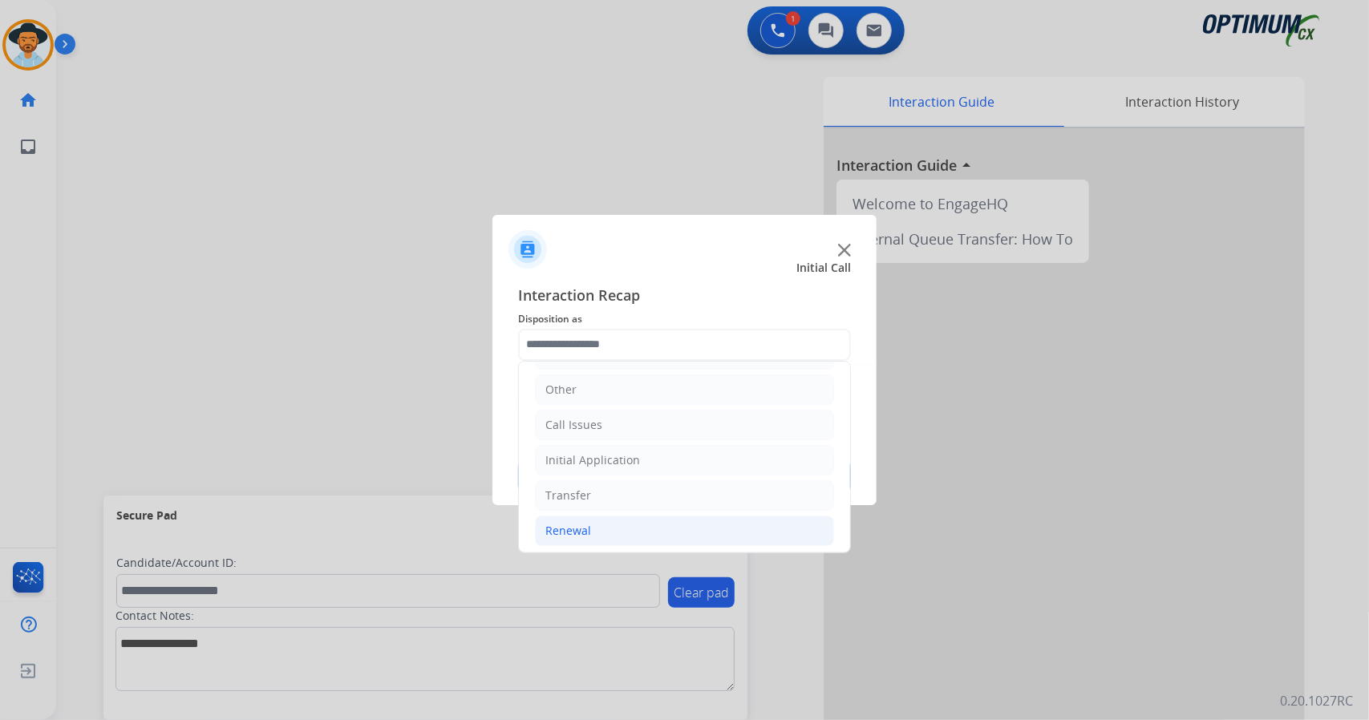
click at [605, 519] on li "Renewal" at bounding box center [684, 531] width 299 height 30
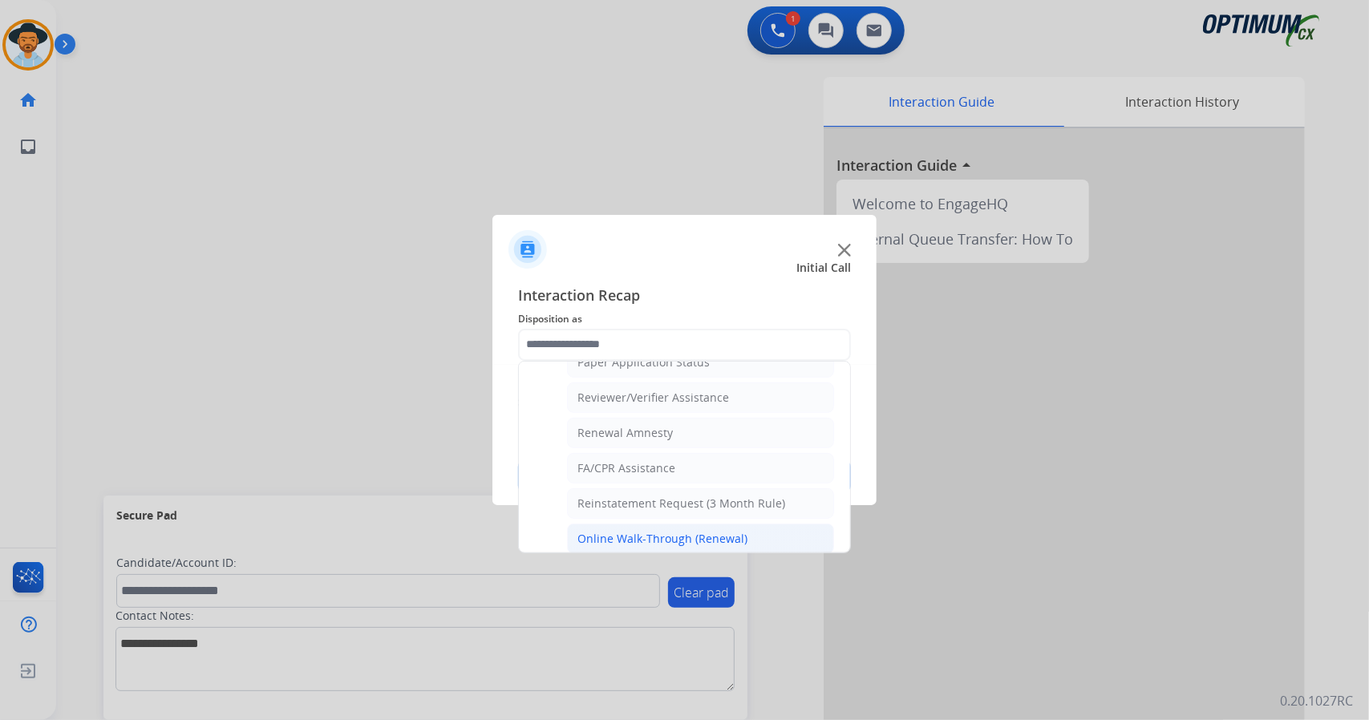
click at [619, 531] on div "Online Walk-Through (Renewal)" at bounding box center [662, 539] width 170 height 16
type input "**********"
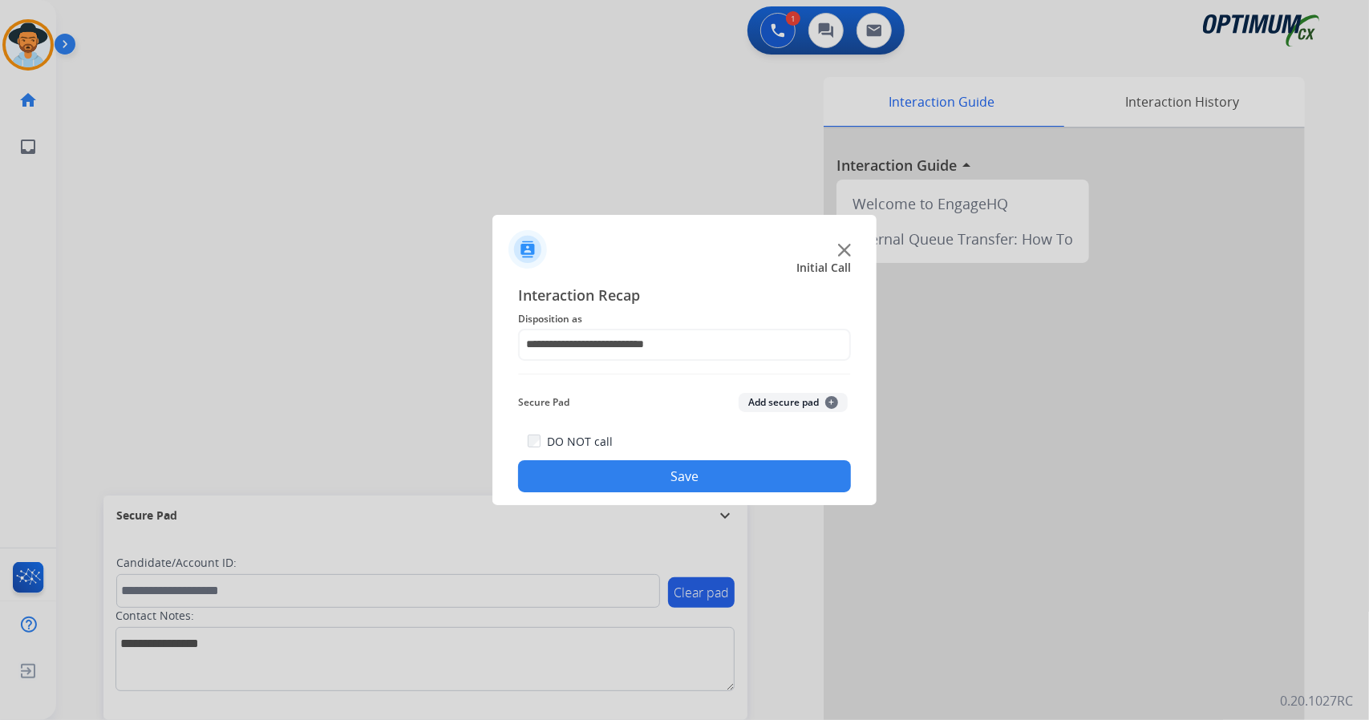
click at [663, 465] on button "Save" at bounding box center [684, 476] width 333 height 32
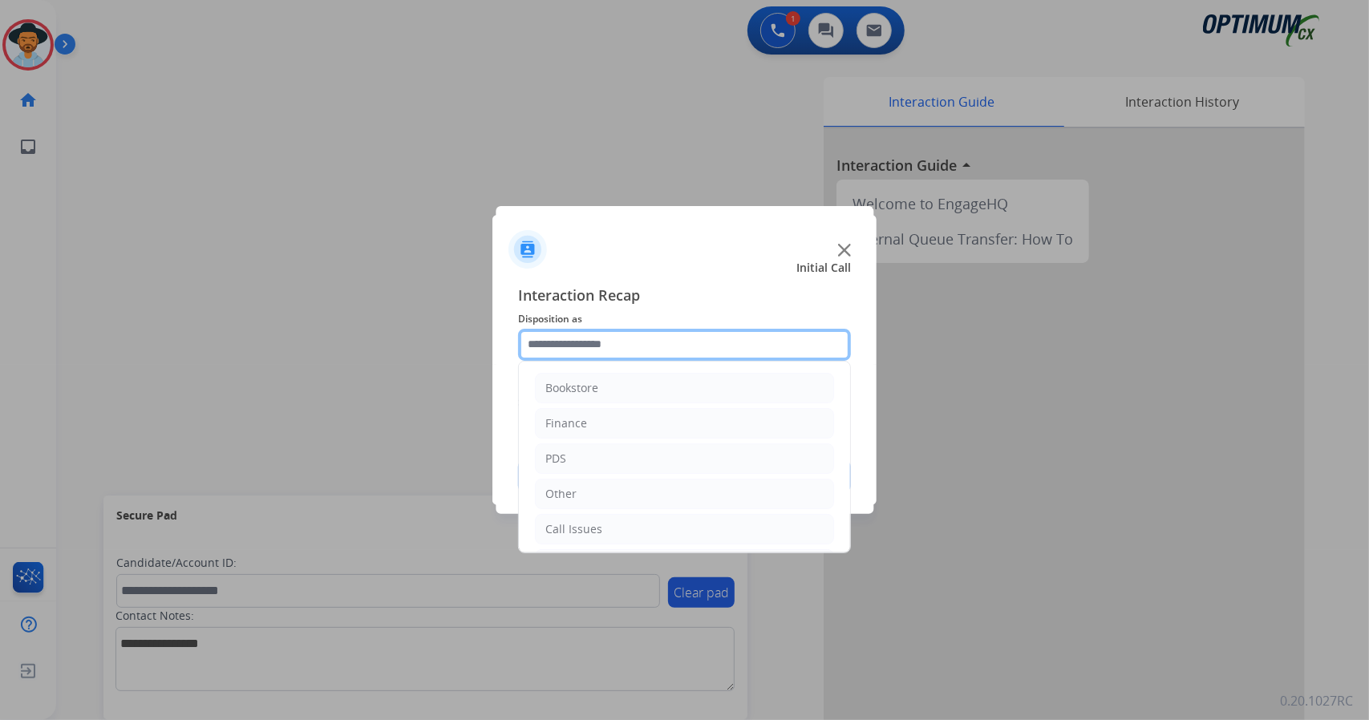
click at [656, 355] on input "text" at bounding box center [684, 345] width 333 height 32
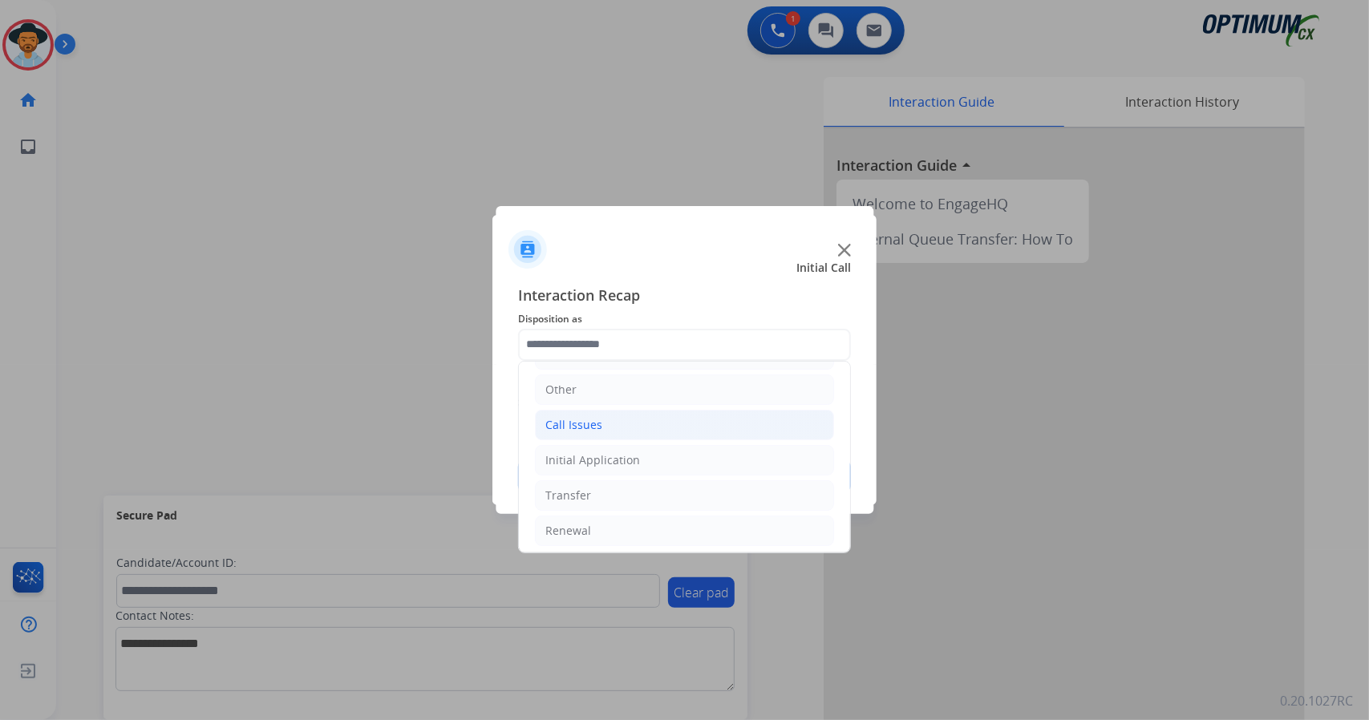
click at [632, 431] on li "Call Issues" at bounding box center [684, 425] width 299 height 30
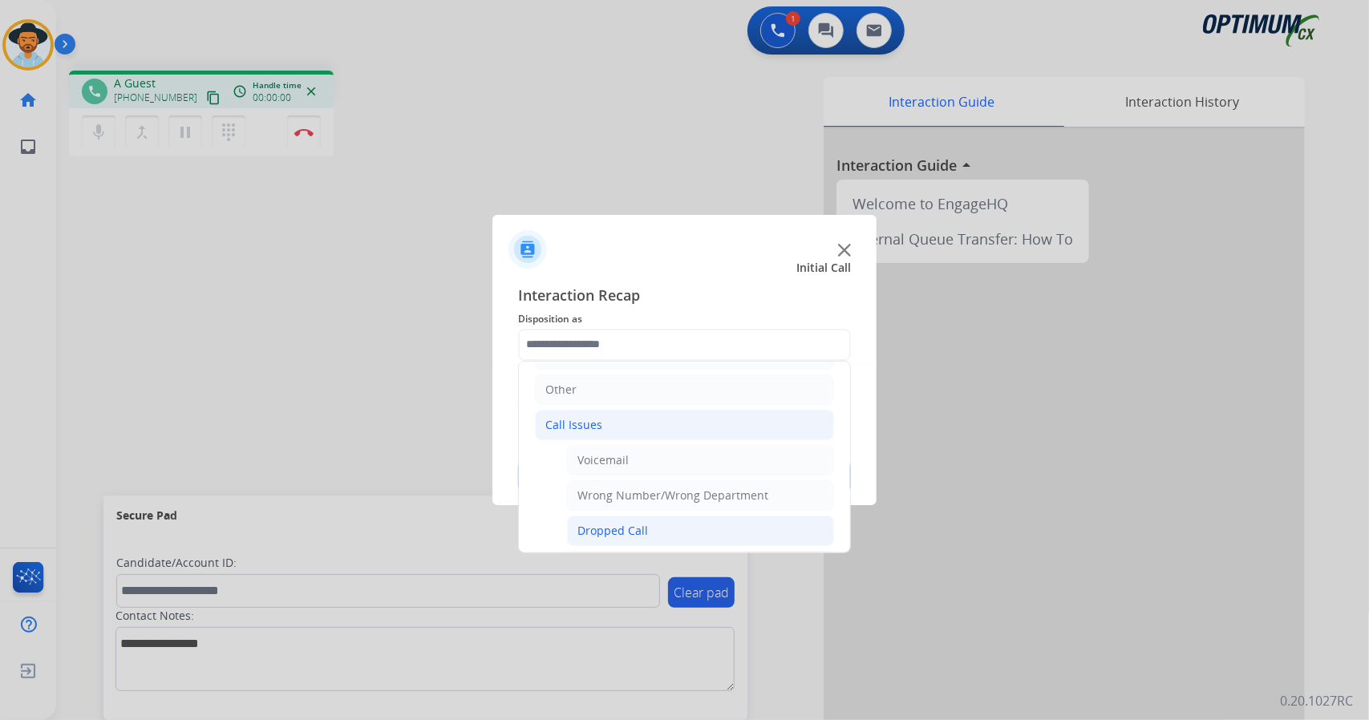
click at [648, 524] on li "Dropped Call" at bounding box center [700, 531] width 267 height 30
type input "**********"
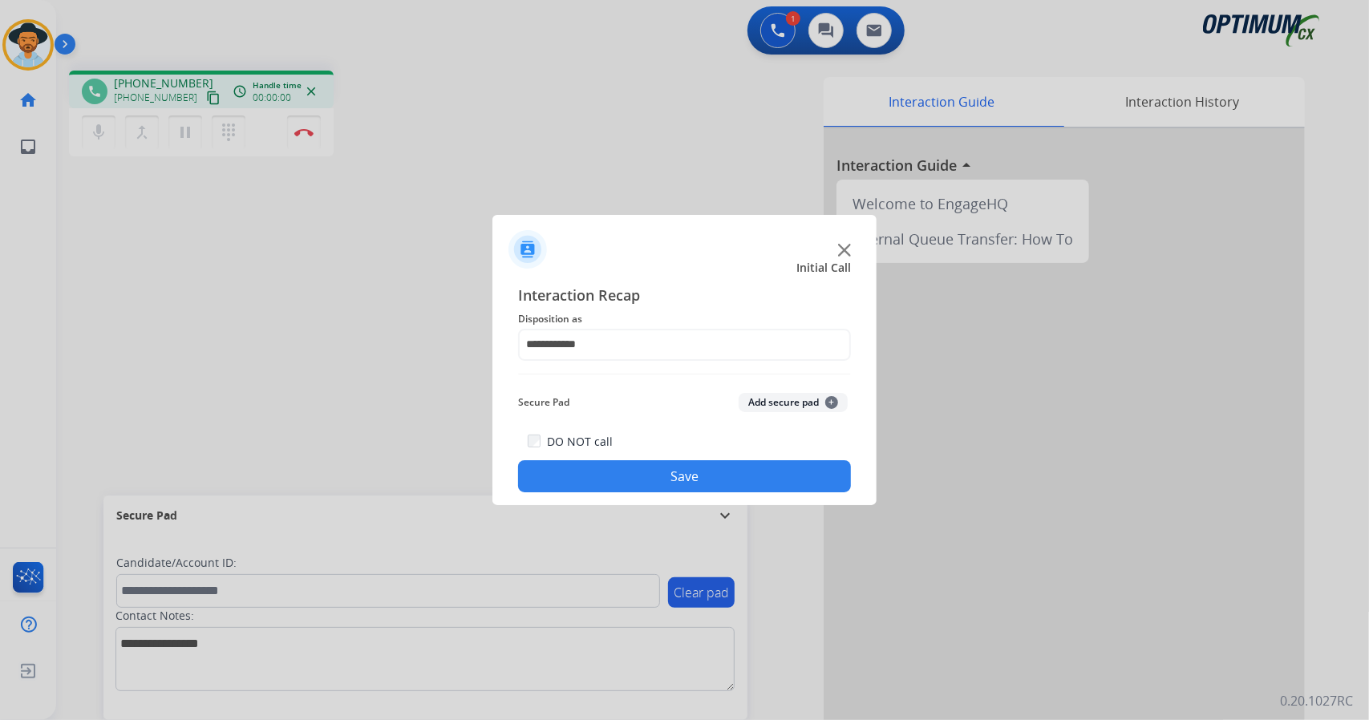
click at [642, 480] on button "Save" at bounding box center [684, 476] width 333 height 32
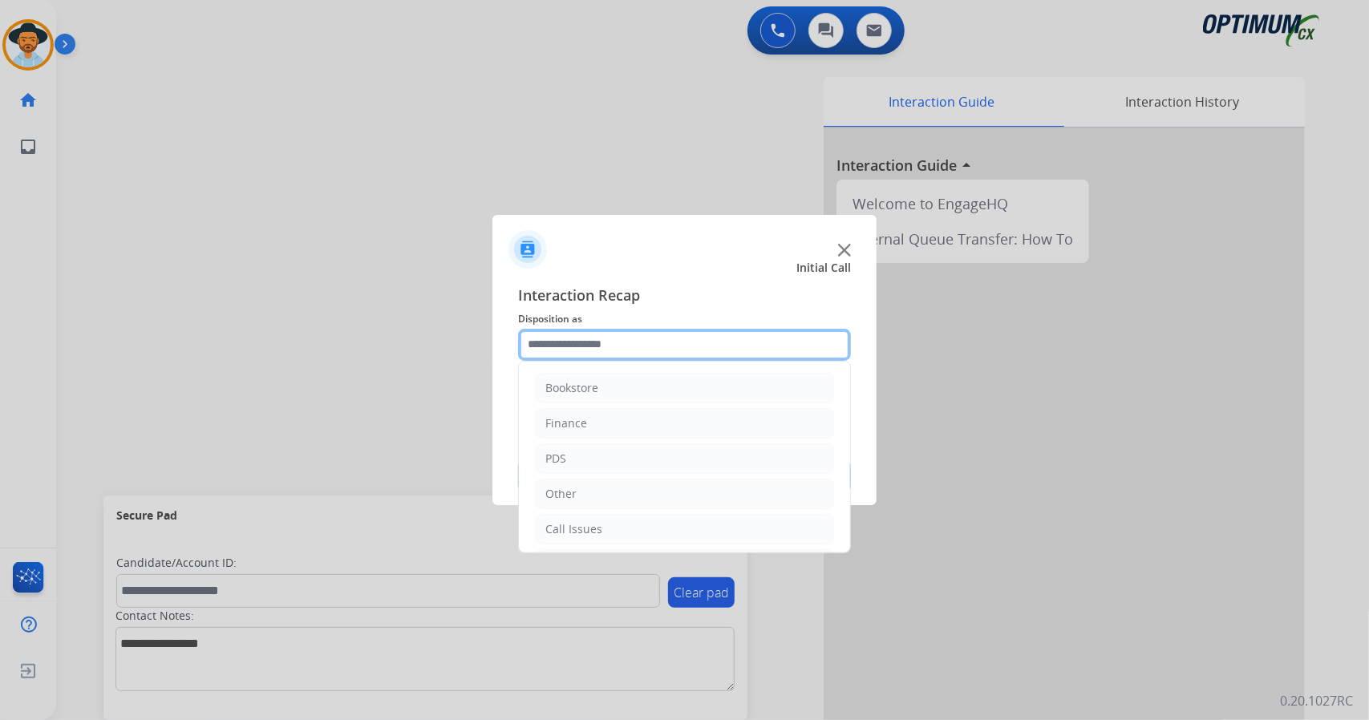
click at [627, 348] on input "text" at bounding box center [684, 345] width 333 height 32
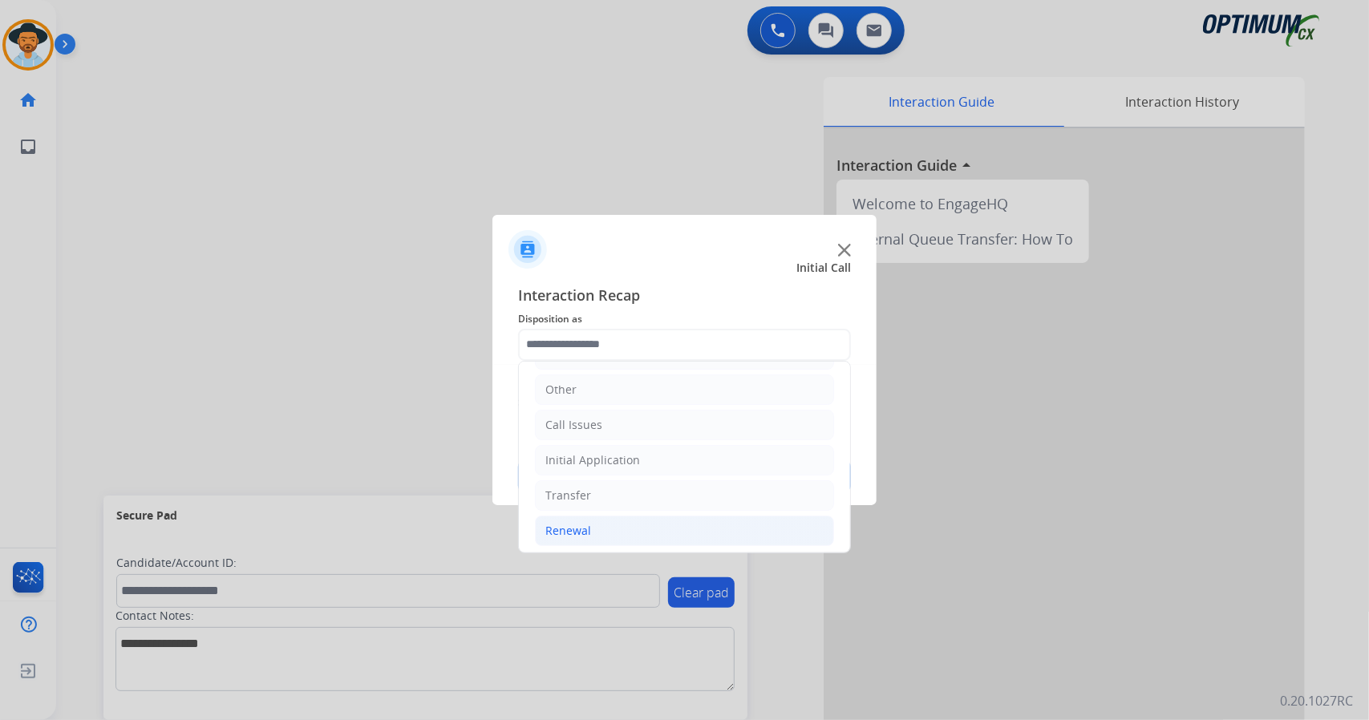
click at [583, 525] on div "Renewal" at bounding box center [568, 531] width 46 height 16
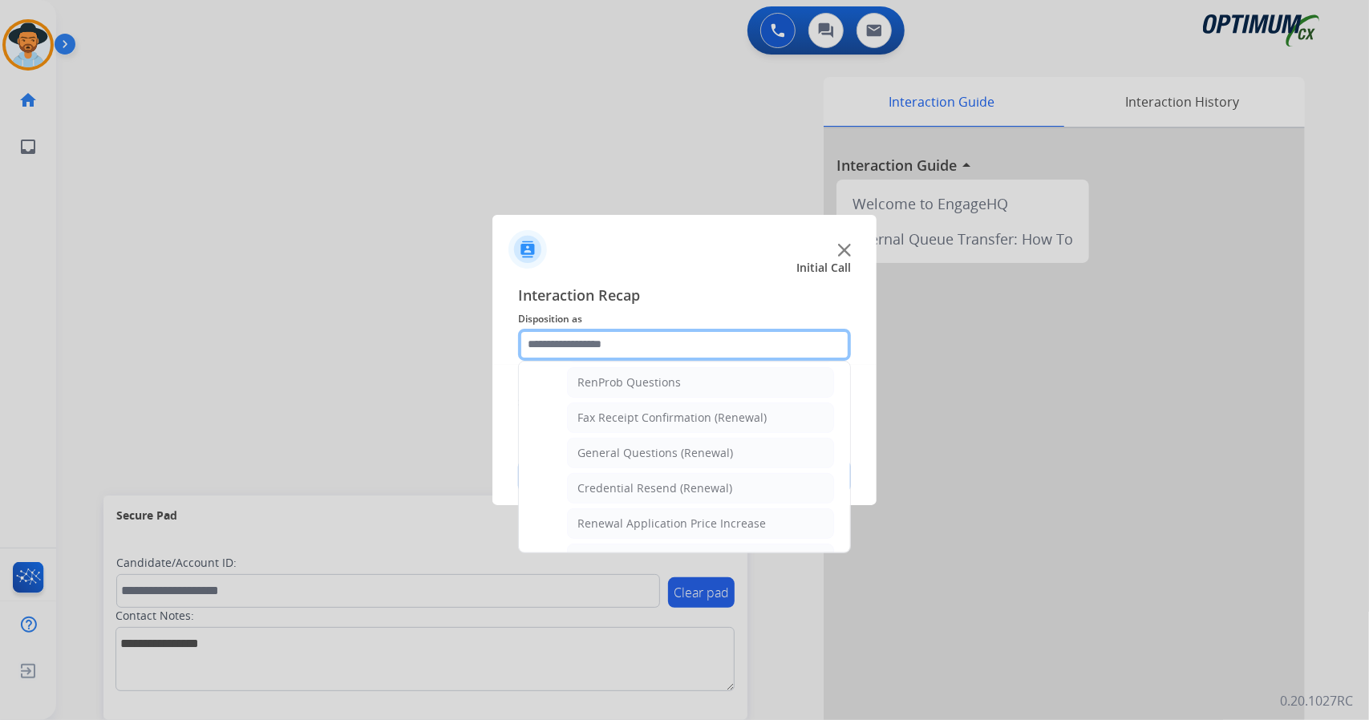
scroll to position [413, 0]
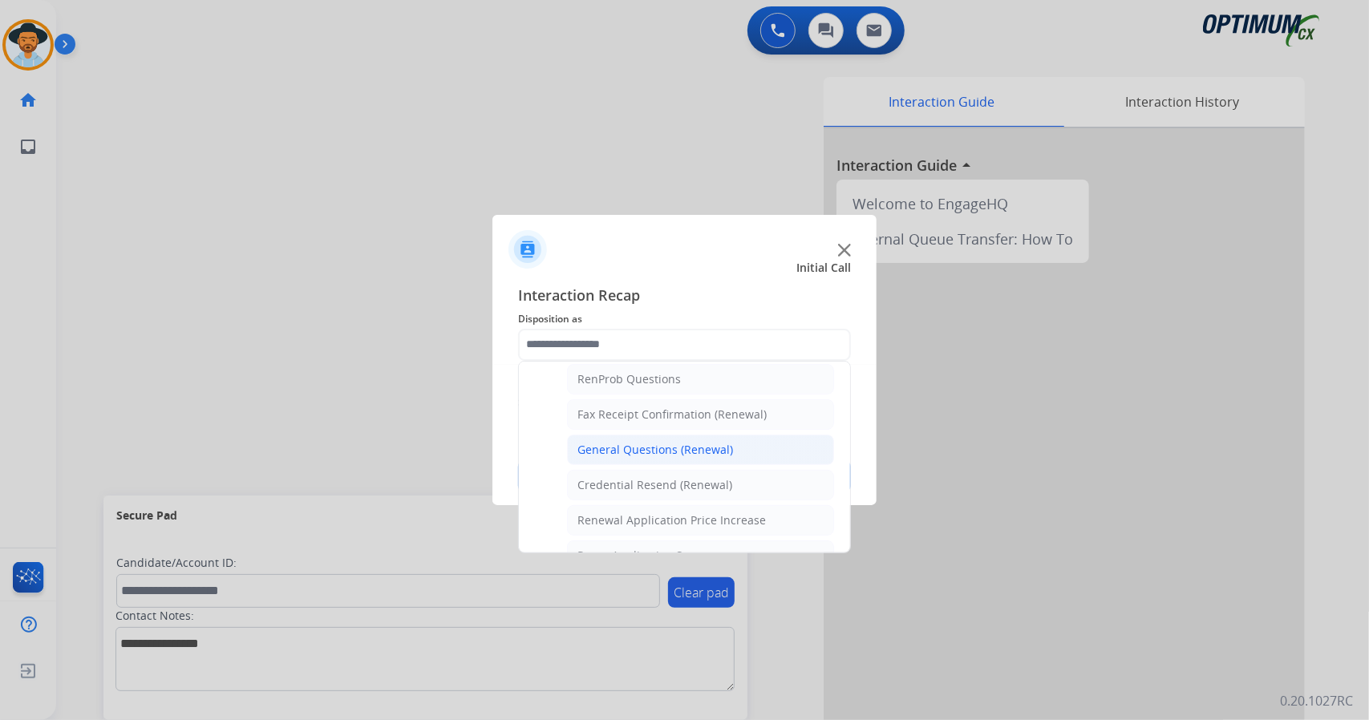
click at [657, 448] on div "General Questions (Renewal)" at bounding box center [655, 450] width 156 height 16
type input "**********"
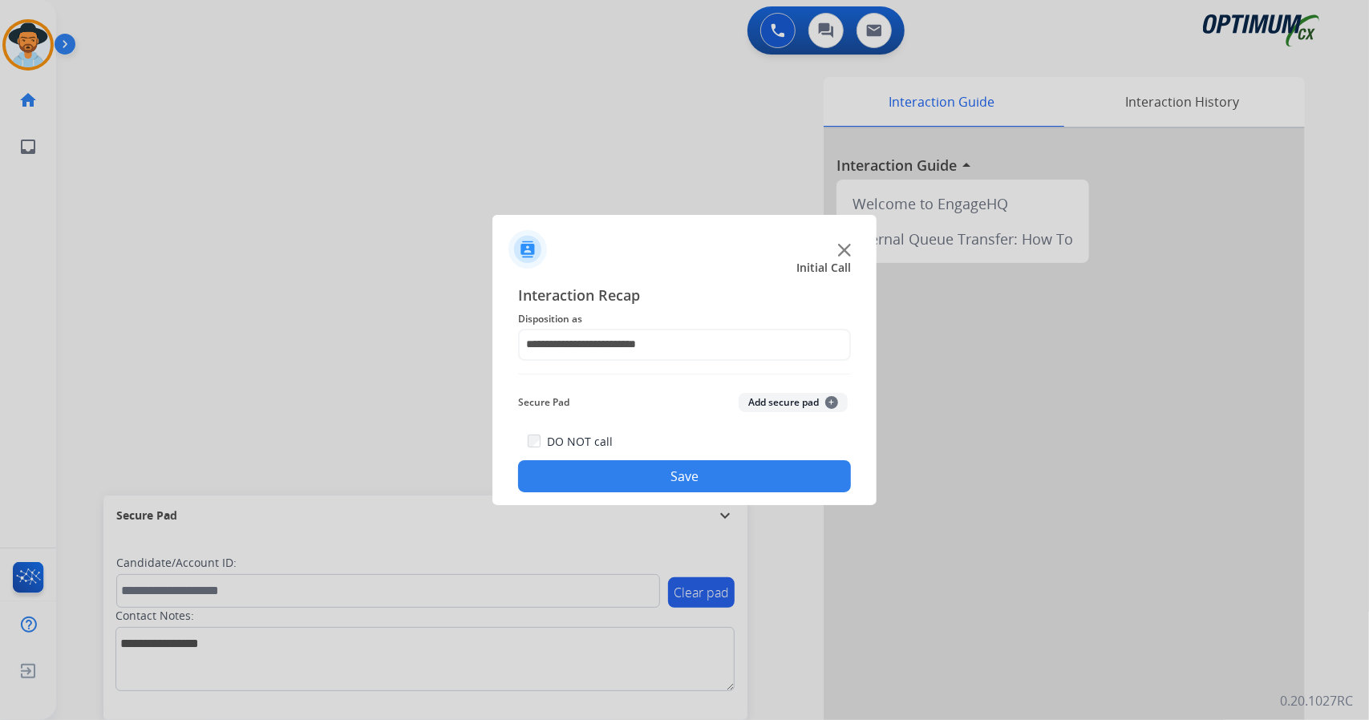
click at [654, 468] on button "Save" at bounding box center [684, 476] width 333 height 32
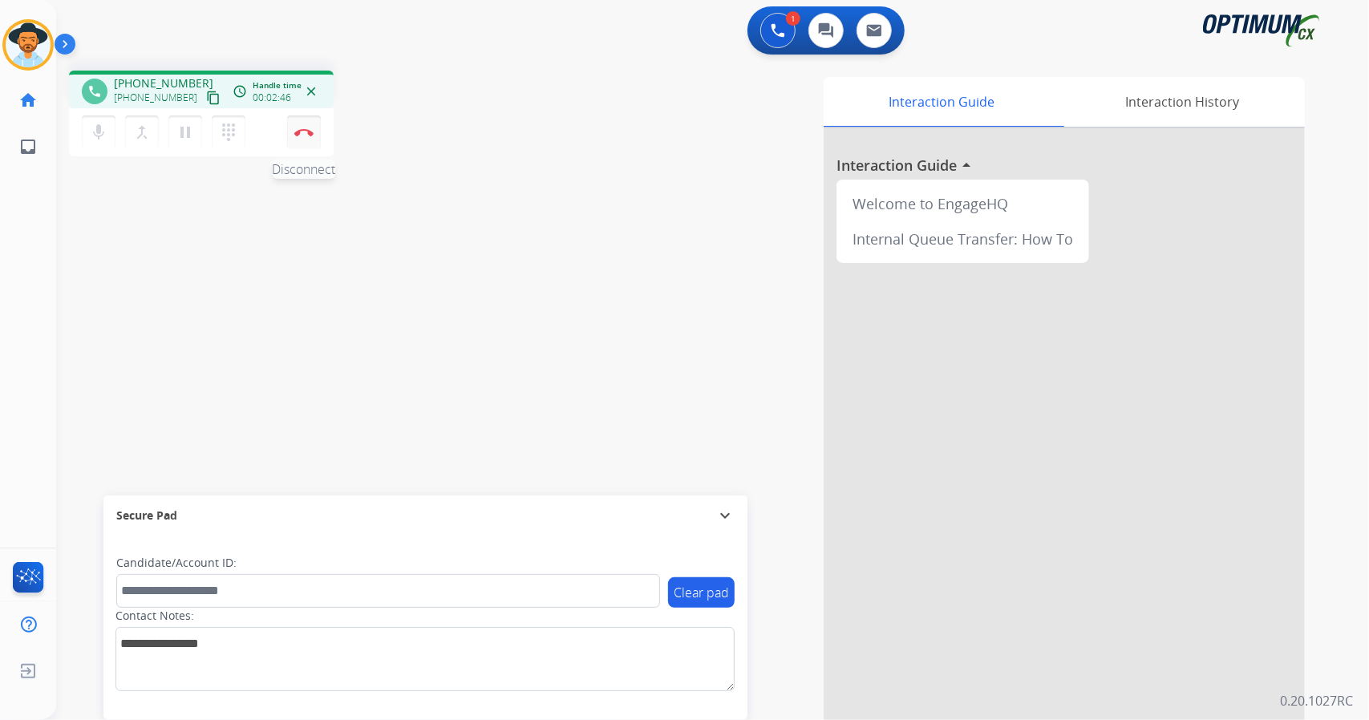
click at [295, 132] on img at bounding box center [303, 132] width 19 height 8
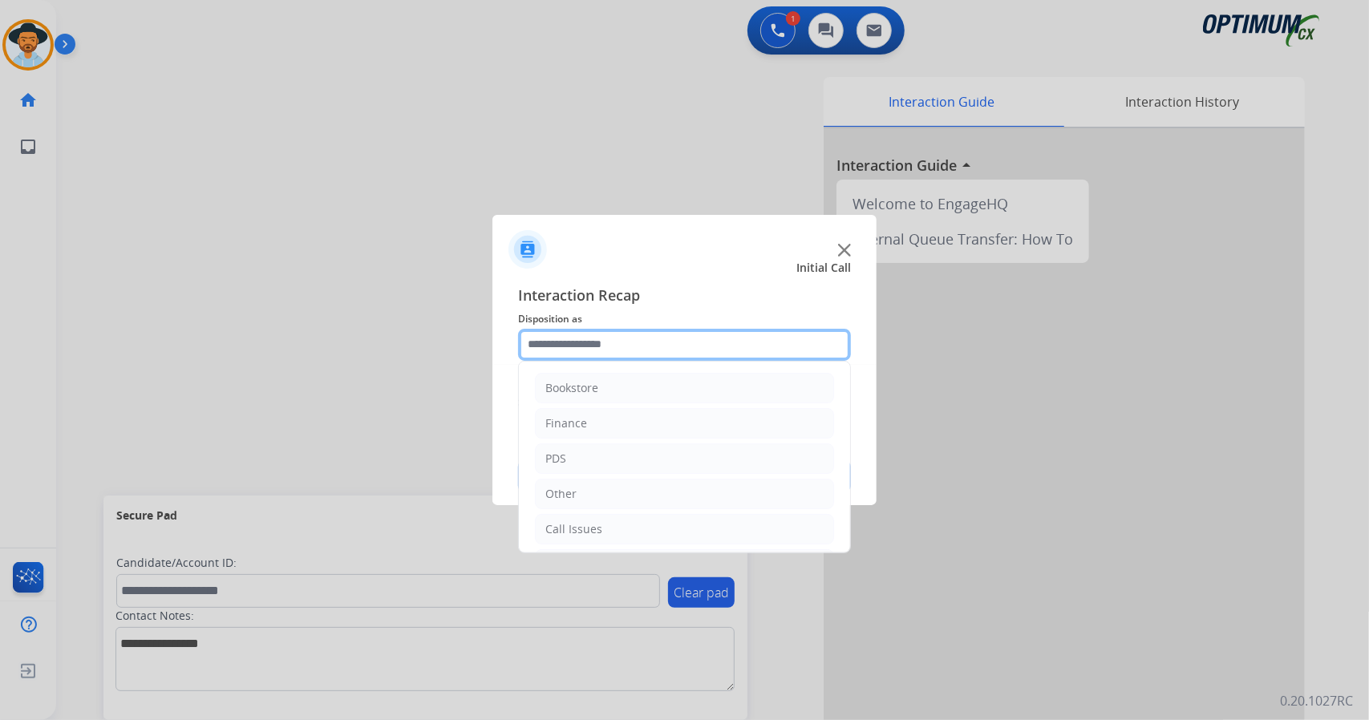
click at [614, 354] on input "text" at bounding box center [684, 345] width 333 height 32
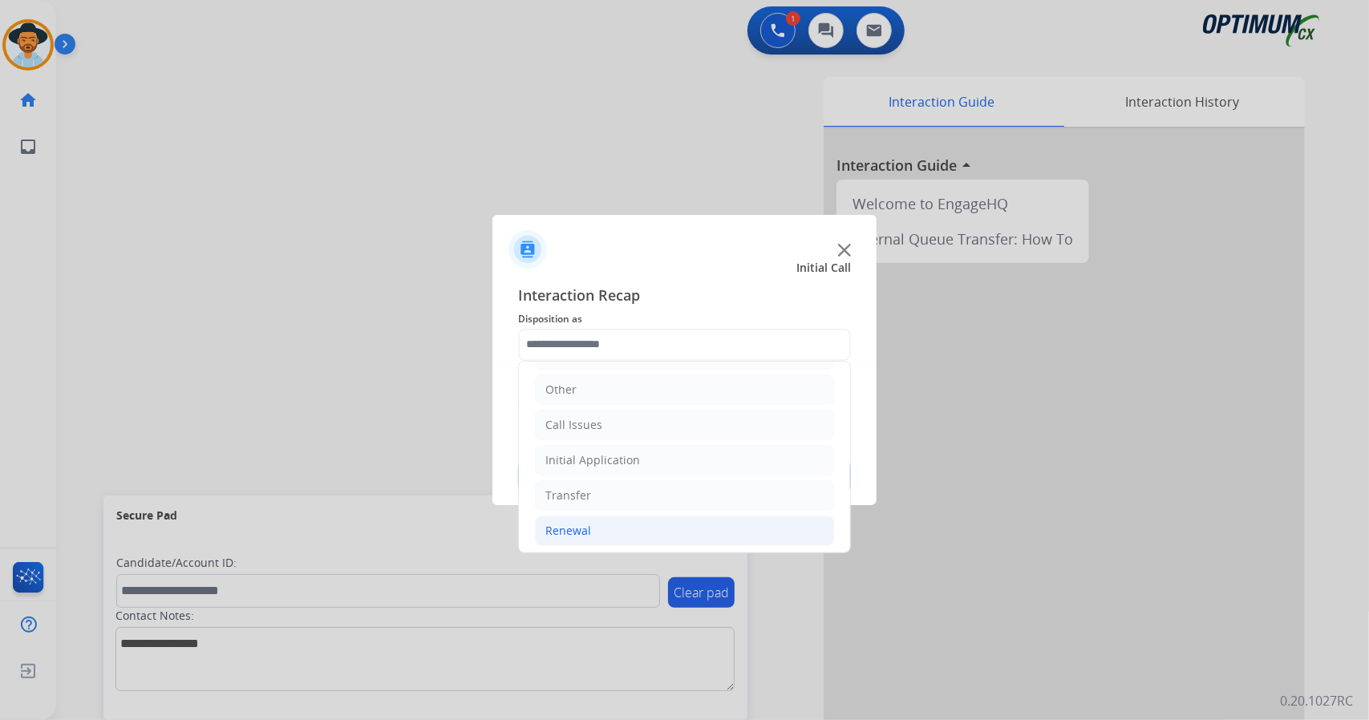
click at [594, 530] on li "Renewal" at bounding box center [684, 531] width 299 height 30
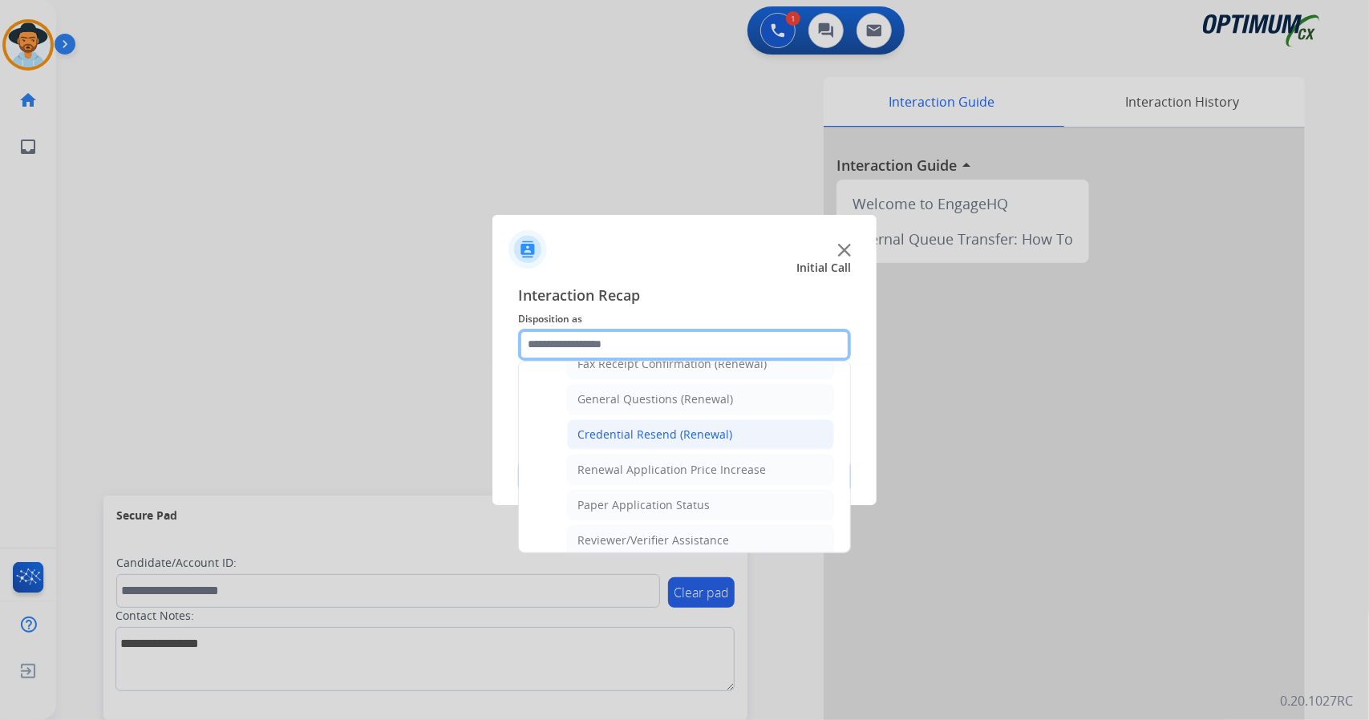
scroll to position [462, 0]
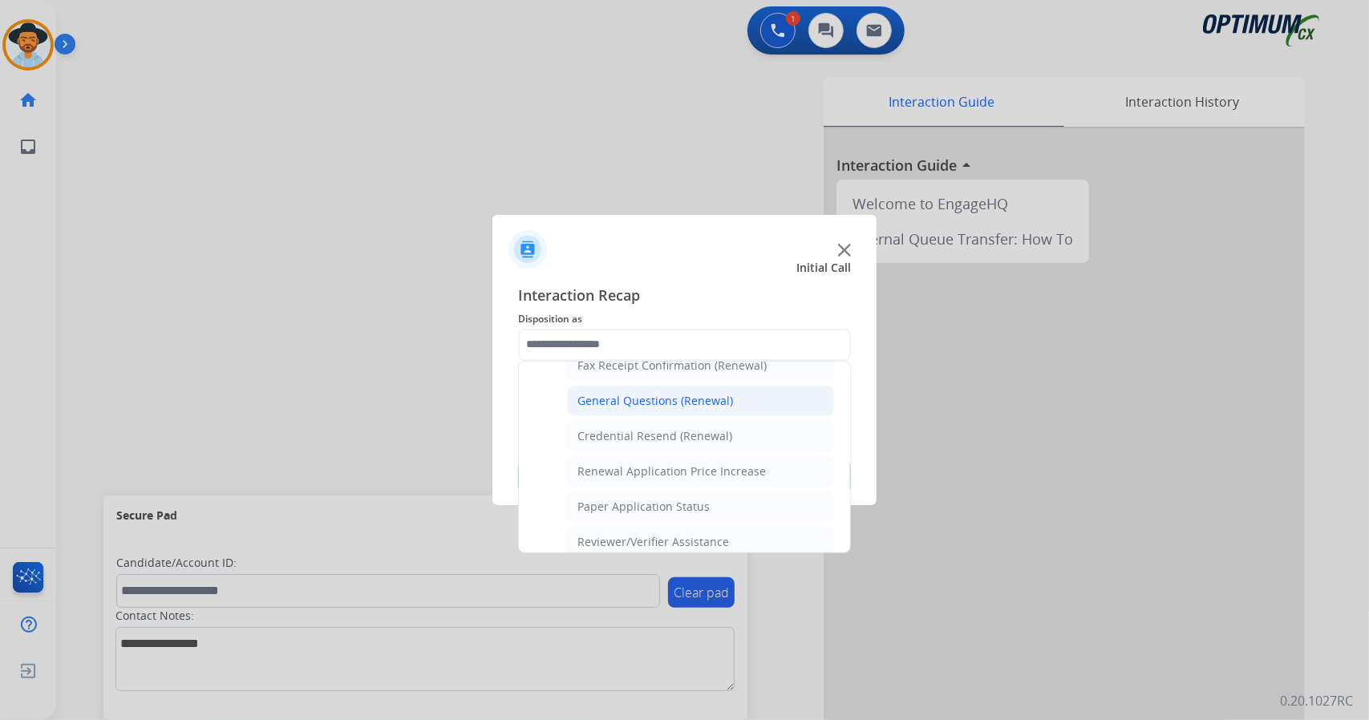
click at [643, 393] on div "General Questions (Renewal)" at bounding box center [655, 401] width 156 height 16
type input "**********"
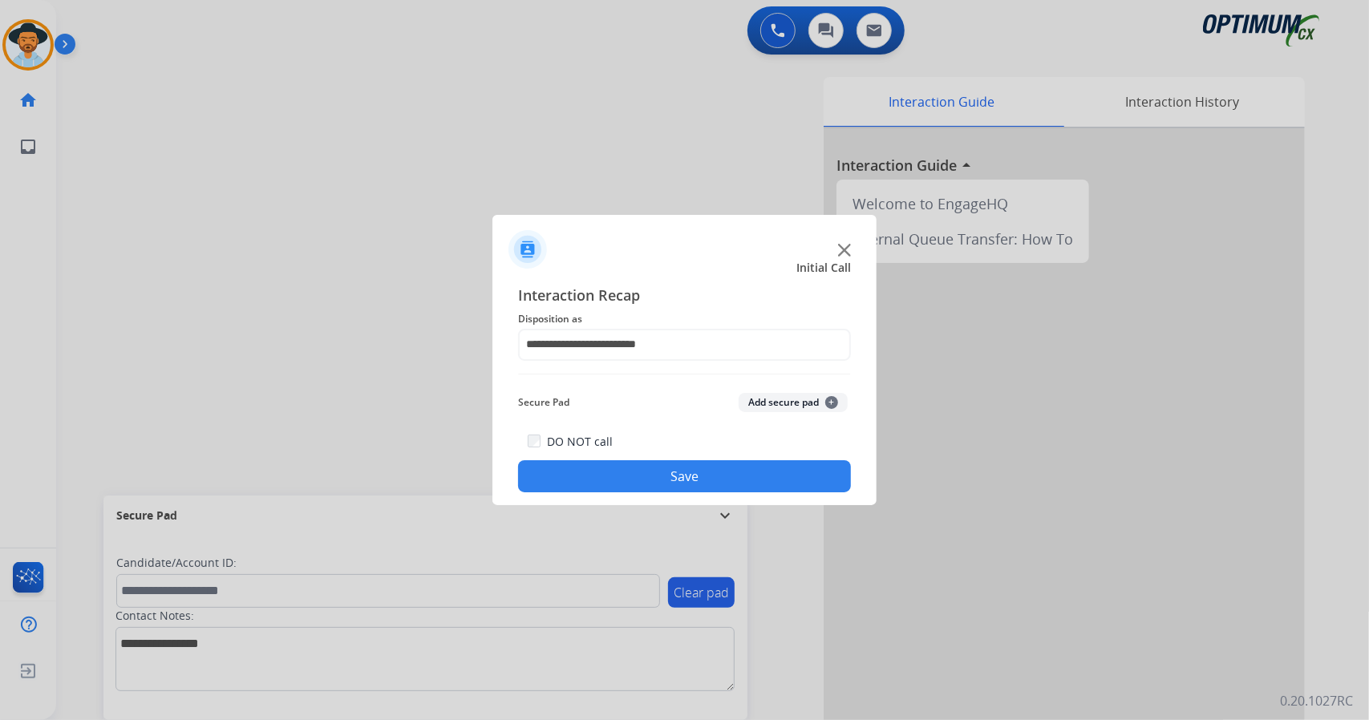
click at [675, 468] on button "Save" at bounding box center [684, 476] width 333 height 32
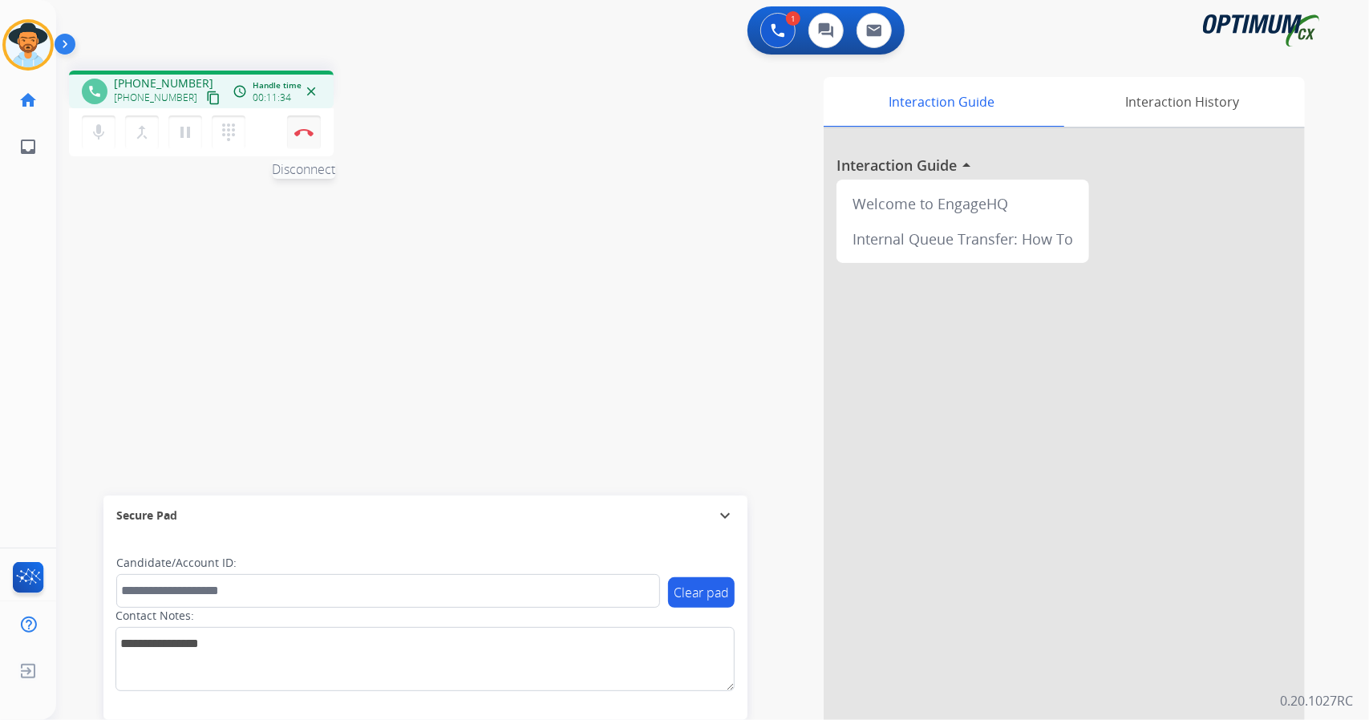
click at [292, 140] on button "Disconnect" at bounding box center [304, 132] width 34 height 34
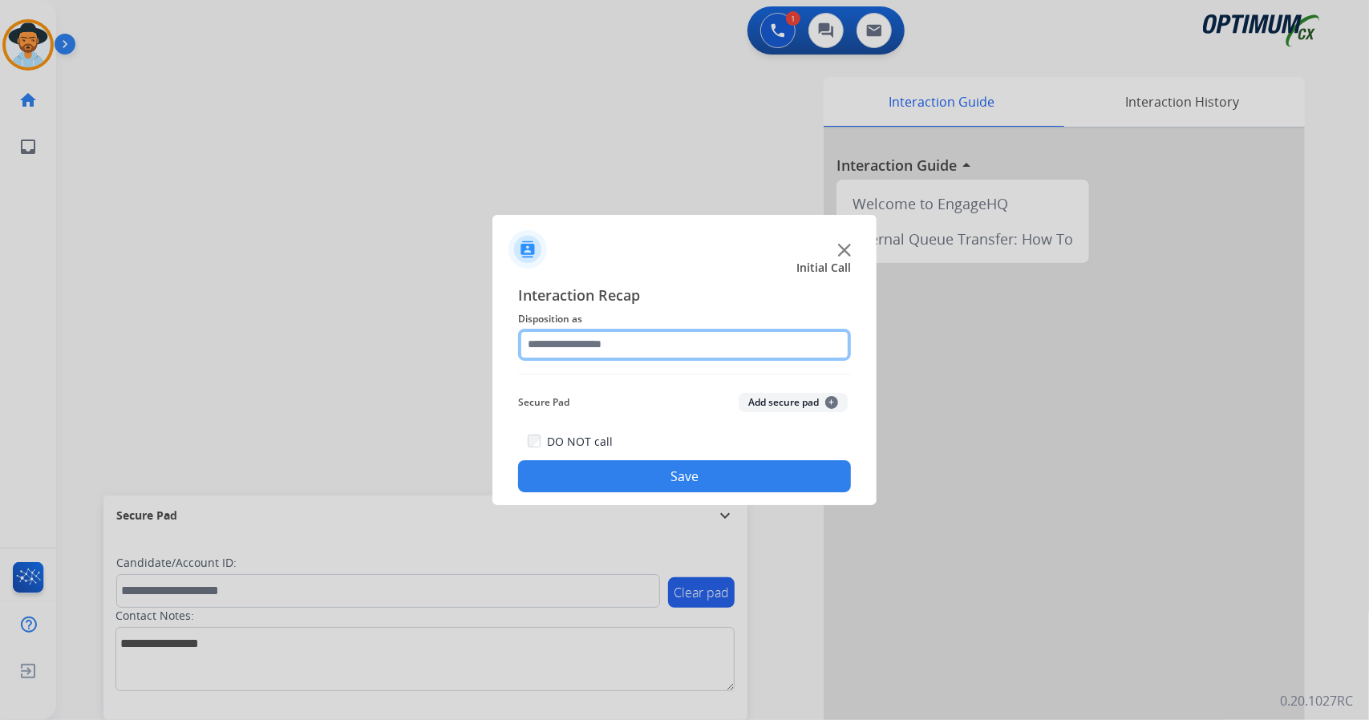
click at [635, 354] on input "text" at bounding box center [684, 345] width 333 height 32
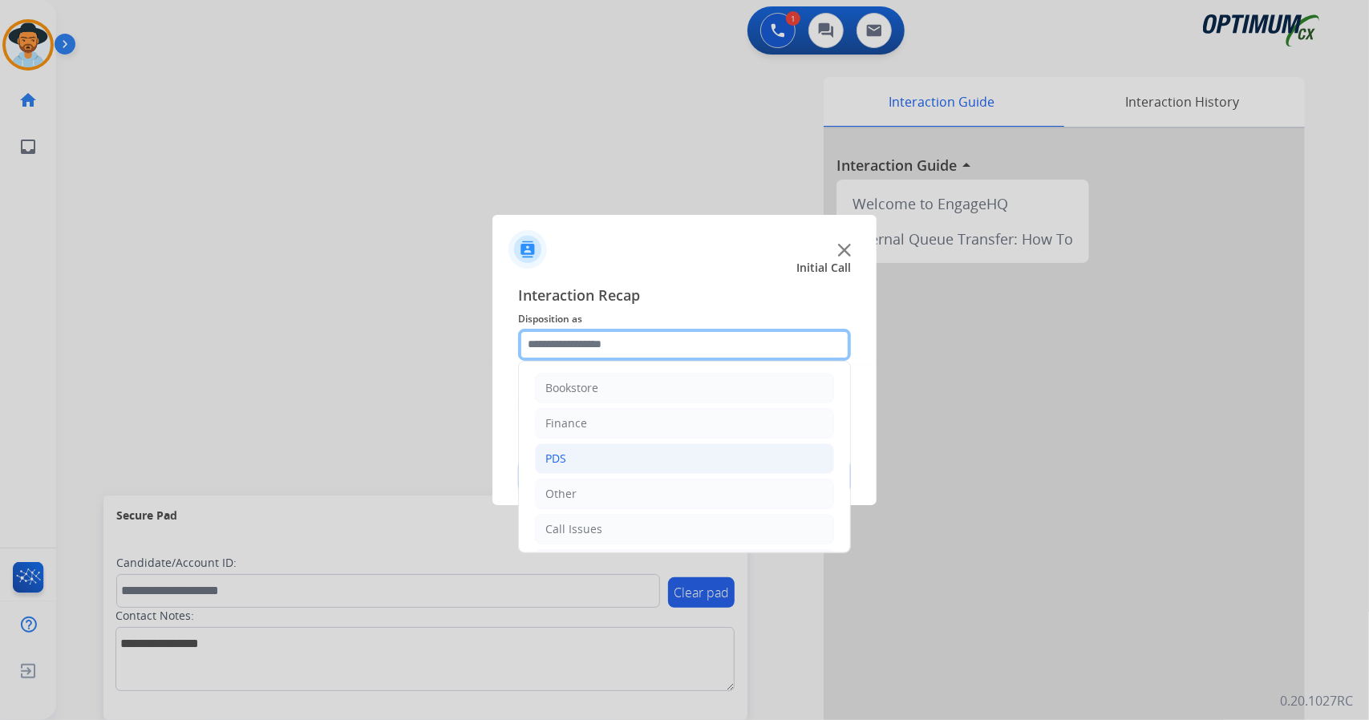
scroll to position [104, 0]
click at [591, 452] on div "Initial Application" at bounding box center [592, 460] width 95 height 16
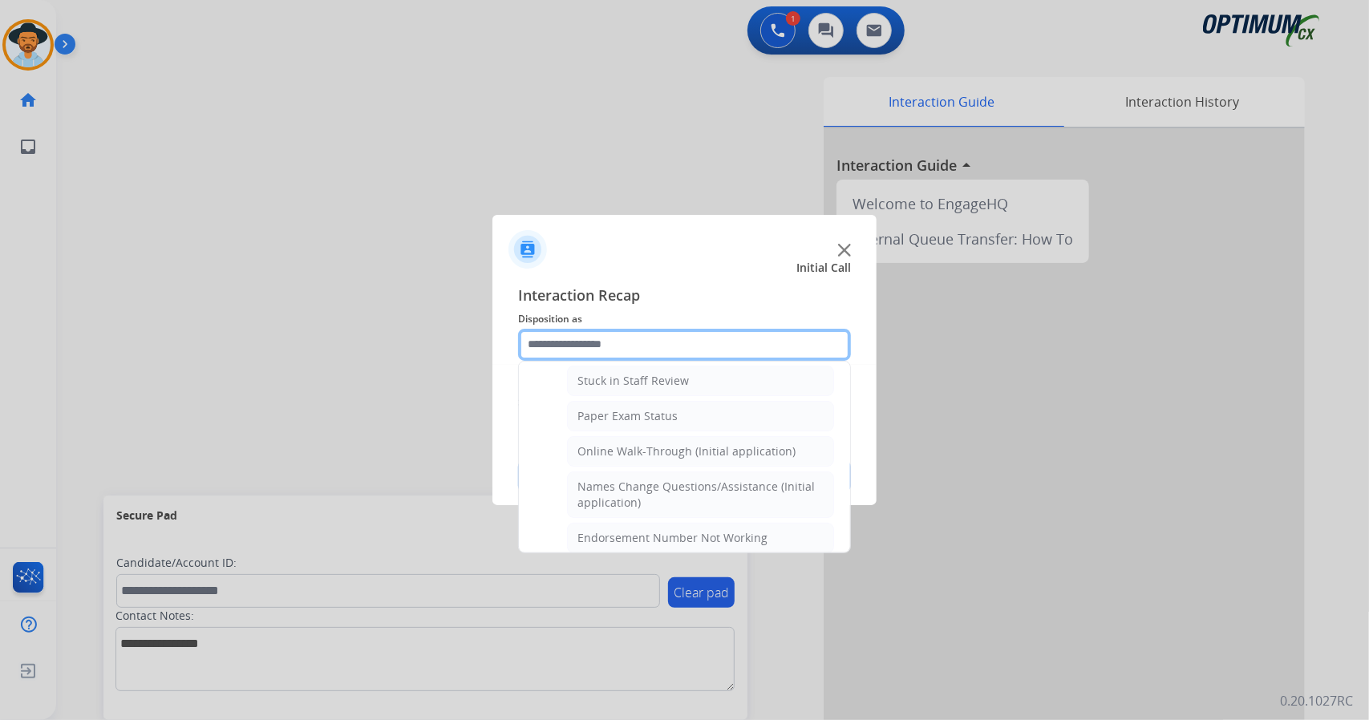
scroll to position [286, 0]
click at [591, 452] on div "Online Walk-Through (Initial application)" at bounding box center [686, 455] width 218 height 16
type input "**********"
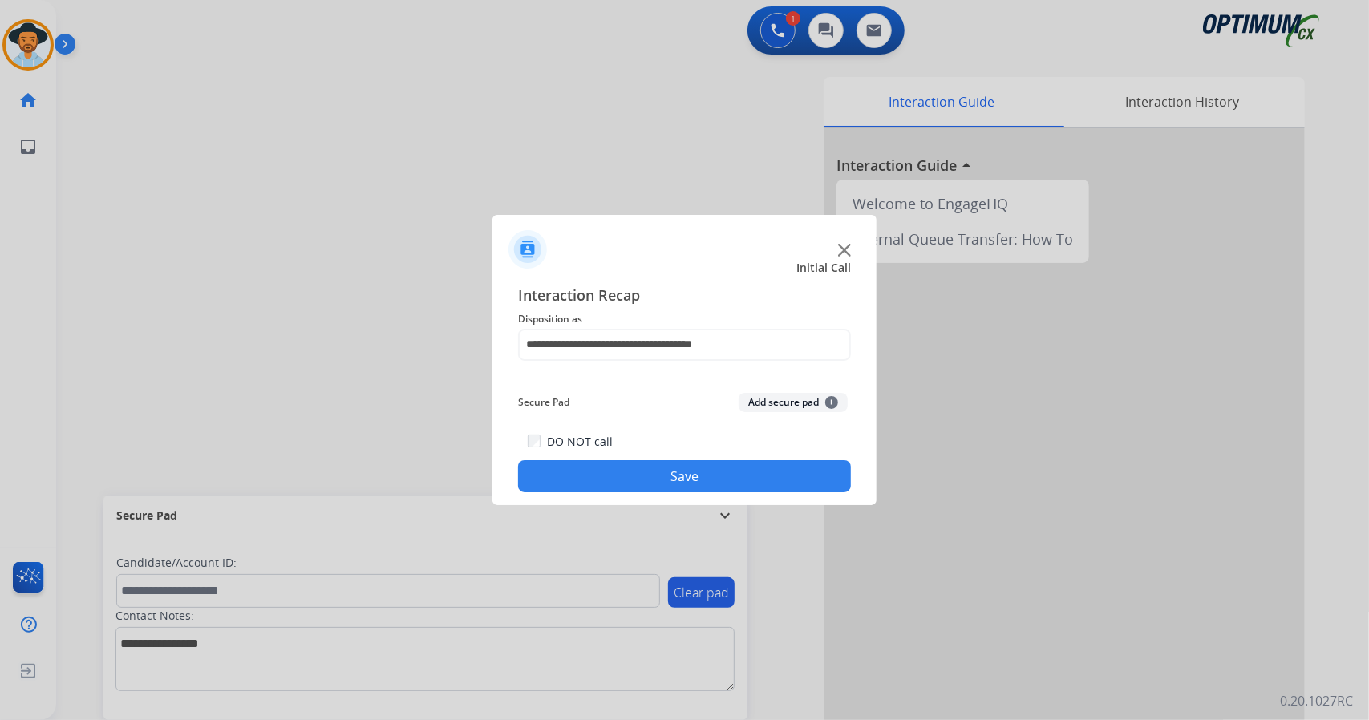
click at [600, 481] on button "Save" at bounding box center [684, 476] width 333 height 32
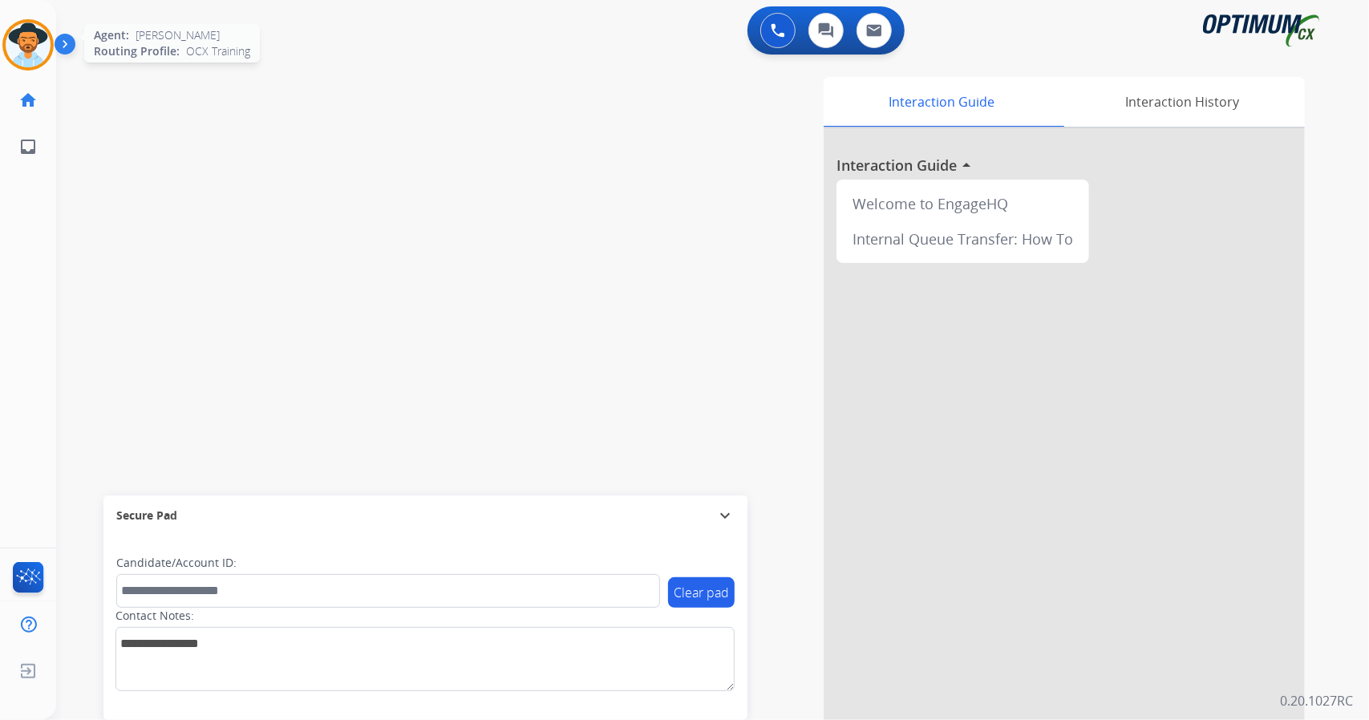
click at [46, 28] on div at bounding box center [27, 44] width 51 height 51
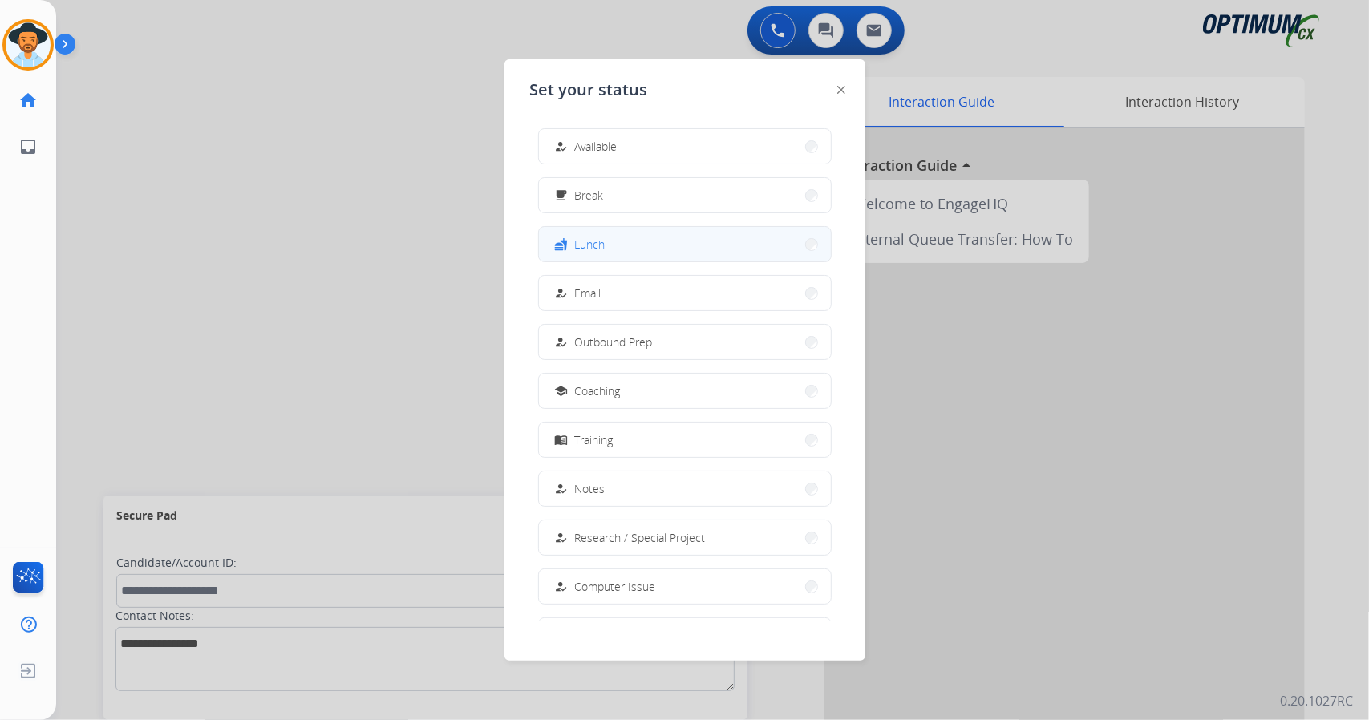
click at [664, 240] on button "fastfood Lunch" at bounding box center [685, 244] width 292 height 34
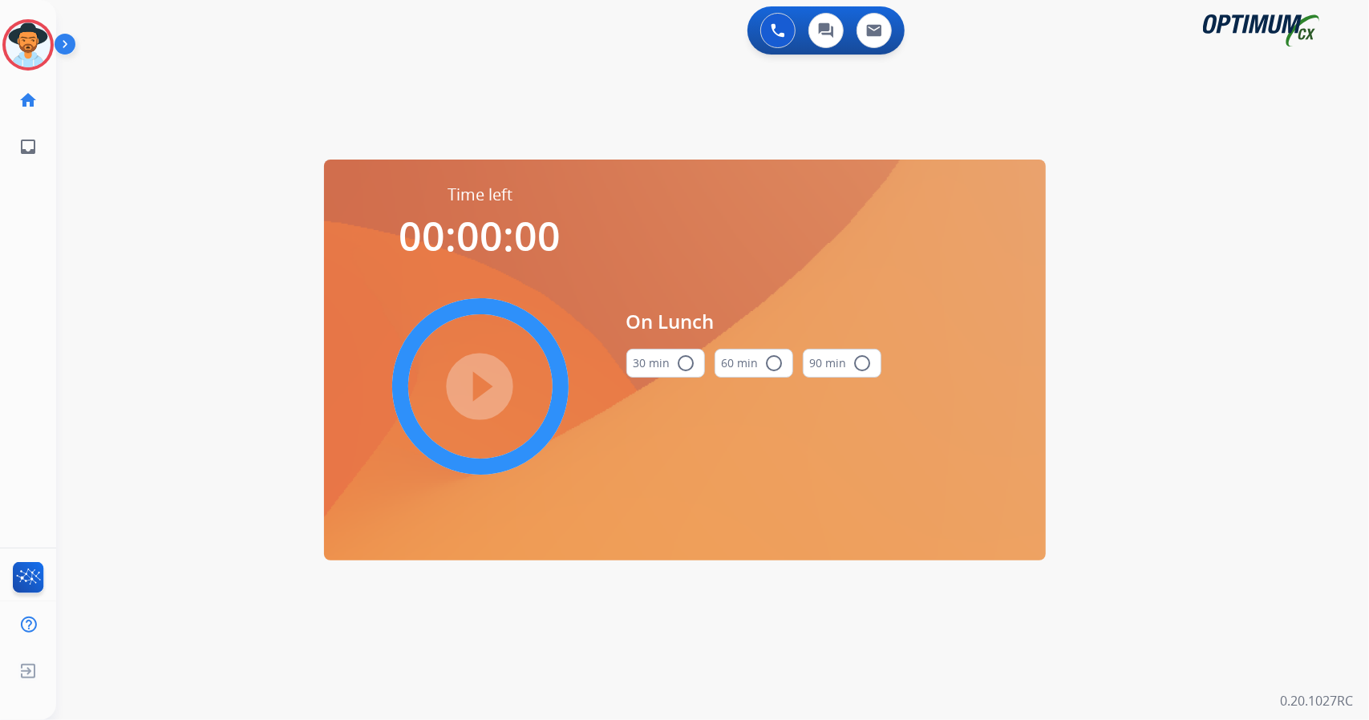
click at [1368, 321] on div "0 Voice Interactions 0 Chat Interactions 0 Email Interactions swap_horiz Break …" at bounding box center [712, 360] width 1313 height 720
click at [667, 360] on button "30 min radio_button_unchecked" at bounding box center [665, 363] width 79 height 29
click at [475, 381] on mat-icon "play_circle_filled" at bounding box center [480, 386] width 19 height 19
